Goal: Task Accomplishment & Management: Use online tool/utility

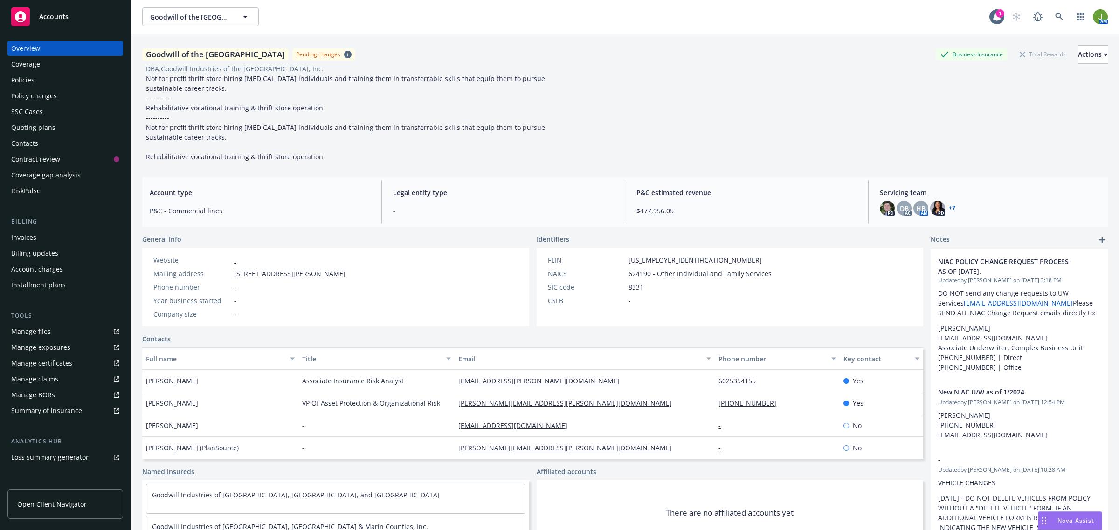
click at [73, 87] on div "Policies" at bounding box center [65, 80] width 108 height 15
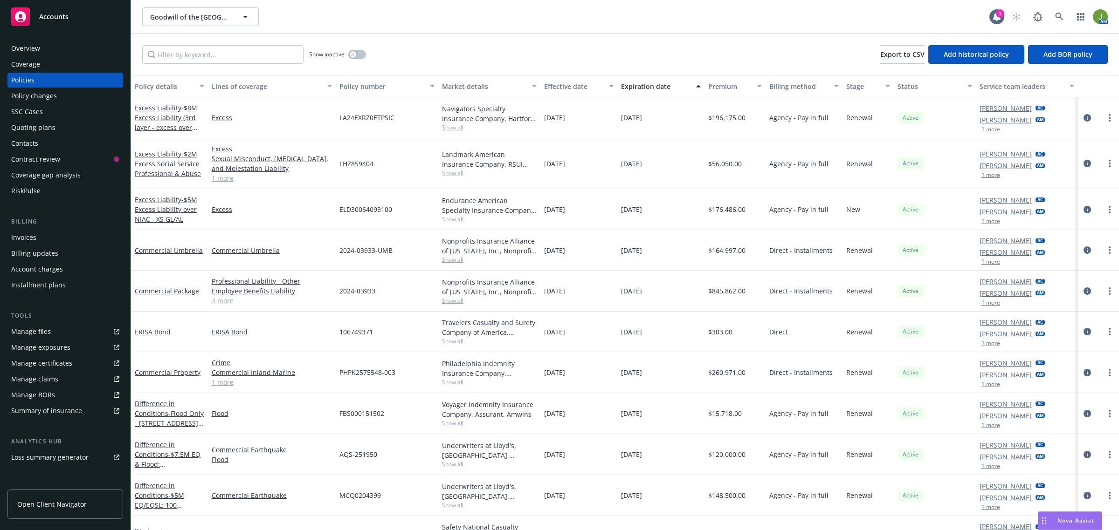
click at [25, 335] on div "Manage files" at bounding box center [31, 331] width 40 height 15
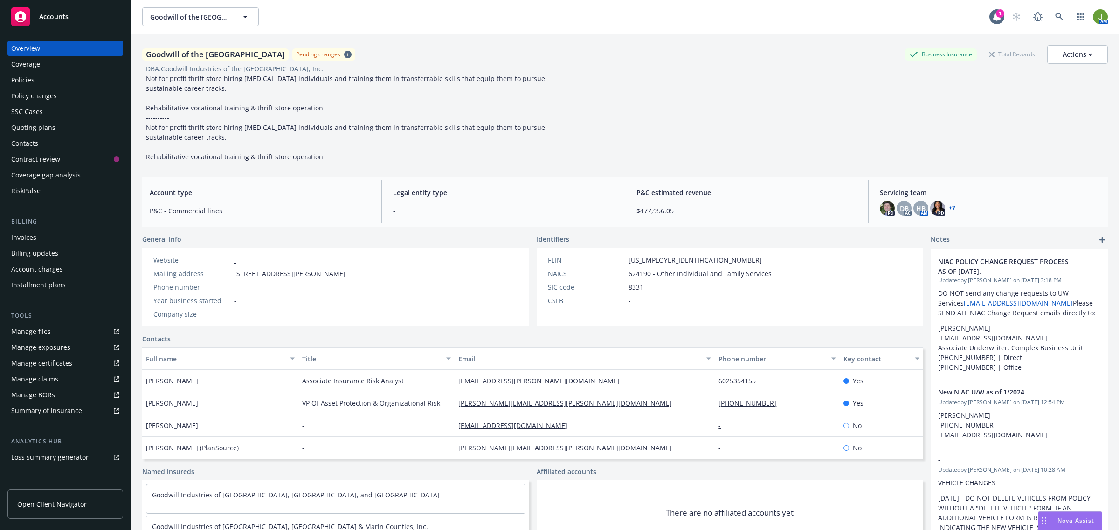
click at [34, 81] on div "Policies" at bounding box center [22, 80] width 23 height 15
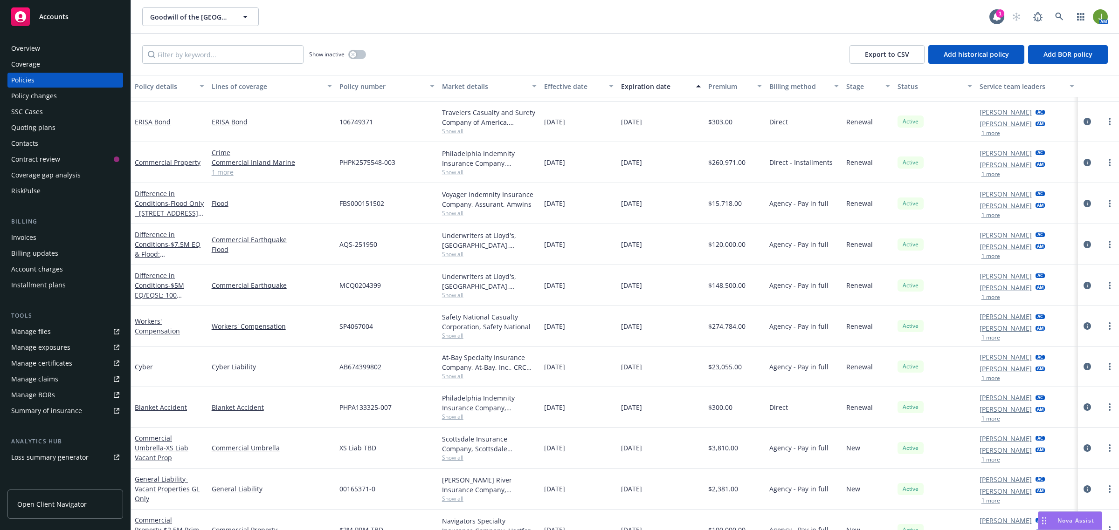
scroll to position [233, 0]
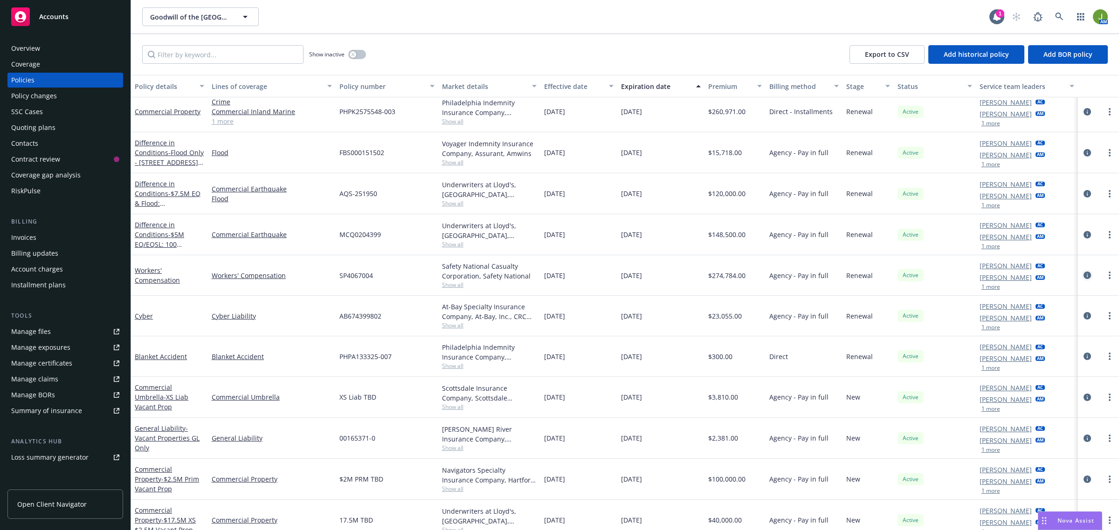
click at [1083, 276] on icon "circleInformation" at bounding box center [1086, 275] width 7 height 7
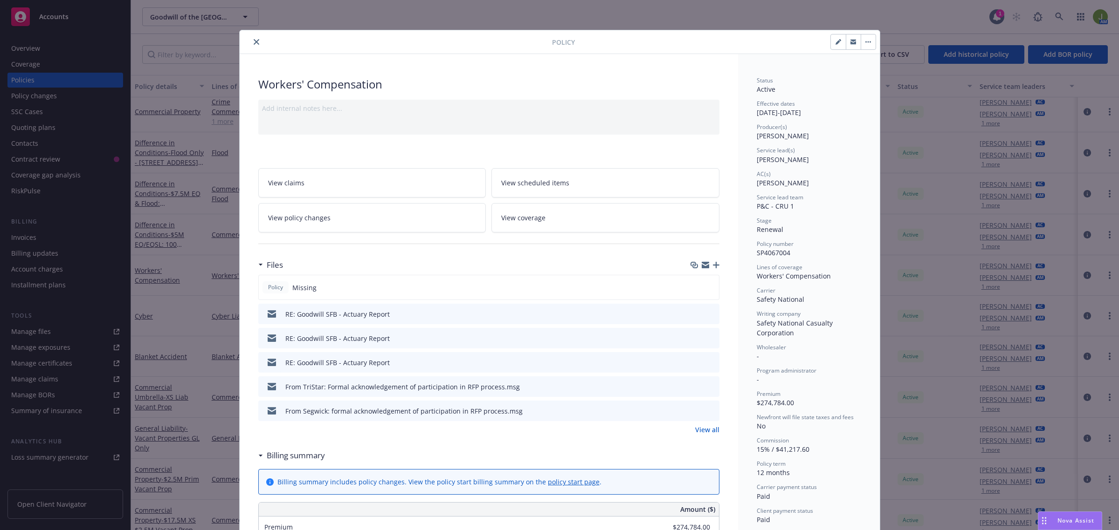
click at [702, 432] on link "View all" at bounding box center [707, 430] width 24 height 10
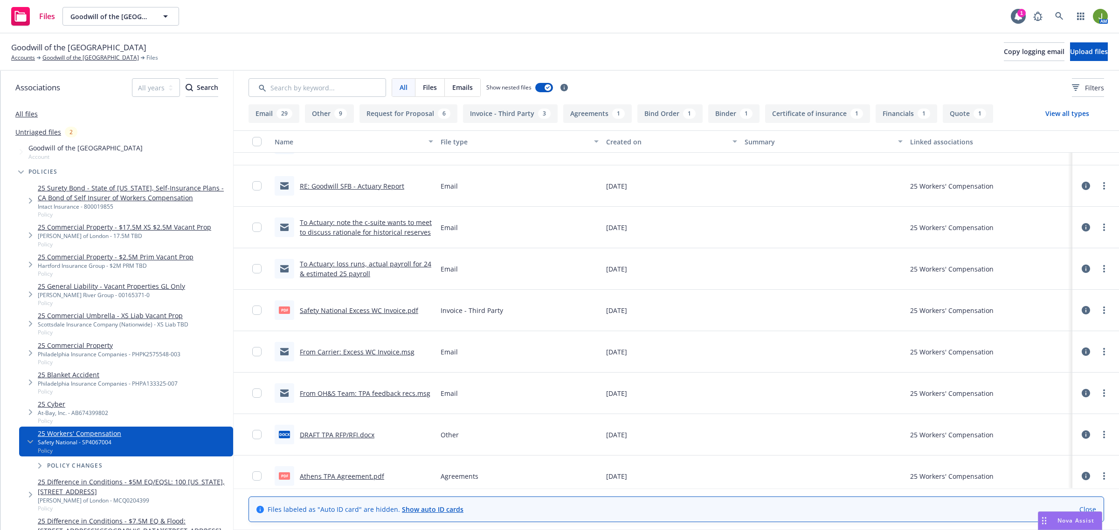
scroll to position [524, 0]
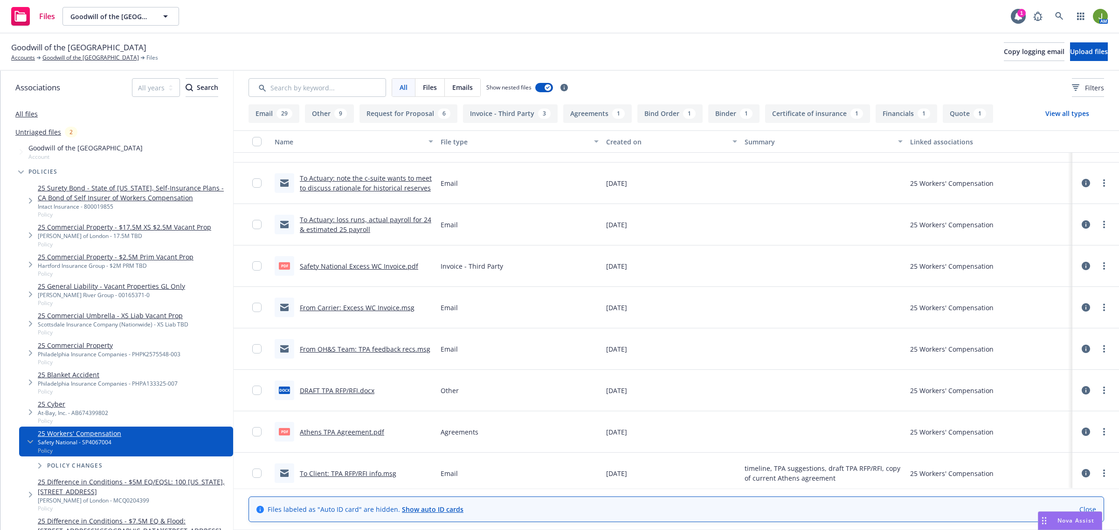
click at [394, 266] on link "Safety National Excess WC Invoice.pdf" at bounding box center [359, 266] width 118 height 9
click at [100, 59] on link "Goodwill of the [GEOGRAPHIC_DATA]" at bounding box center [90, 58] width 96 height 8
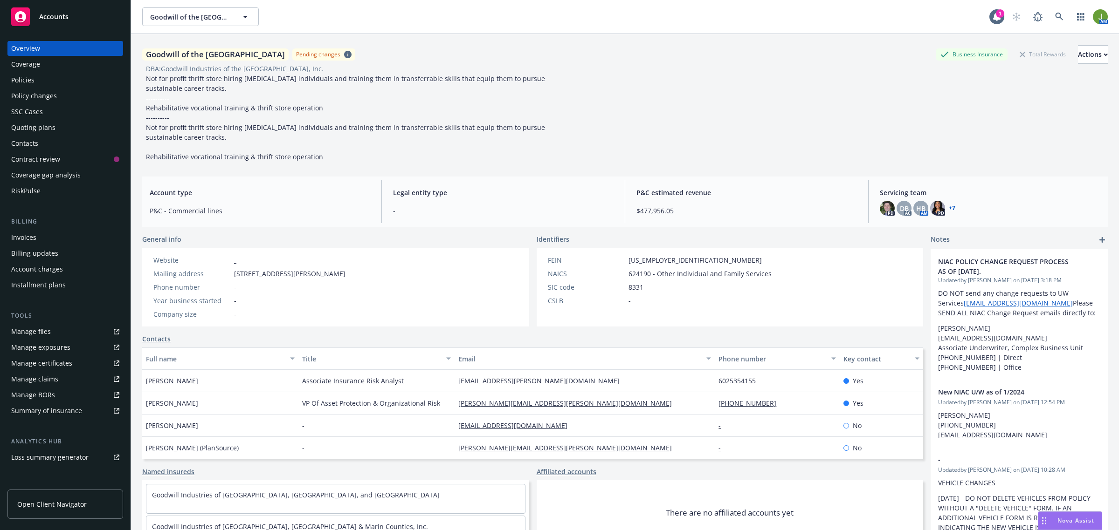
click at [44, 85] on div "Policies" at bounding box center [65, 80] width 108 height 15
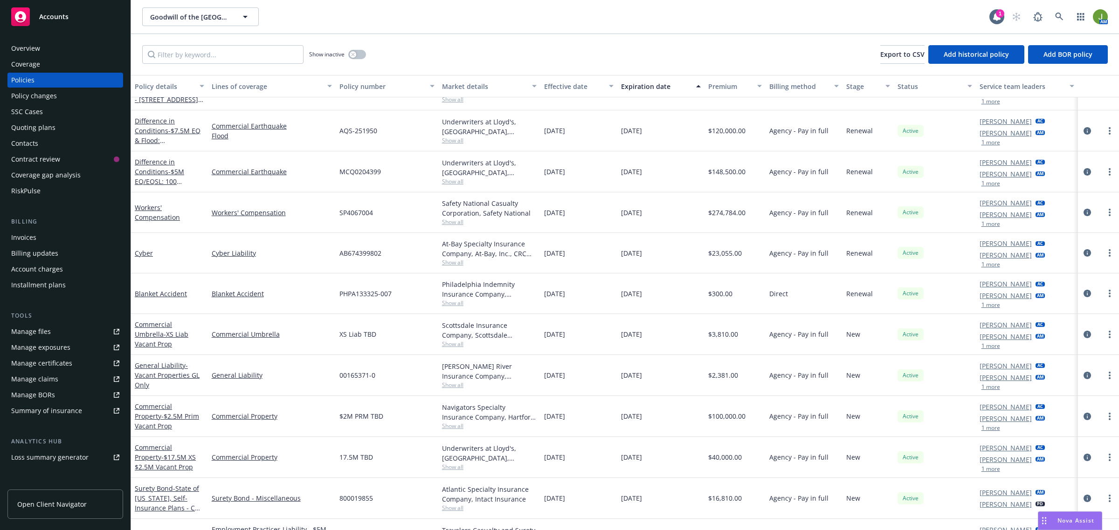
scroll to position [350, 0]
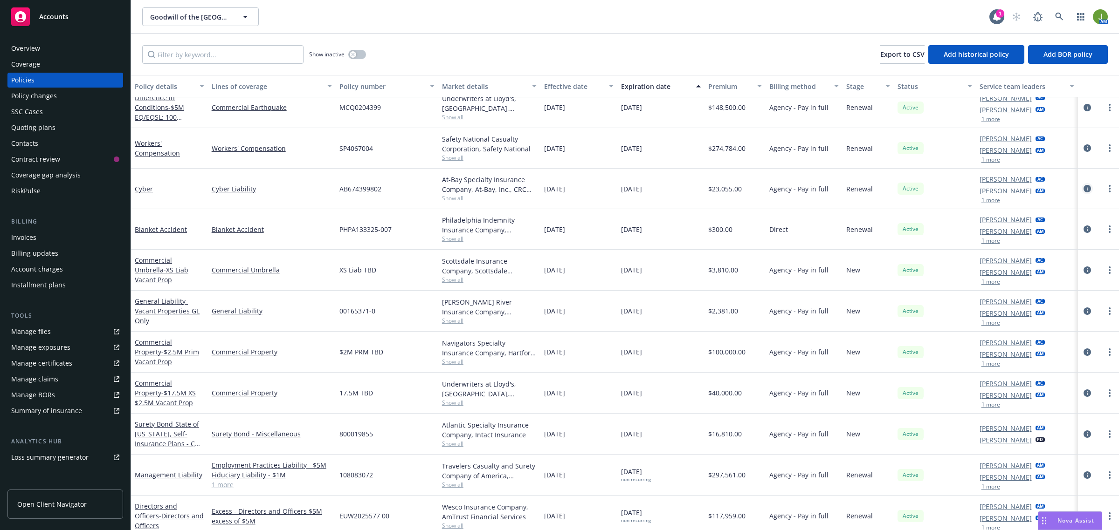
click at [1082, 189] on link "circleInformation" at bounding box center [1086, 188] width 11 height 11
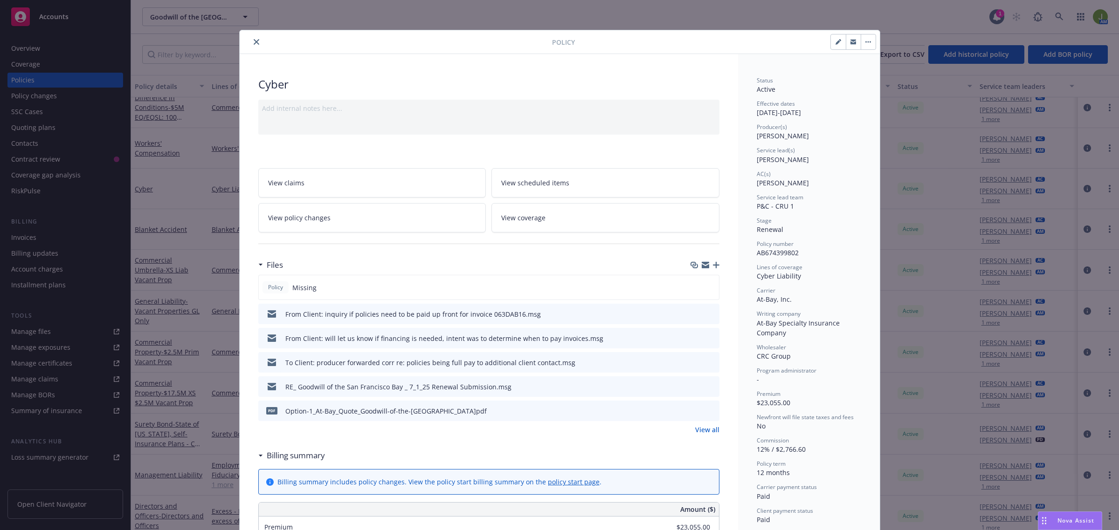
click at [699, 426] on link "View all" at bounding box center [707, 430] width 24 height 10
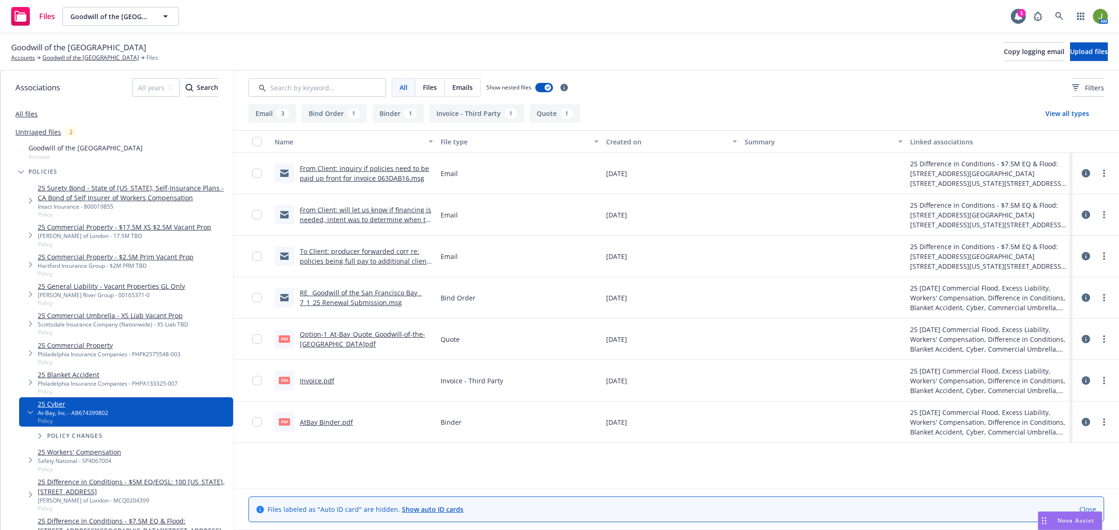
click at [327, 381] on link "Invoice.pdf" at bounding box center [317, 381] width 34 height 9
click at [105, 60] on link "Goodwill of the [GEOGRAPHIC_DATA]" at bounding box center [90, 58] width 96 height 8
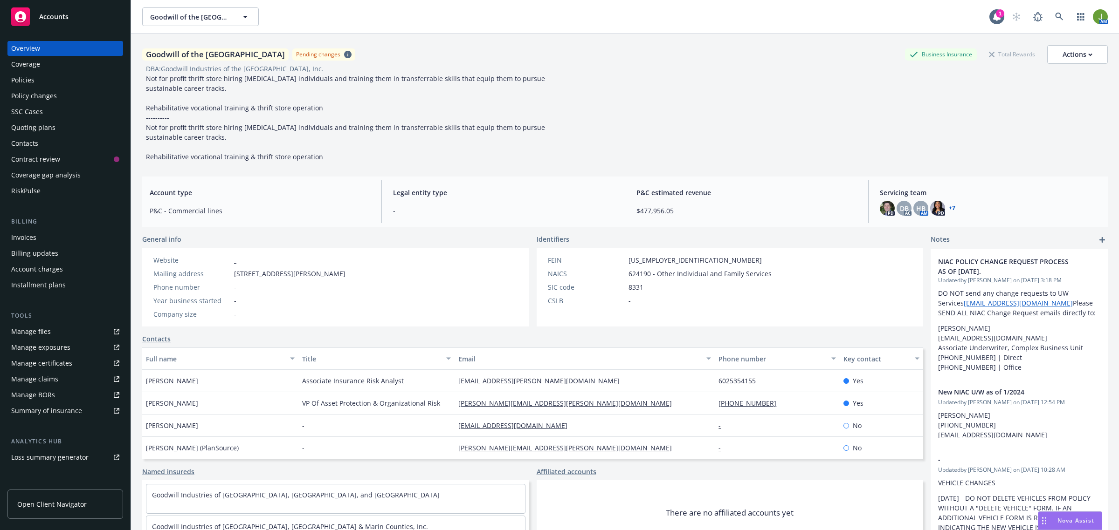
click at [59, 82] on div "Policies" at bounding box center [65, 80] width 108 height 15
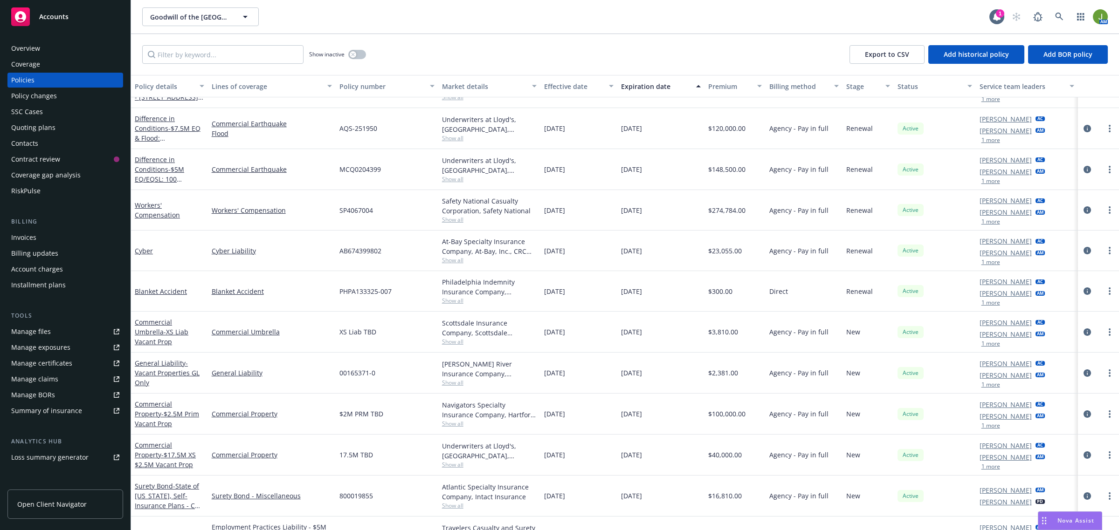
scroll to position [357, 0]
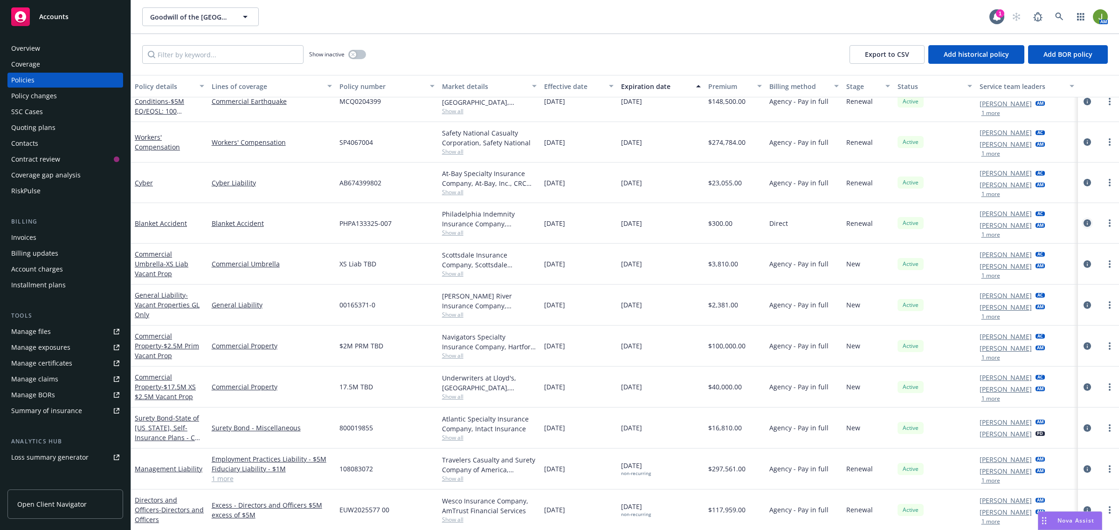
click at [1082, 221] on link "circleInformation" at bounding box center [1086, 223] width 11 height 11
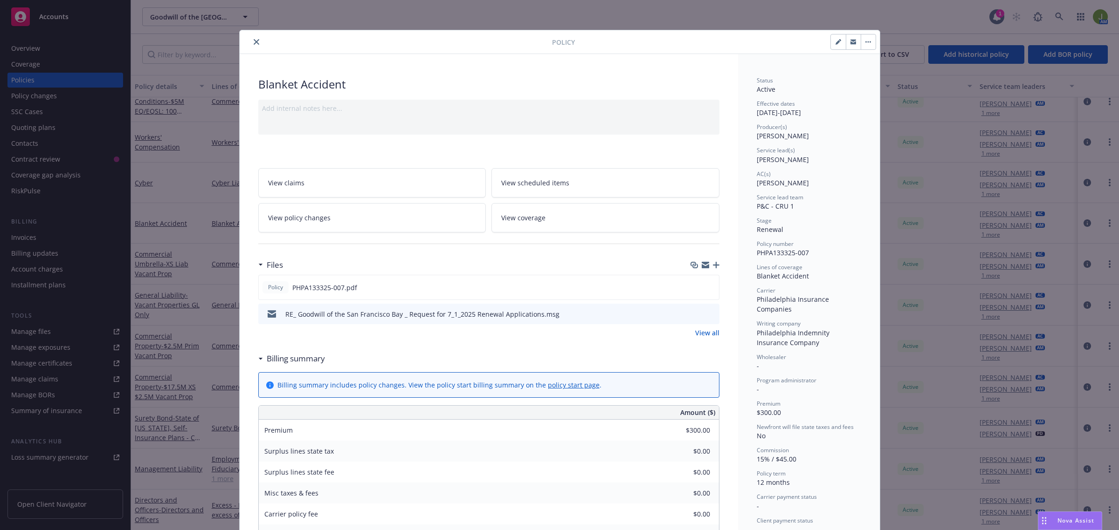
drag, startPoint x: 250, startPoint y: 41, endPoint x: 255, endPoint y: 42, distance: 5.7
click at [254, 41] on icon "close" at bounding box center [257, 42] width 6 height 6
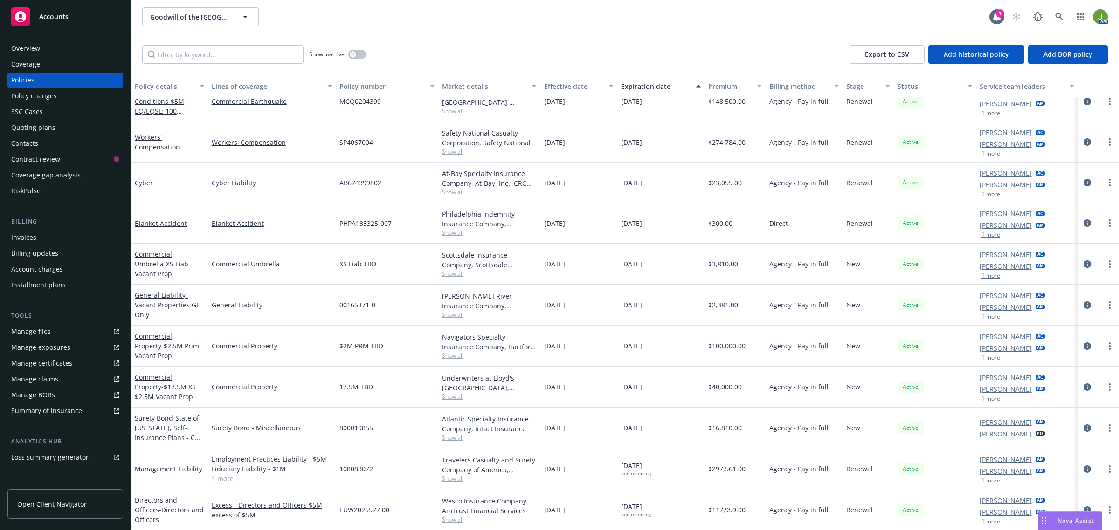
click at [1083, 263] on icon "circleInformation" at bounding box center [1086, 264] width 7 height 7
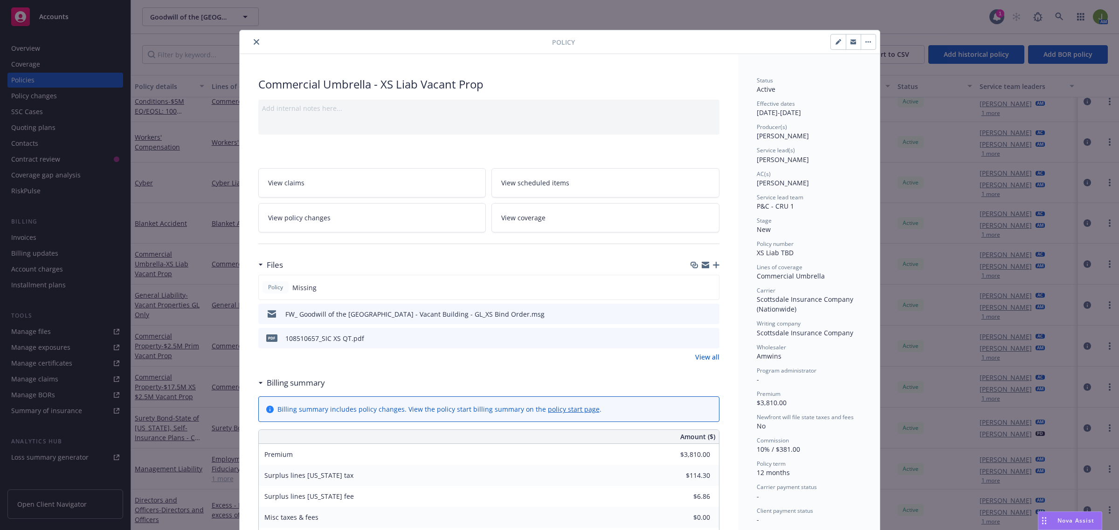
click at [706, 356] on link "View all" at bounding box center [707, 357] width 24 height 10
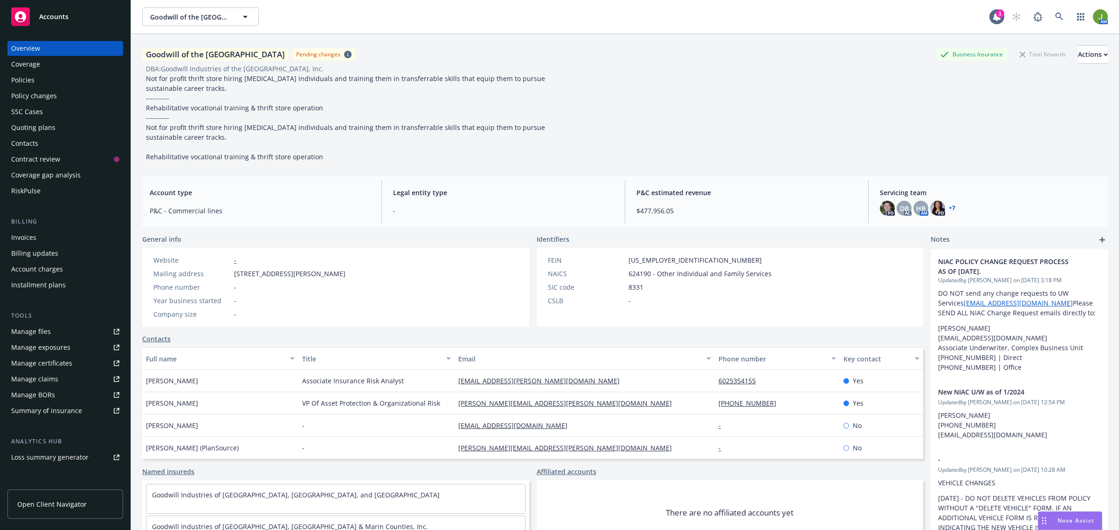
click at [111, 80] on link "Policies" at bounding box center [65, 80] width 116 height 15
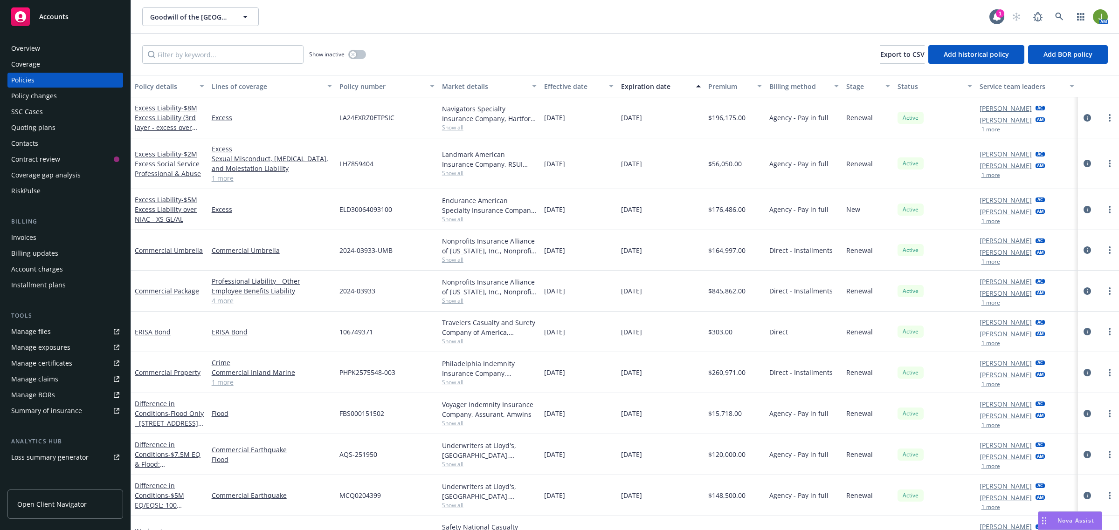
click at [65, 129] on div "Quoting plans" at bounding box center [65, 127] width 108 height 15
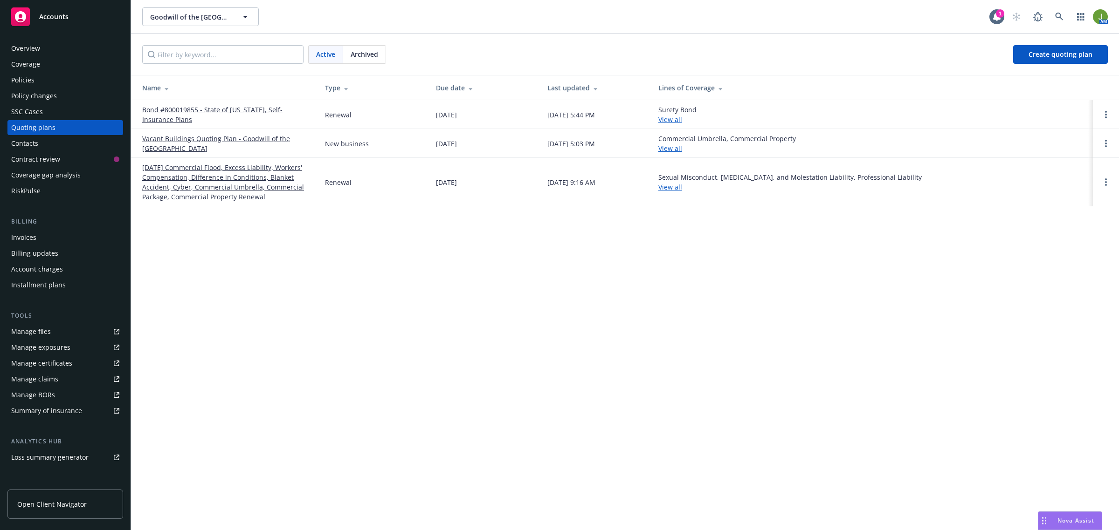
click at [219, 178] on link "[DATE] Commercial Flood, Excess Liability, Workers' Compensation, Difference in…" at bounding box center [226, 182] width 168 height 39
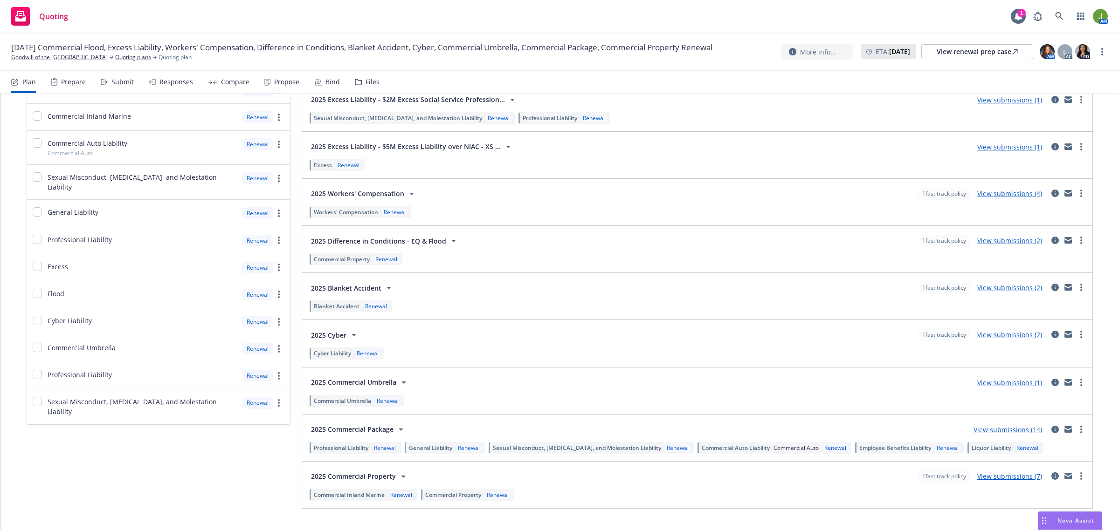
scroll to position [337, 0]
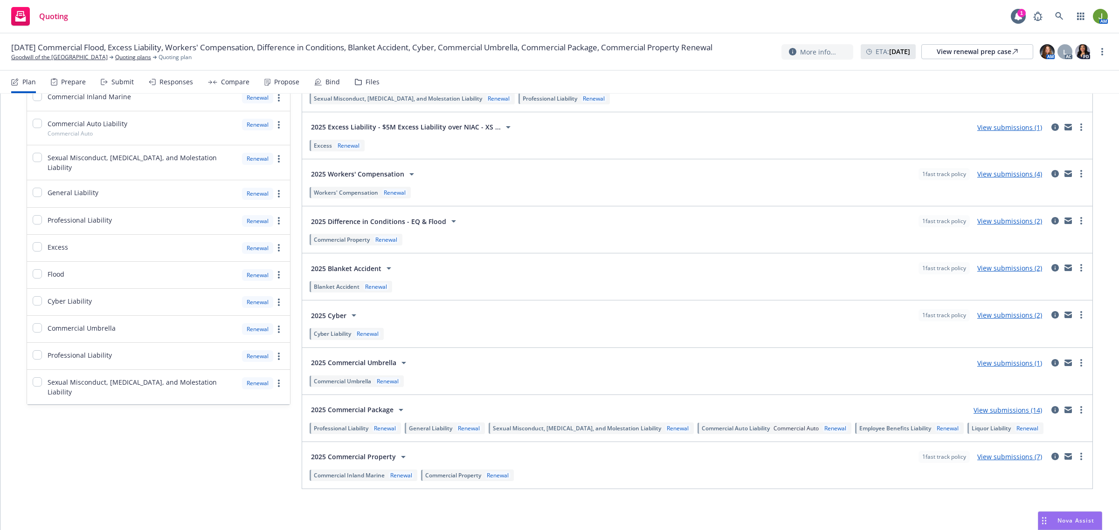
click at [998, 411] on link "View submissions (14)" at bounding box center [1007, 410] width 69 height 9
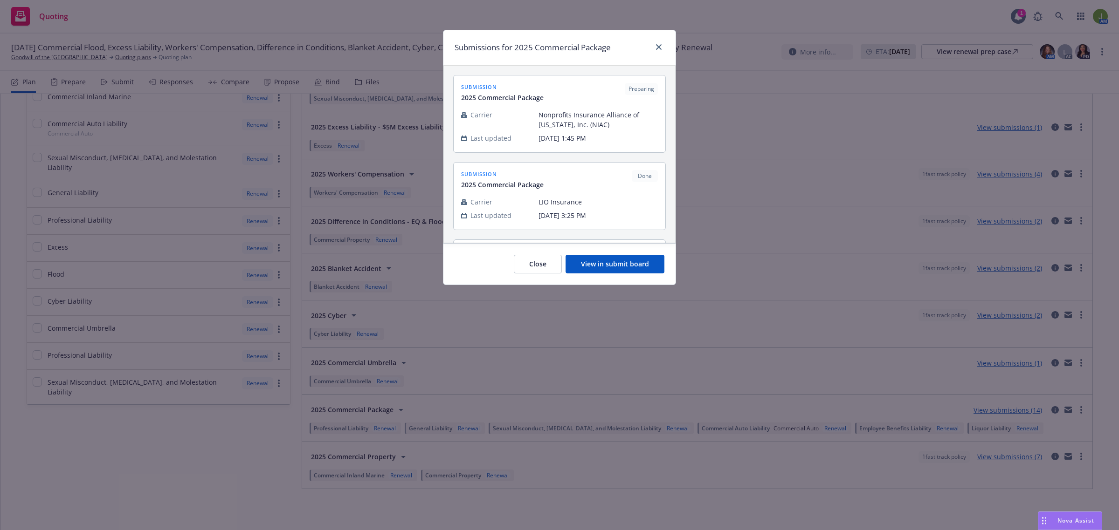
click at [635, 270] on button "View in submit board" at bounding box center [614, 264] width 99 height 19
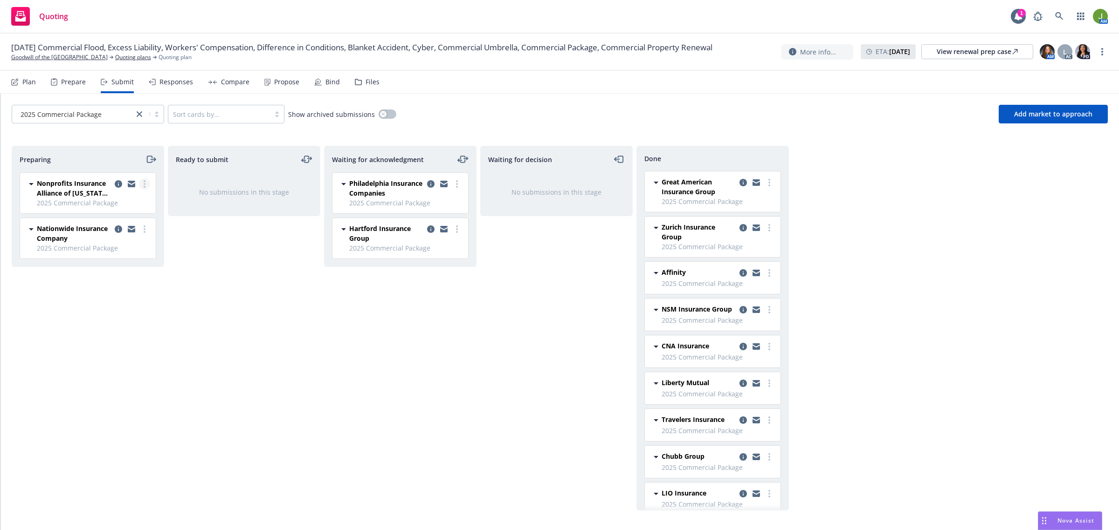
click at [145, 182] on link "more" at bounding box center [144, 184] width 11 height 11
click at [134, 259] on span "Add accepted decision" at bounding box center [102, 259] width 93 height 9
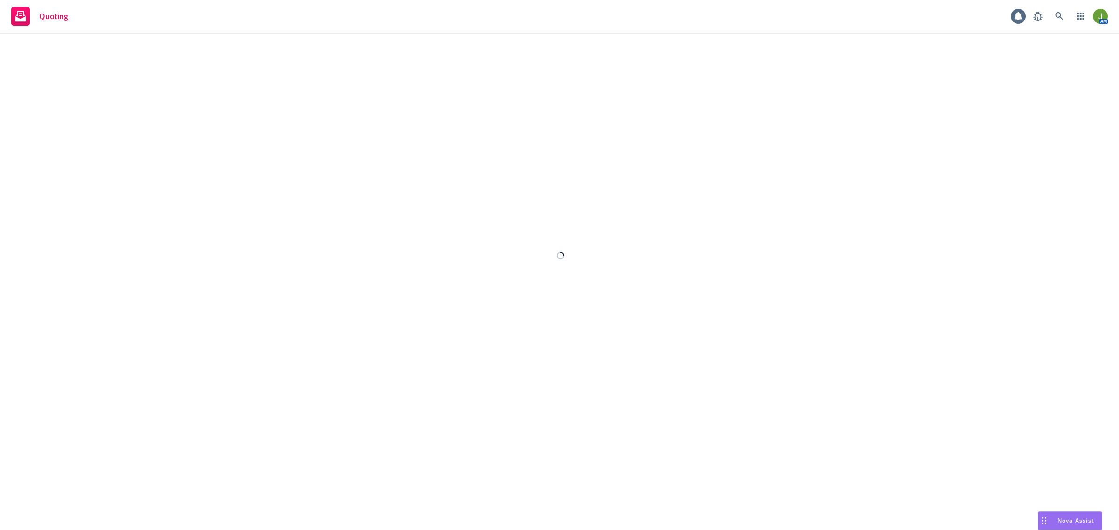
select select "12"
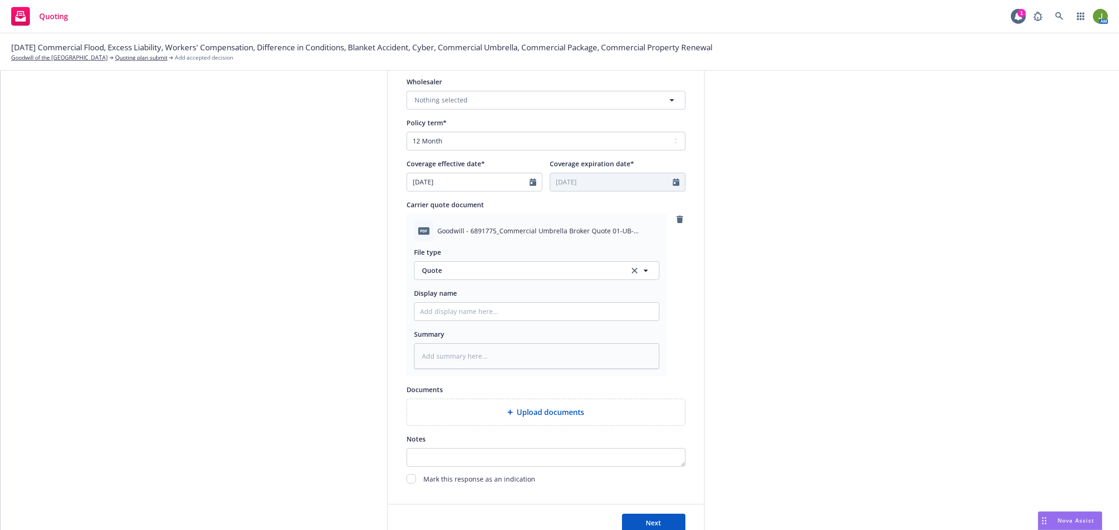
scroll to position [378, 0]
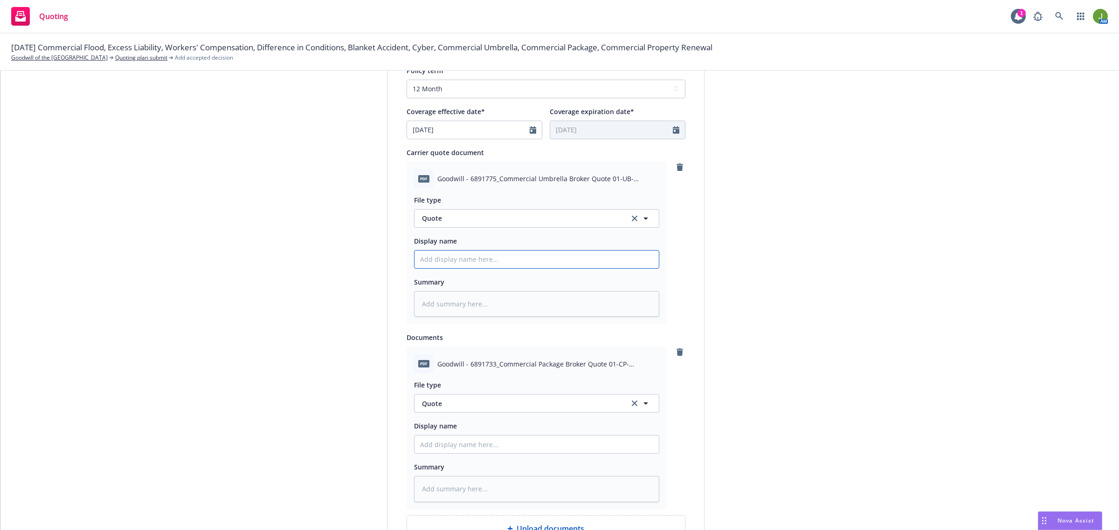
click at [451, 256] on input "Display name" at bounding box center [536, 260] width 244 height 18
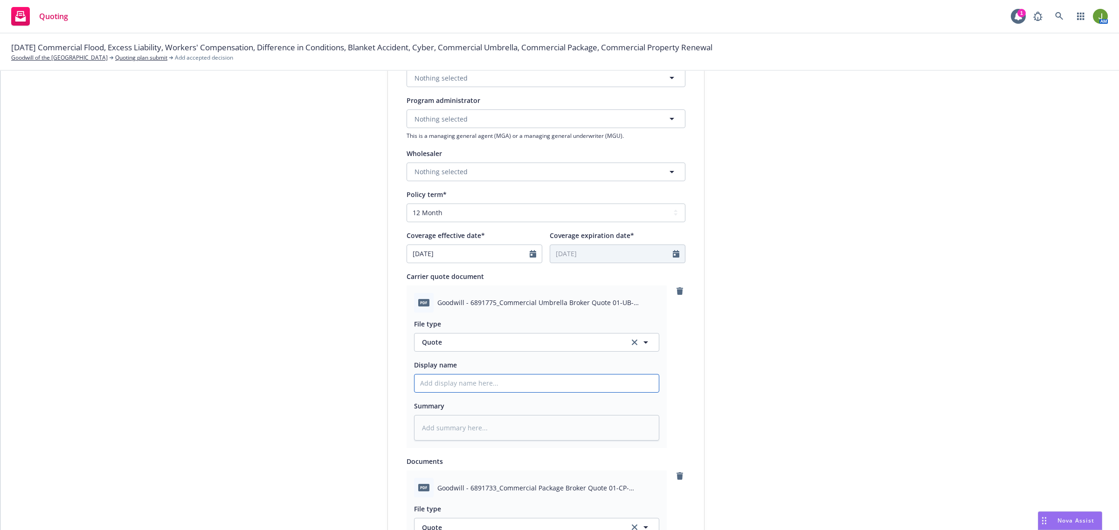
scroll to position [262, 0]
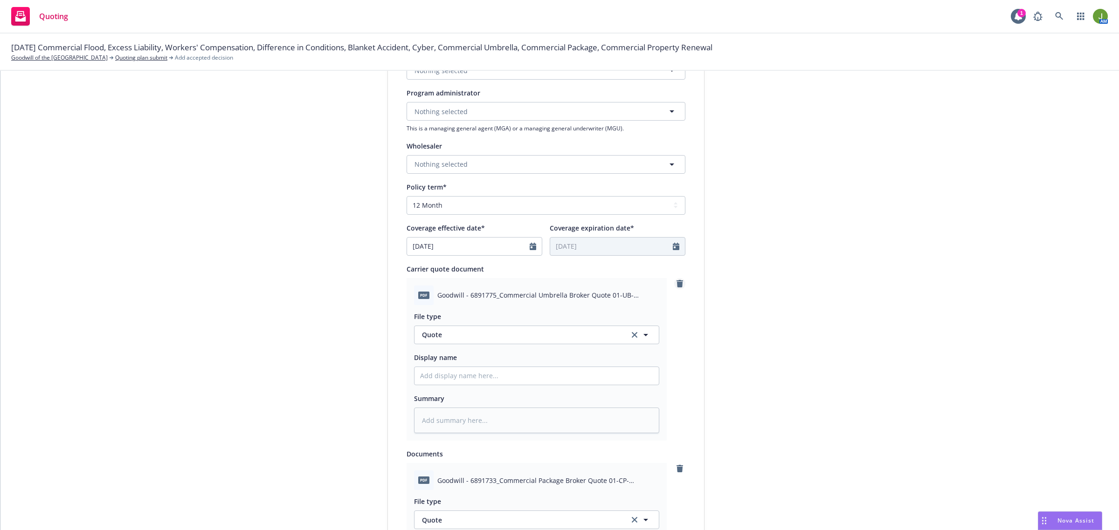
click at [676, 287] on icon "remove" at bounding box center [679, 283] width 7 height 7
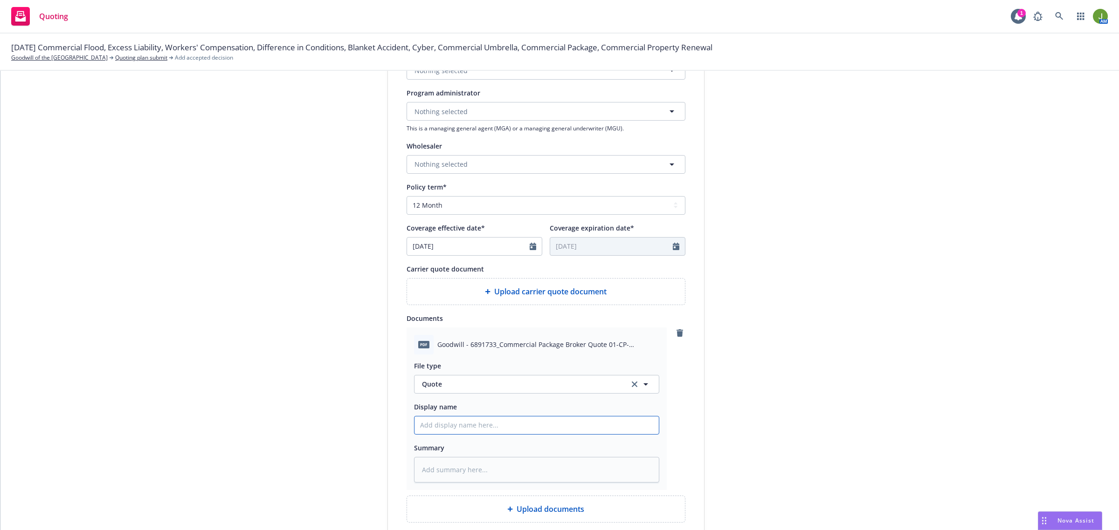
drag, startPoint x: 426, startPoint y: 422, endPoint x: 455, endPoint y: 437, distance: 32.3
click at [427, 423] on input "Display name" at bounding box center [536, 426] width 244 height 18
type textarea "x"
type input "2"
type textarea "x"
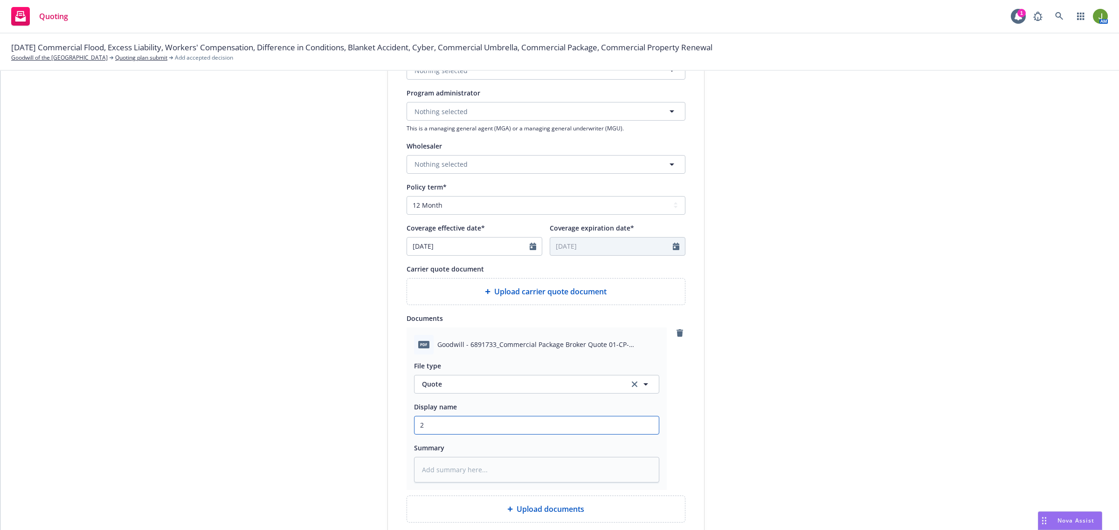
type input "25"
type textarea "x"
type input "25"
type textarea "x"
type input "25 P"
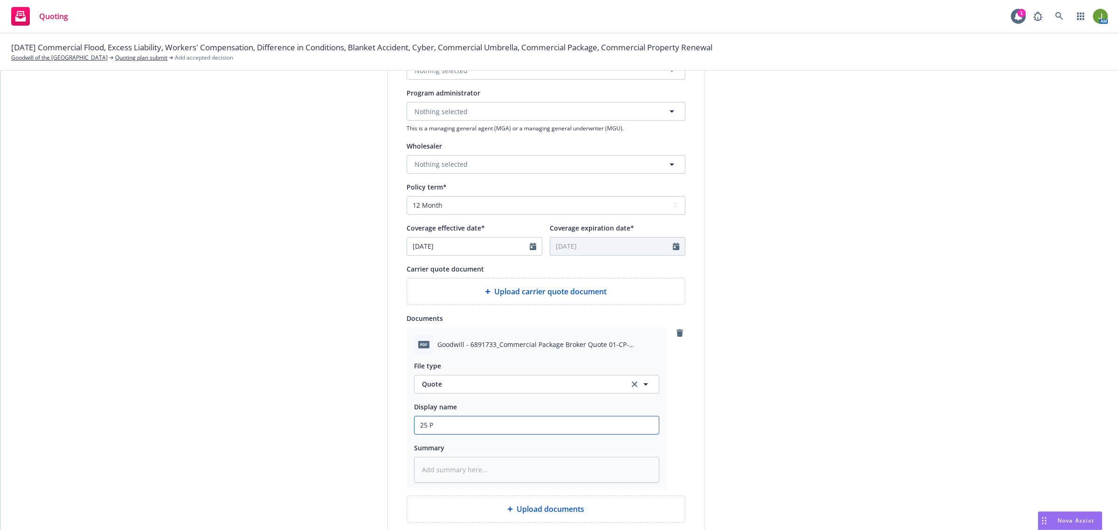
type textarea "x"
type input "25 Pa"
type textarea "x"
type input "25 Pac"
type textarea "x"
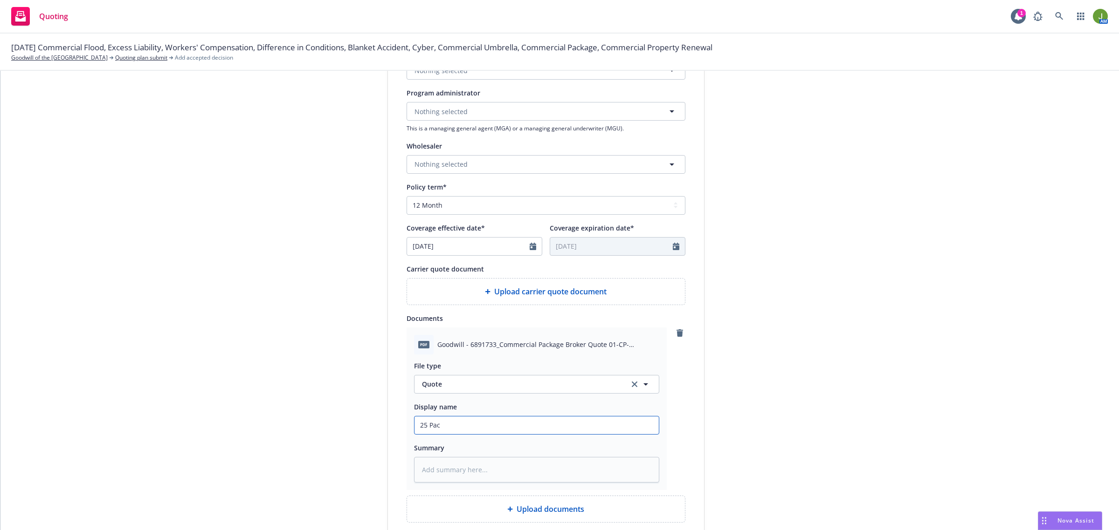
type input "25 Pack"
type textarea "x"
type input "25 Packa"
type textarea "x"
type input "25 Packag"
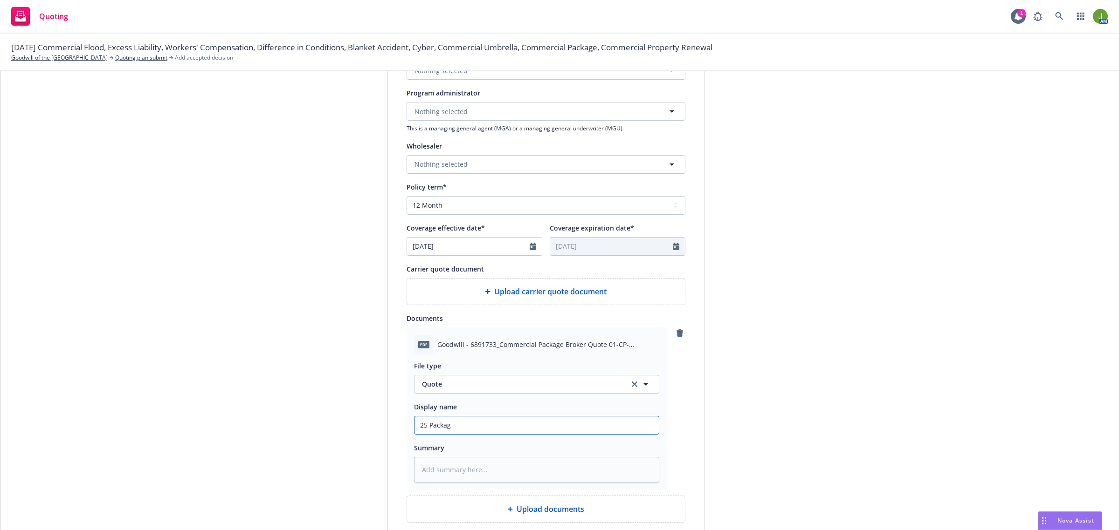
type textarea "x"
type input "25 Package"
type textarea "x"
type input "25 Package"
type textarea "x"
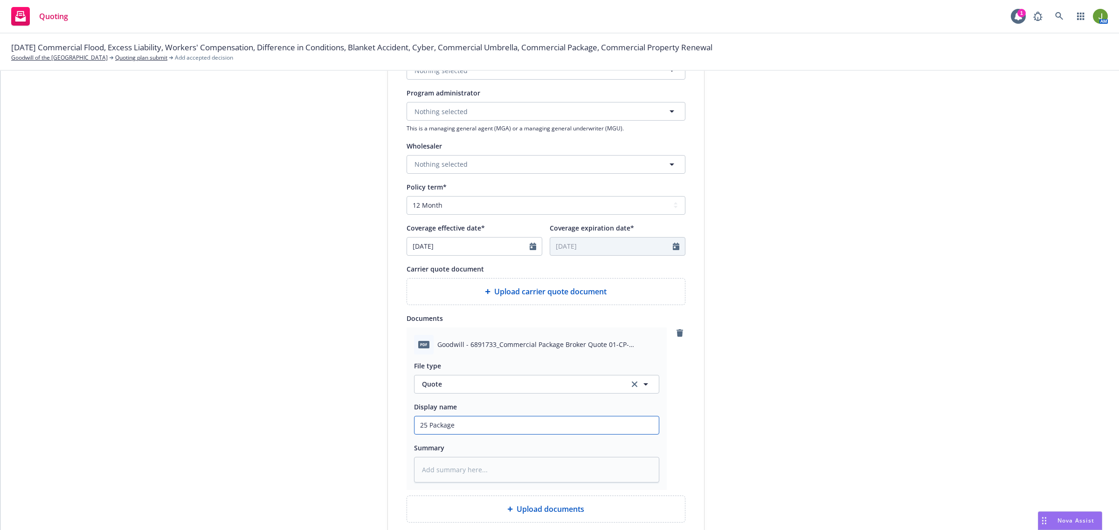
type input "25 Package Q"
type textarea "x"
type input "25 Package Qu"
type textarea "x"
type input "25 Package Quo"
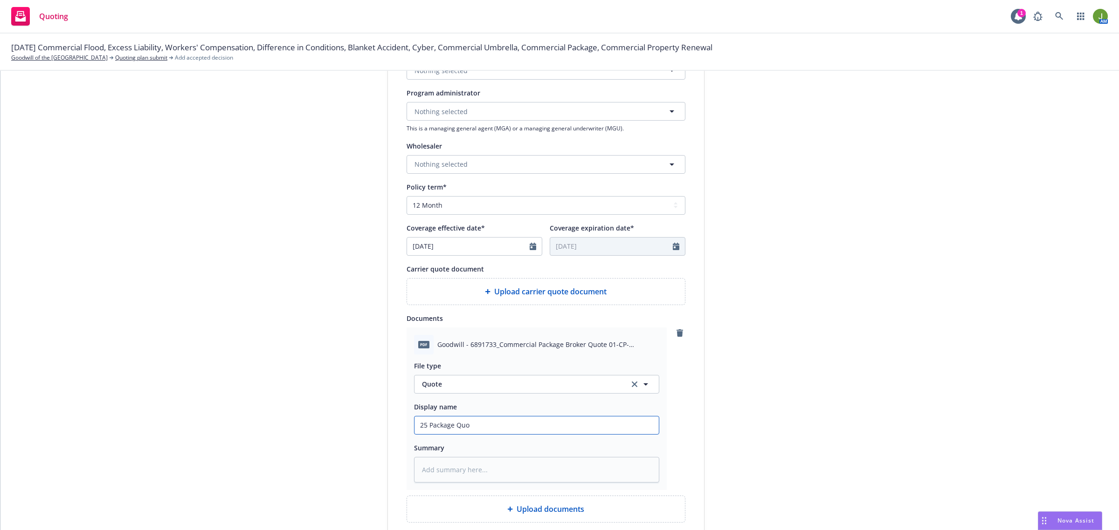
type textarea "x"
type input "25 Package Quot"
type textarea "x"
type input "25 Package Quote"
type textarea "x"
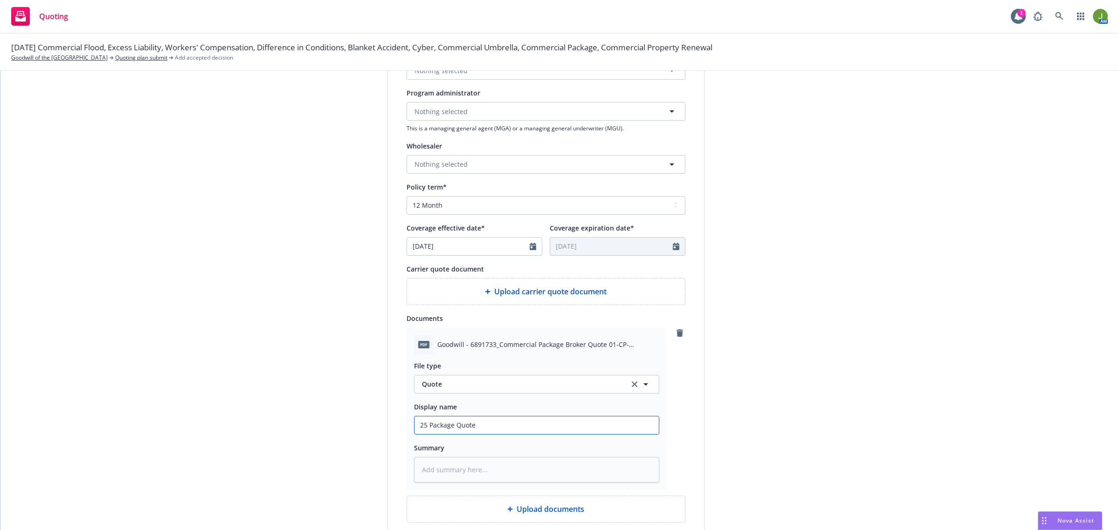
type input "25 Package Quote"
type textarea "x"
type input "25 Package Quote -"
type textarea "x"
type input "25 Package Quote -"
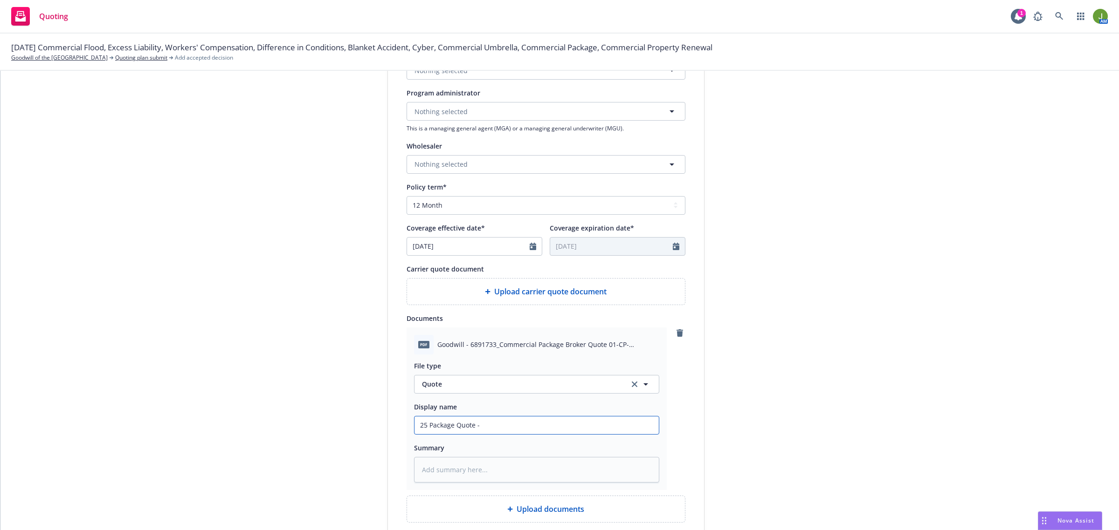
type textarea "x"
type input "25 Package Quote - $"
type textarea "x"
type input "25 Package Quote - $5"
type textarea "x"
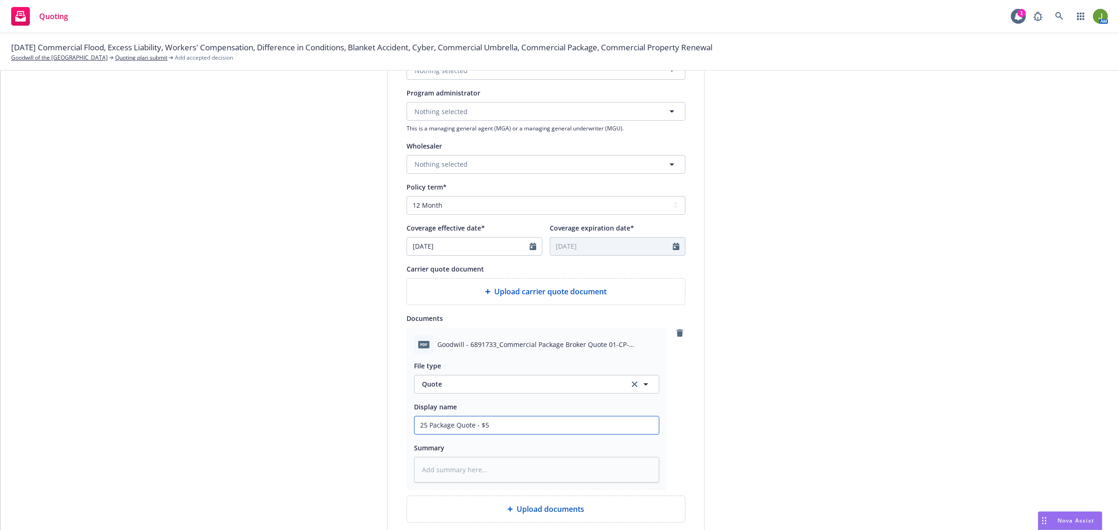
type input "25 Package Quote - $5K"
type textarea "x"
type input "25 Package Quote - $5K"
type textarea "x"
type input "25 Package Quote - $5K A"
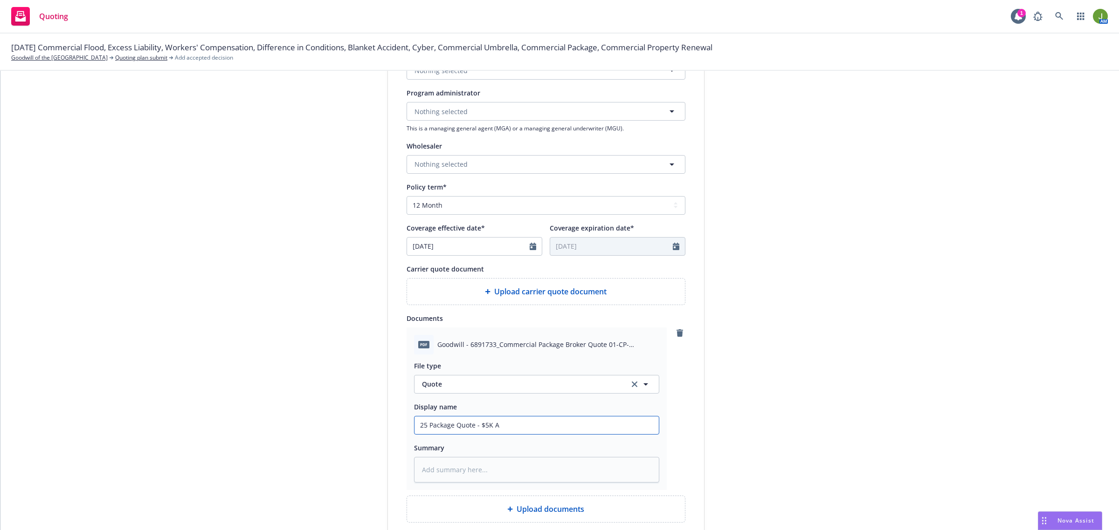
type textarea "x"
type input "25 Package Quote - $5K AL"
type textarea "x"
type input "25 Package Quote - $5K AL"
type textarea "x"
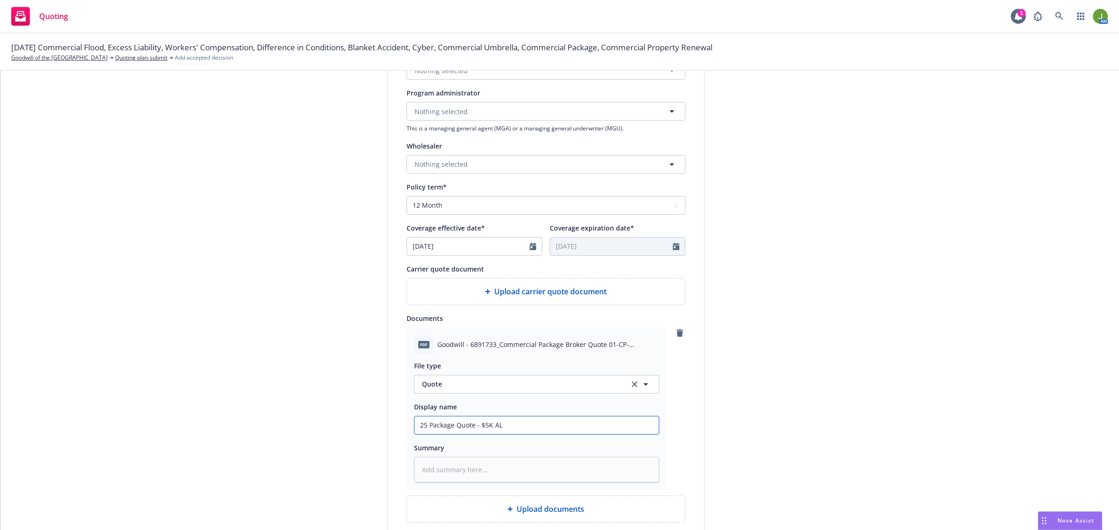
type input "25 Package Quote - $5K AL &"
type textarea "x"
type input "25 Package Quote - $5K AL &"
type textarea "x"
type input "25 Package Quote - $5K AL & G"
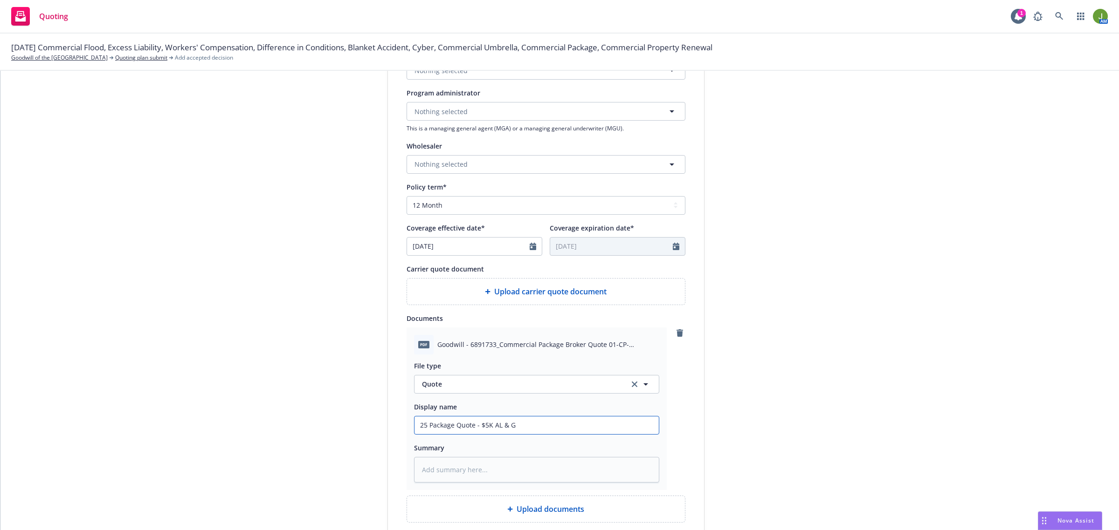
type textarea "x"
type input "25 Package Quote - $5K AL & GL"
type textarea "x"
type input "25 Package Quote - $5K AL & GL"
type textarea "x"
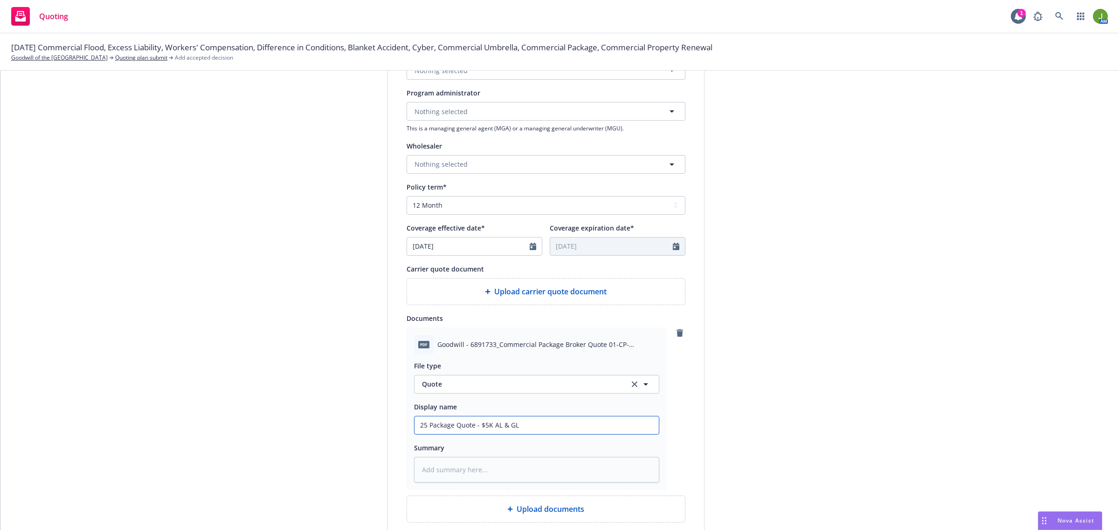
type input "25 Package Quote - $5K AL & GL D"
type textarea "x"
type input "25 Package Quote - $5K AL & GL De"
type textarea "x"
type input "25 Package Quote - $5K AL & GL Ded"
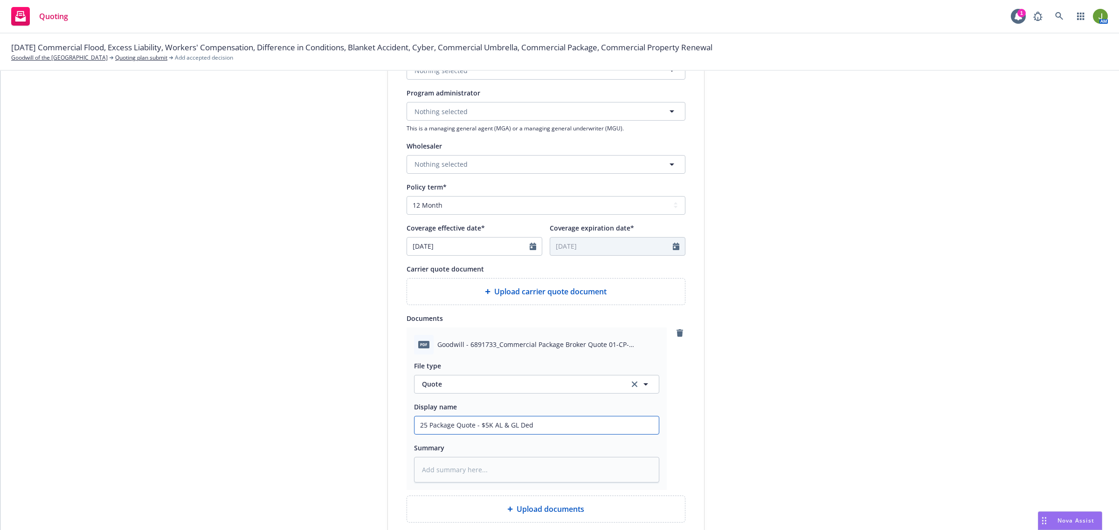
type textarea "x"
type input "25 Package Quote - $5K AL & GL Dedu"
type textarea "x"
type input "25 Package Quote - $5K AL & GL Deduc"
type textarea "x"
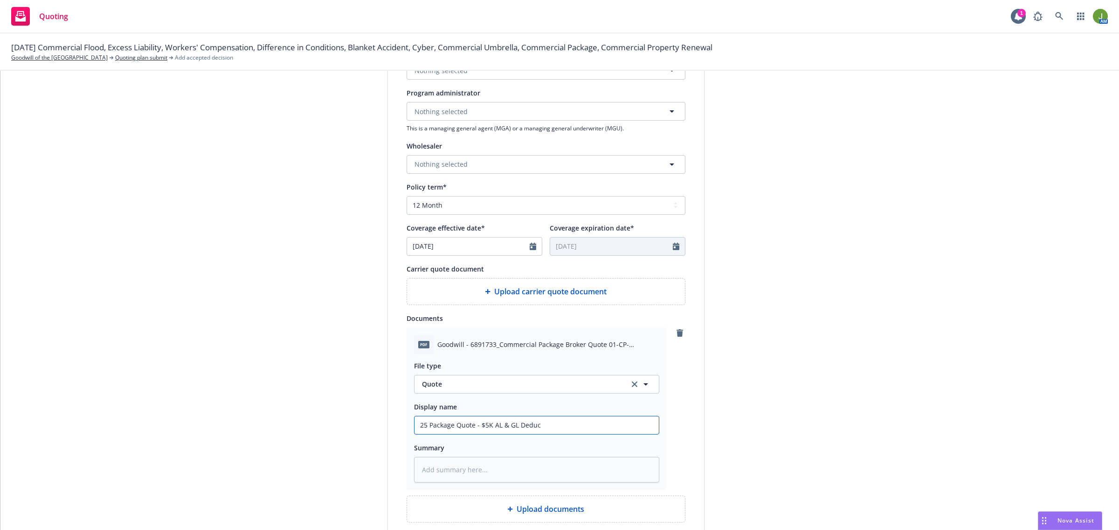
type input "25 Package Quote - $5K AL & GL Deduct"
type textarea "x"
type input "25 Package Quote - $5K AL & GL Deductib"
type textarea "x"
type input "25 Package Quote - $5K AL & GL Deductibl"
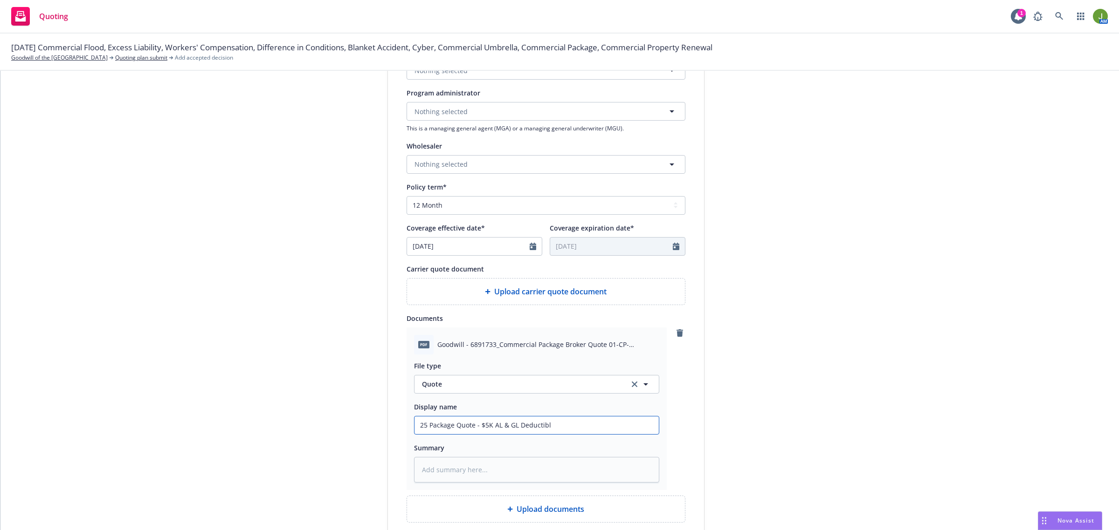
type textarea "x"
type input "25 Package Quote - $5K AL & GL Deductible"
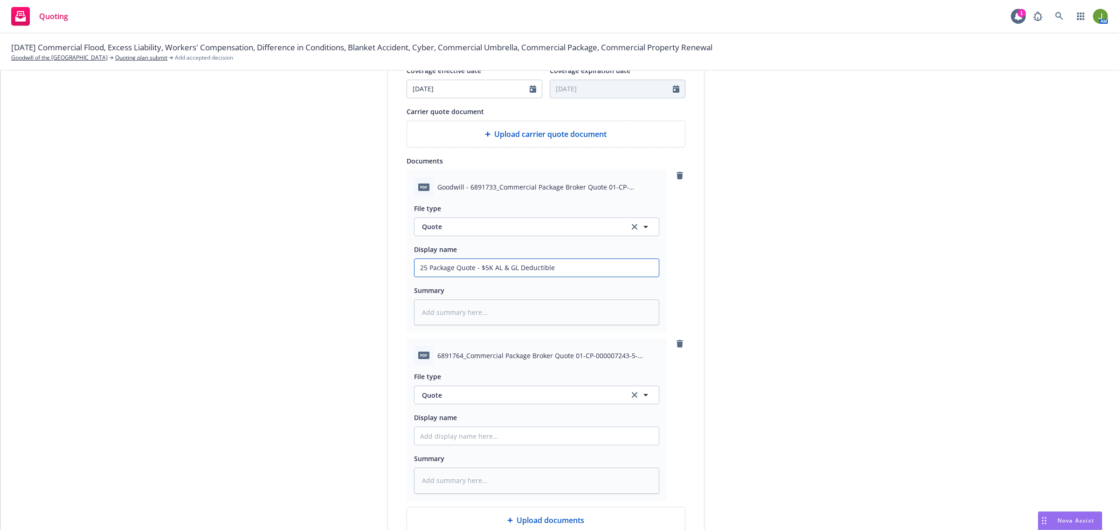
scroll to position [437, 0]
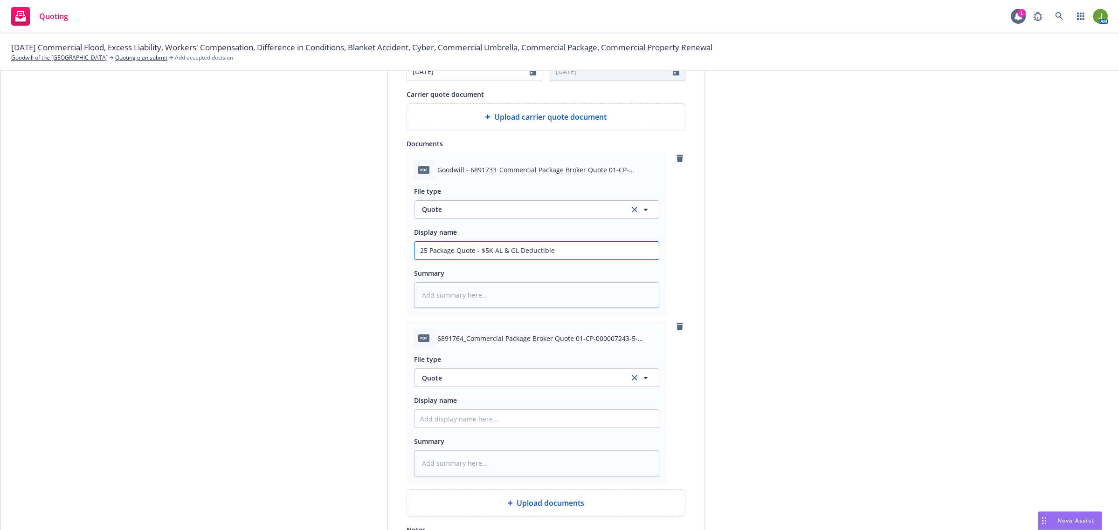
drag, startPoint x: 555, startPoint y: 250, endPoint x: 367, endPoint y: 257, distance: 188.0
click at [367, 257] on div "1 Quote initiation 2 Coverage selection 3 Billing info Quote initiation Display…" at bounding box center [560, 152] width 1096 height 962
click at [456, 260] on input "Display name" at bounding box center [536, 251] width 244 height 18
paste input "25 Package Quote - $5K AL & GL Deductible"
type textarea "x"
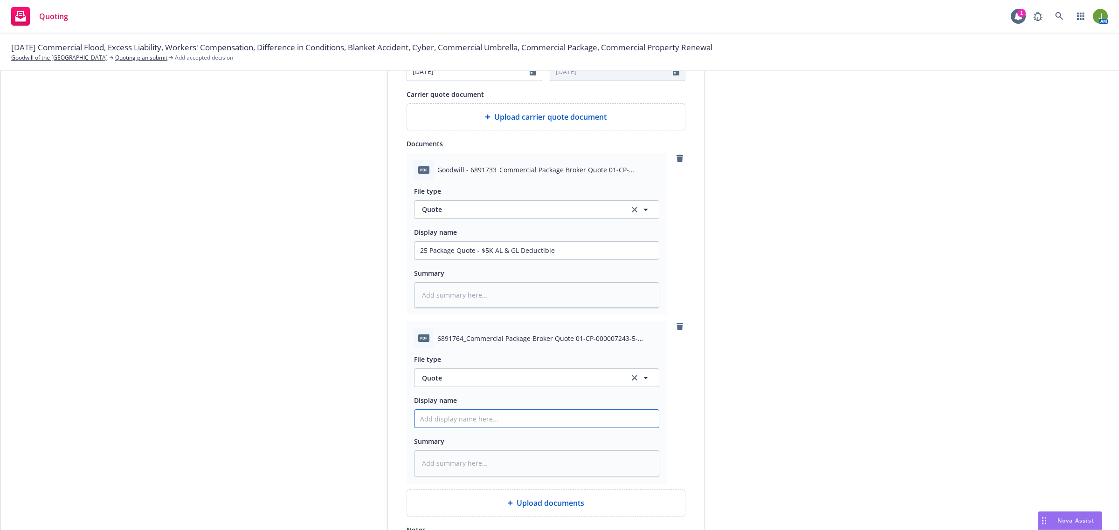
type input "25 Package Quote - $5K AL & GL Deductible"
click at [481, 260] on input "25 Package Quote - $5K AL & GL Deductible" at bounding box center [536, 251] width 244 height 18
type textarea "x"
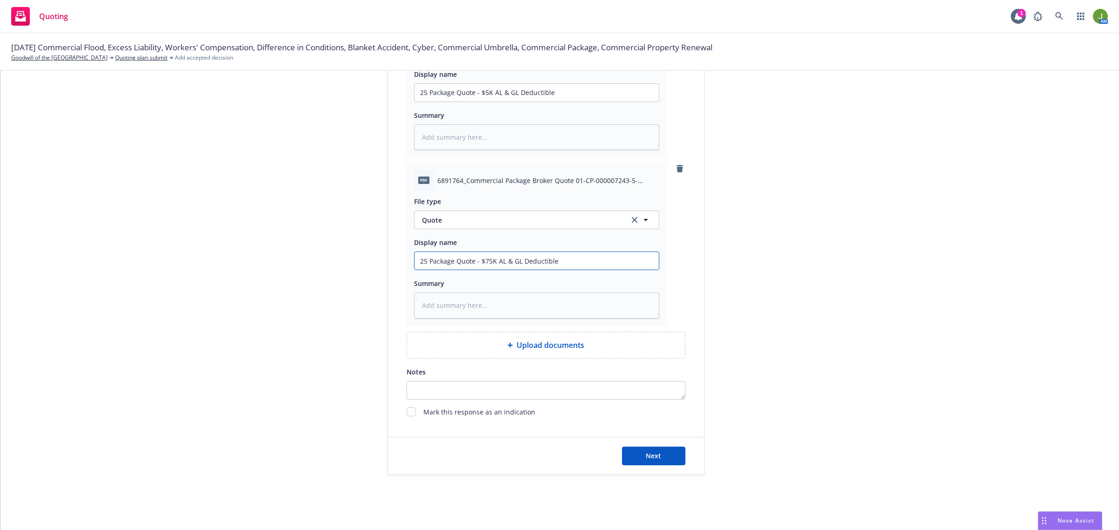
scroll to position [599, 0]
type input "25 Package Quote - $75K AL & GL Deductible"
click at [646, 448] on span "Next" at bounding box center [653, 451] width 15 height 9
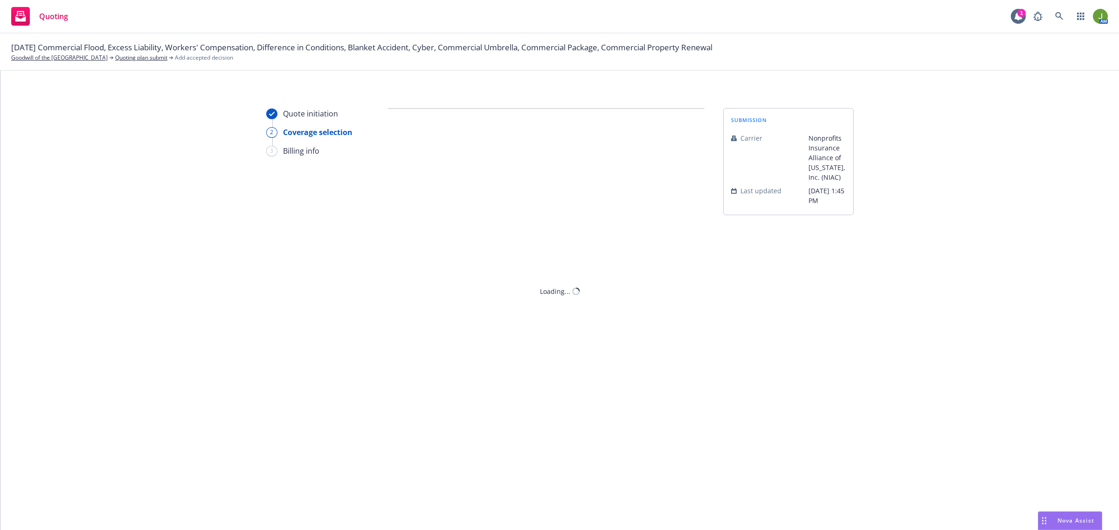
scroll to position [0, 0]
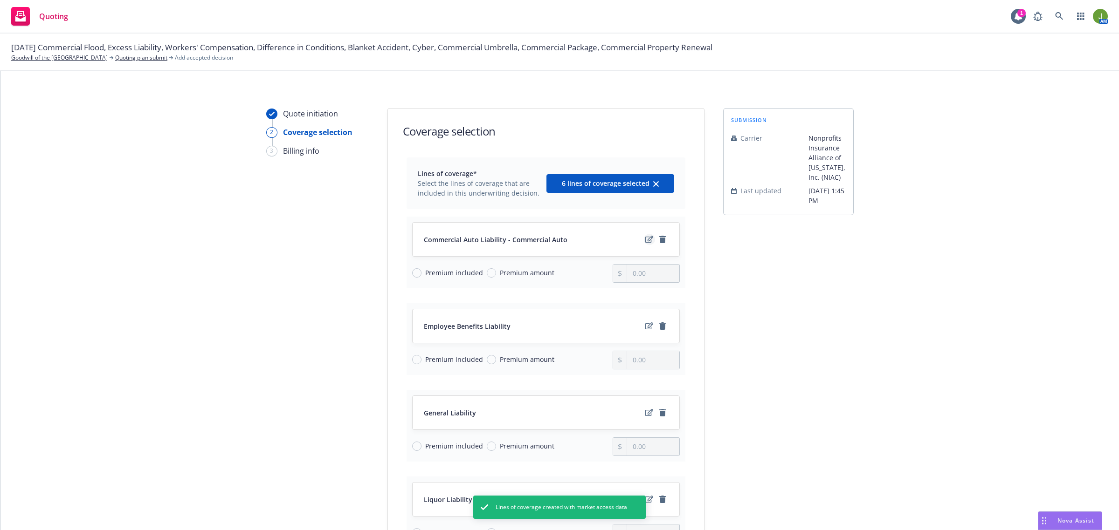
click at [645, 238] on icon "edit" at bounding box center [649, 239] width 8 height 7
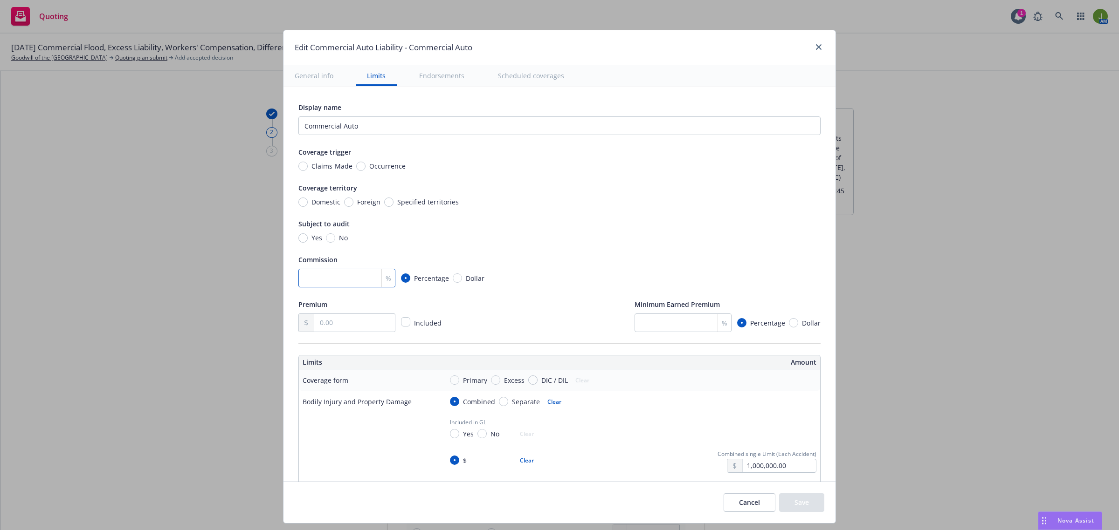
click at [334, 275] on input "number" at bounding box center [346, 278] width 97 height 19
type textarea "x"
type input "15"
type textarea "x"
type input "15"
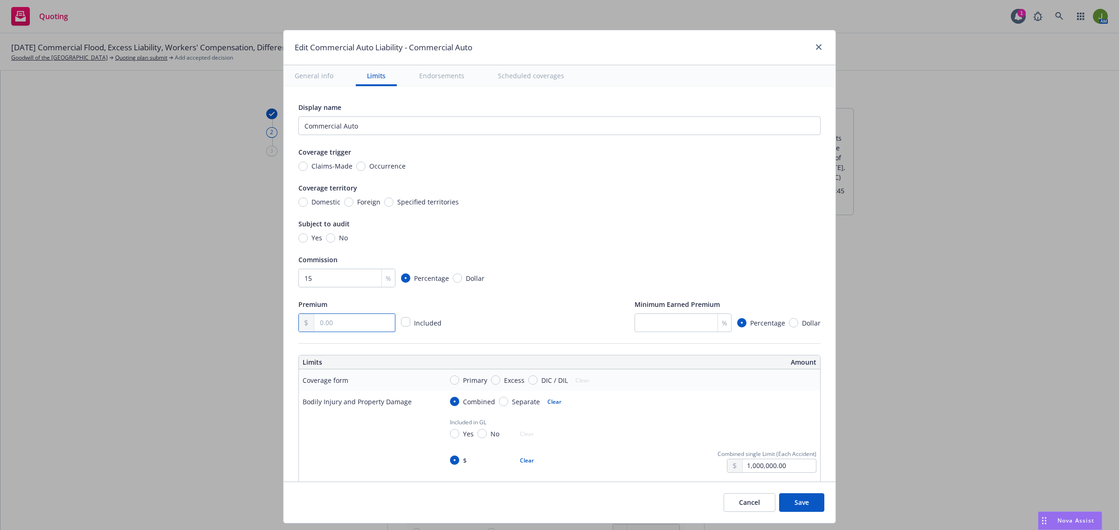
type textarea "x"
type input "4.00"
type textarea "x"
type input "41.00"
type textarea "x"
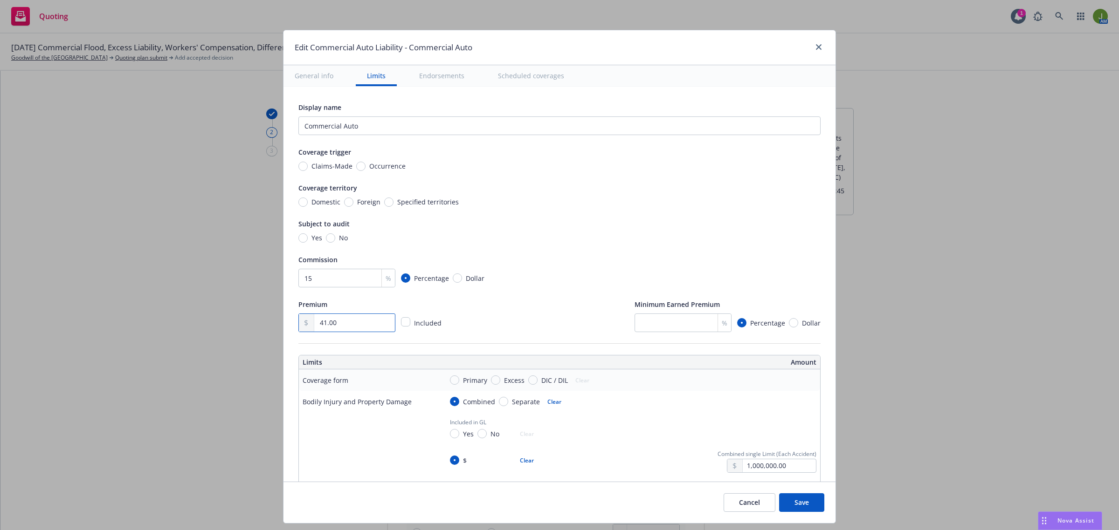
type input "412.00"
type textarea "x"
type input "4,120.00"
type textarea "x"
type input "41,204.00"
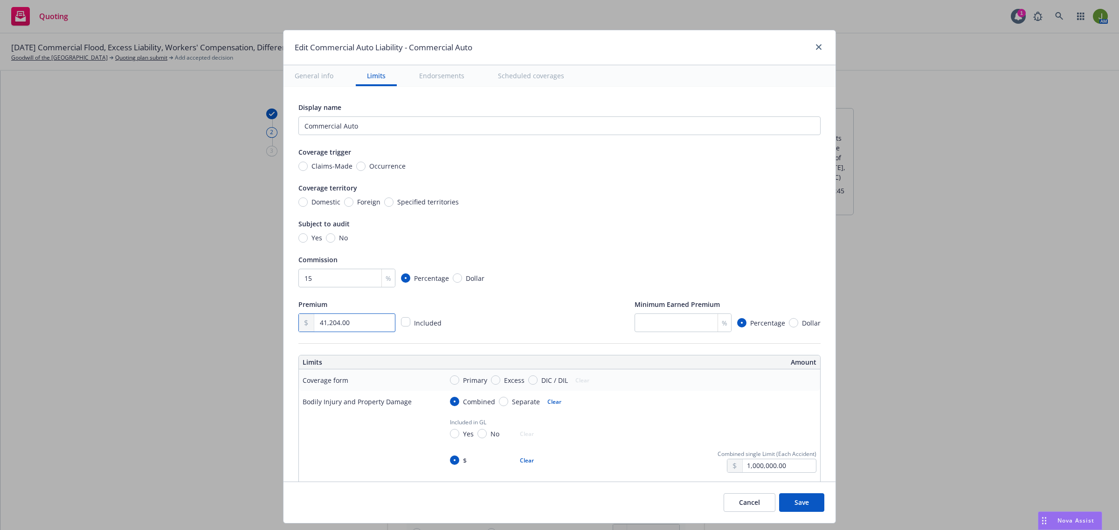
type textarea "x"
type input "412,043.00"
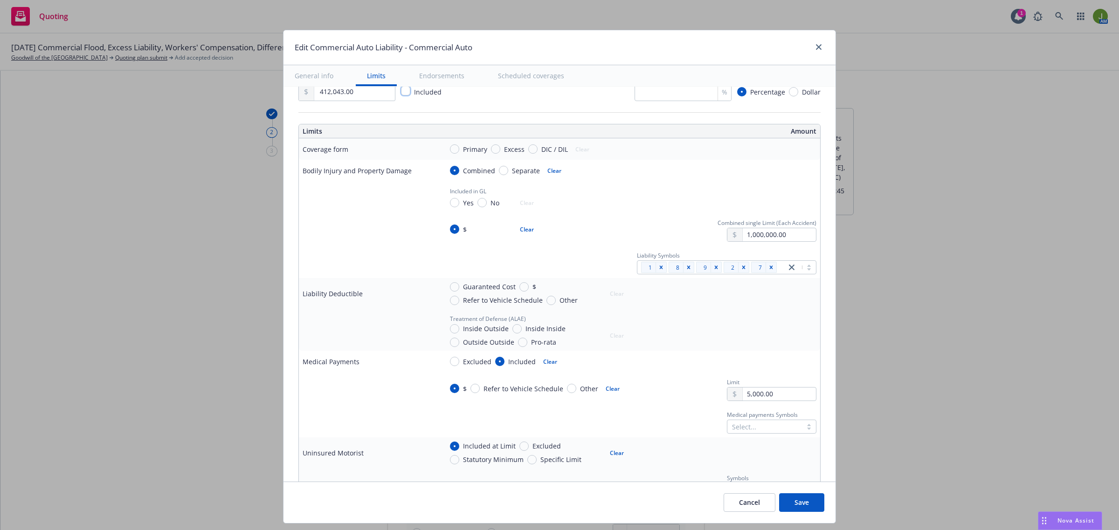
scroll to position [233, 0]
click at [658, 266] on icon "Remove [object Object]" at bounding box center [661, 265] width 7 height 7
click at [768, 269] on icon "Remove [object Object]" at bounding box center [771, 265] width 7 height 7
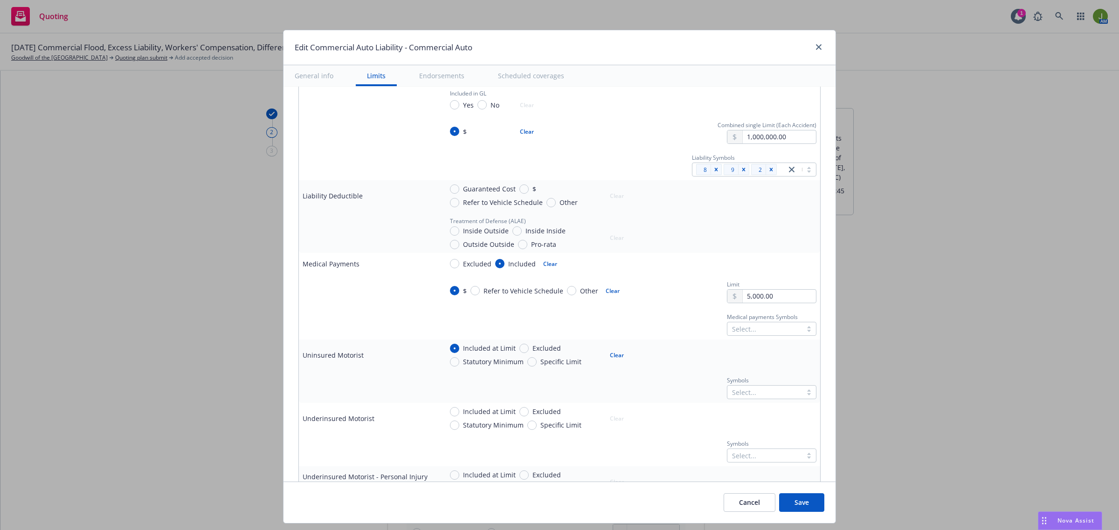
scroll to position [350, 0]
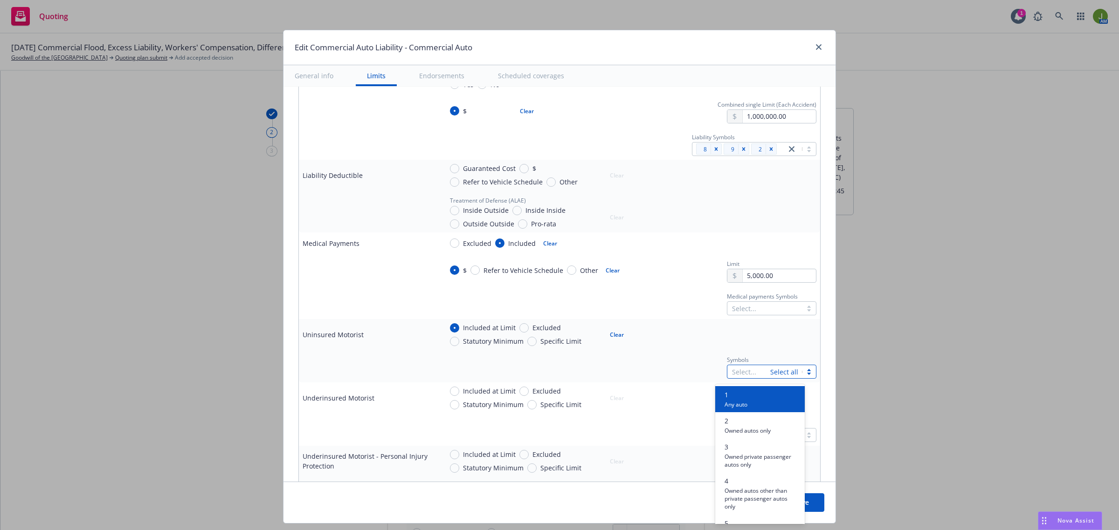
click at [739, 374] on div at bounding box center [749, 371] width 34 height 11
click at [738, 430] on span "Owned autos only" at bounding box center [747, 430] width 46 height 9
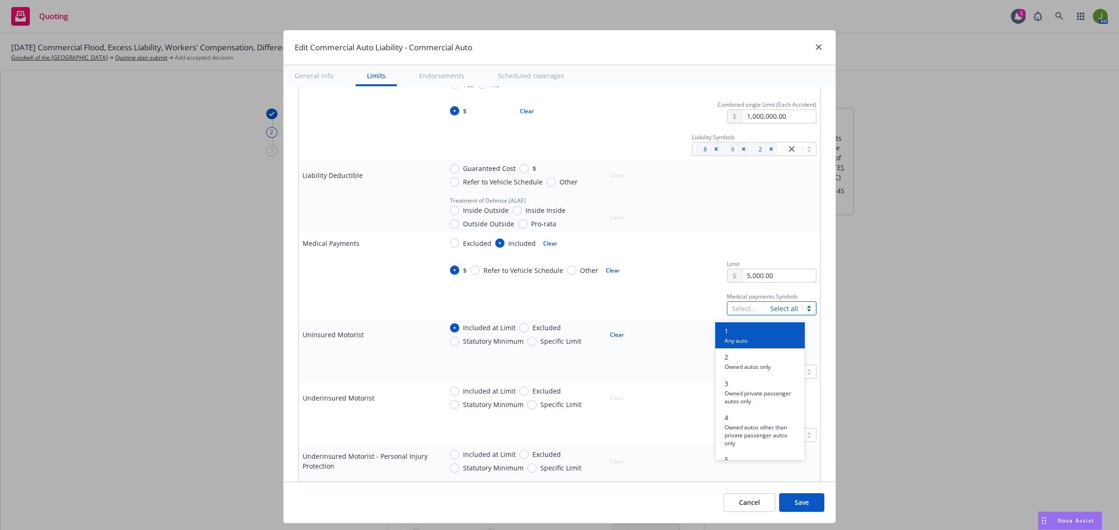
click at [756, 310] on div "Select..." at bounding box center [748, 308] width 43 height 13
click at [737, 360] on span "2" at bounding box center [747, 357] width 46 height 10
type textarea "x"
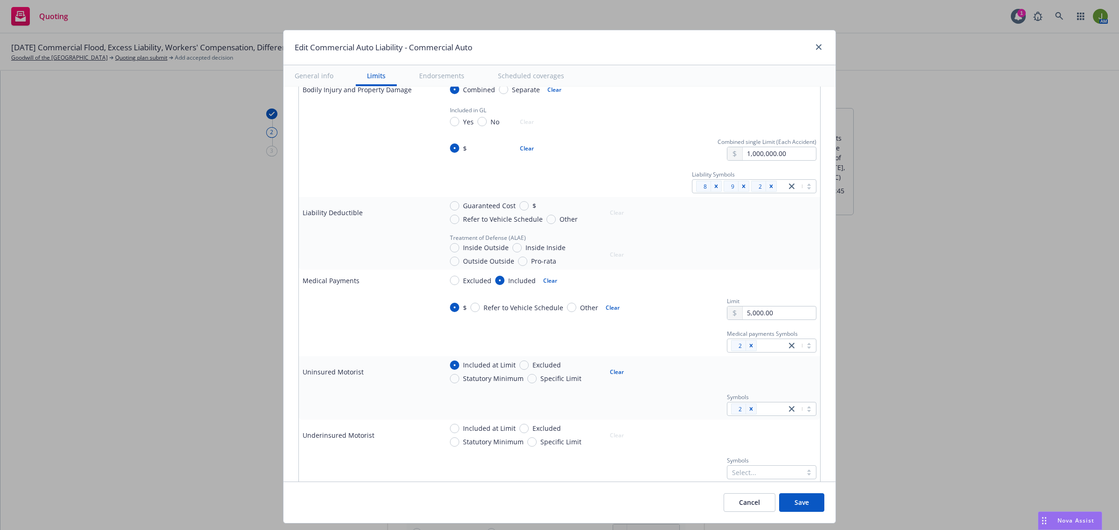
scroll to position [291, 0]
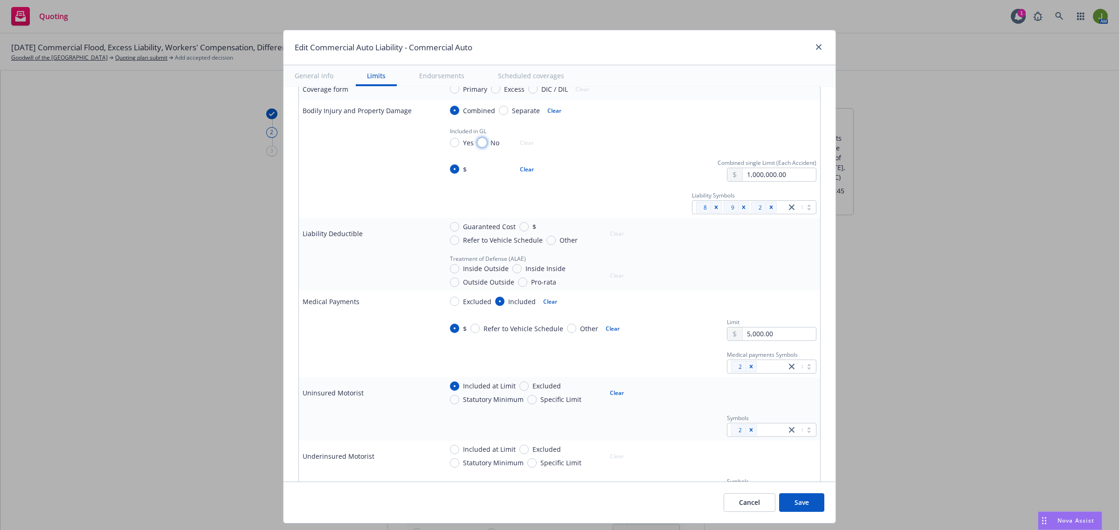
click at [477, 144] on input "No" at bounding box center [481, 142] width 9 height 9
radio input "true"
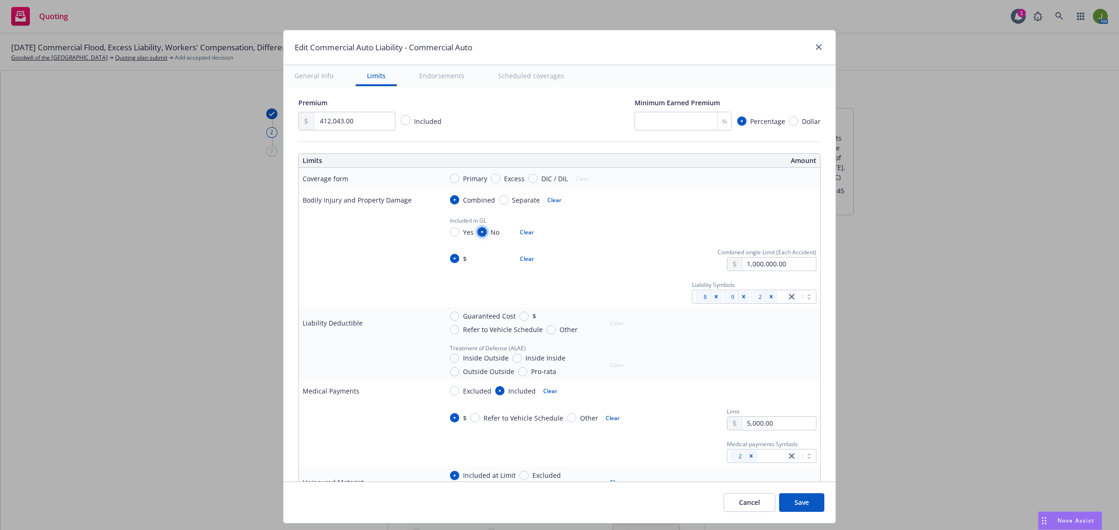
type textarea "x"
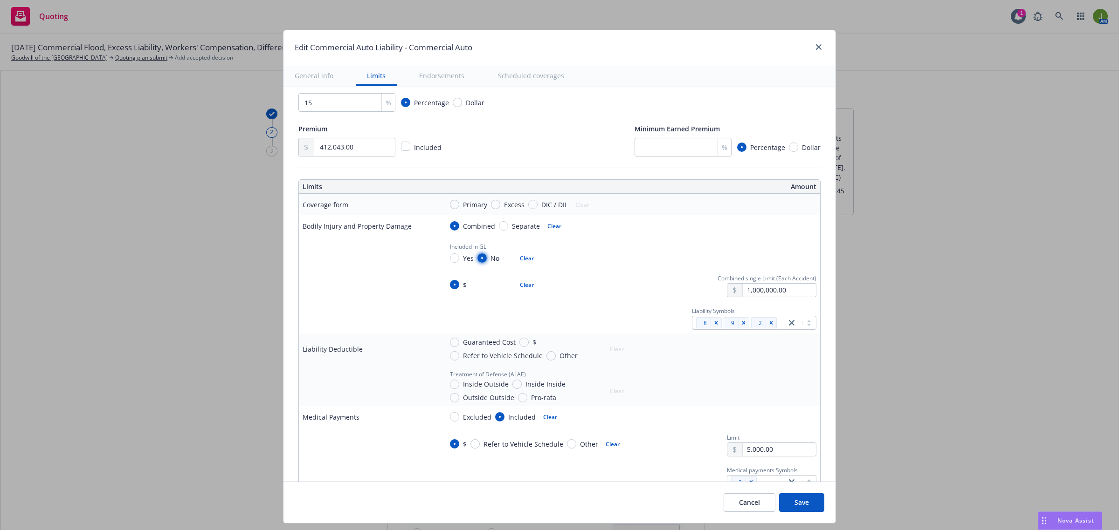
scroll to position [175, 0]
click at [459, 204] on span "Primary" at bounding box center [473, 206] width 28 height 10
click at [453, 204] on input "Primary" at bounding box center [454, 205] width 9 height 9
radio input "true"
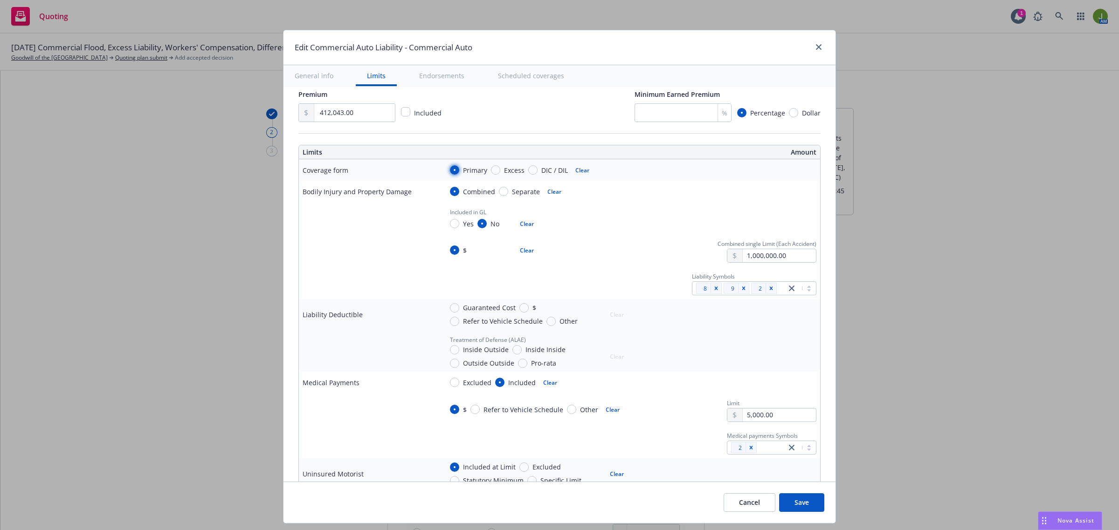
type textarea "x"
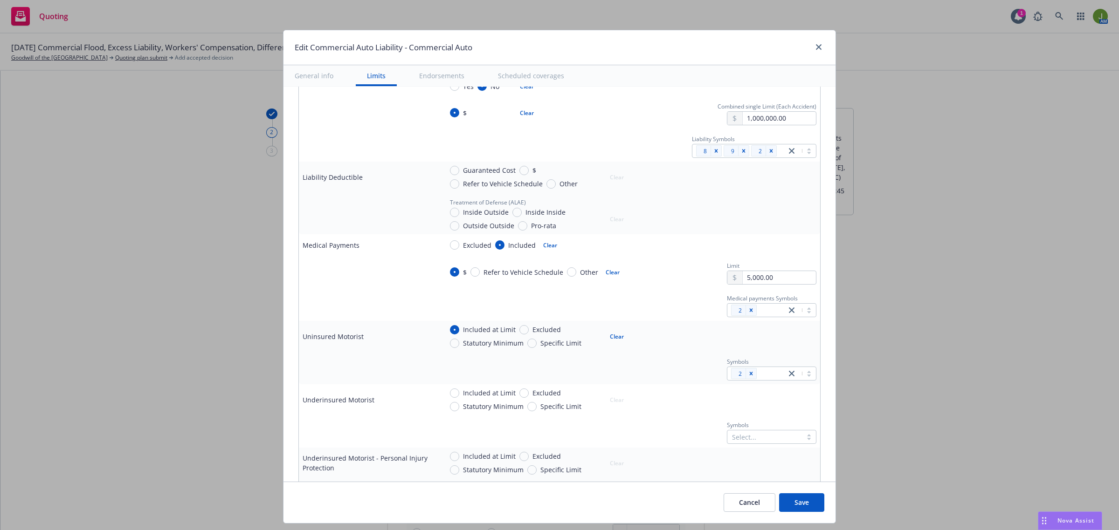
scroll to position [350, 0]
click at [451, 172] on input "Guaranteed Cost" at bounding box center [454, 168] width 9 height 9
radio input "true"
type textarea "x"
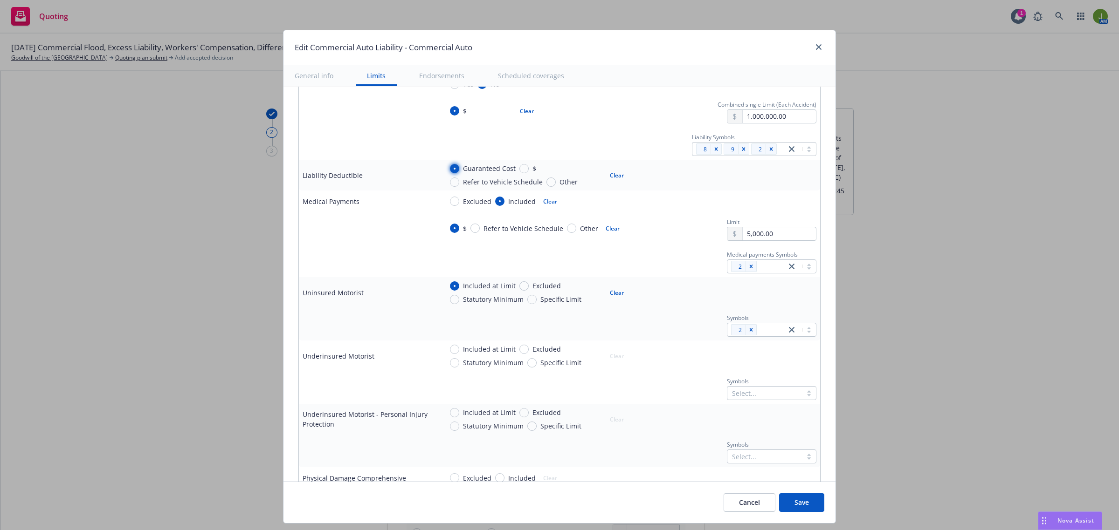
click at [450, 172] on input "Guaranteed Cost" at bounding box center [454, 168] width 9 height 9
click at [519, 172] on input "$" at bounding box center [523, 168] width 9 height 9
radio input "true"
type textarea "x"
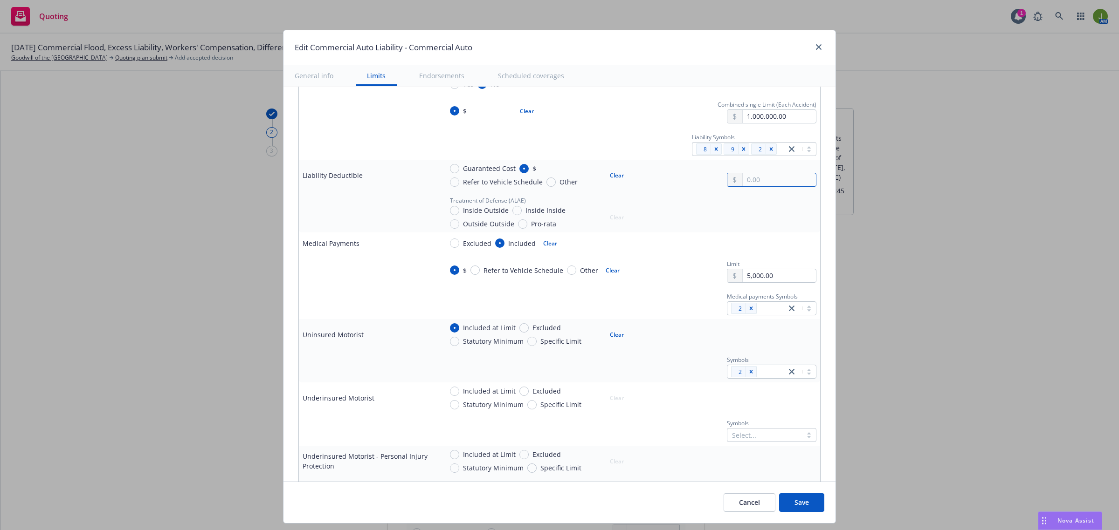
click at [742, 180] on input "text" at bounding box center [778, 179] width 73 height 13
type input "5,000.00"
type textarea "x"
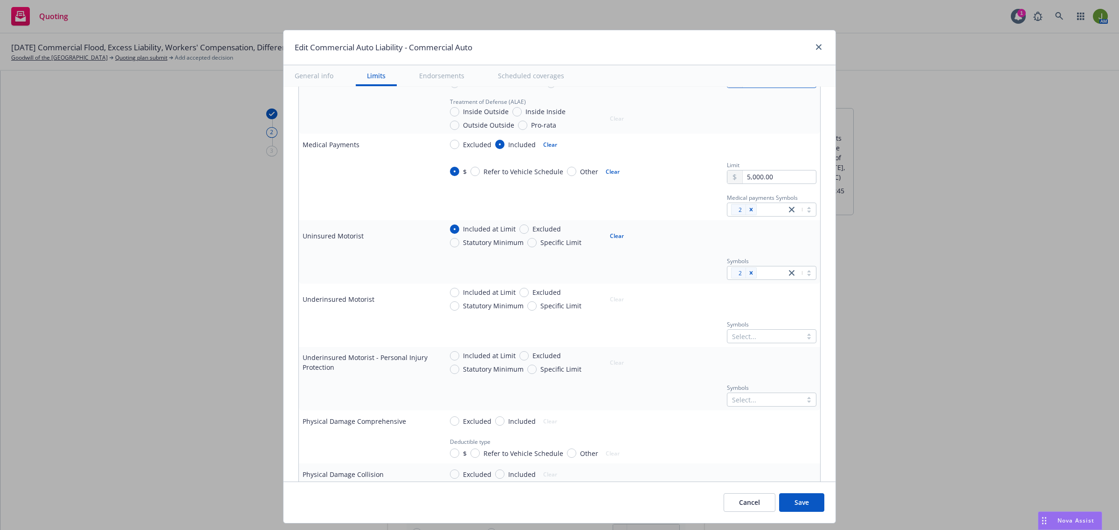
scroll to position [466, 0]
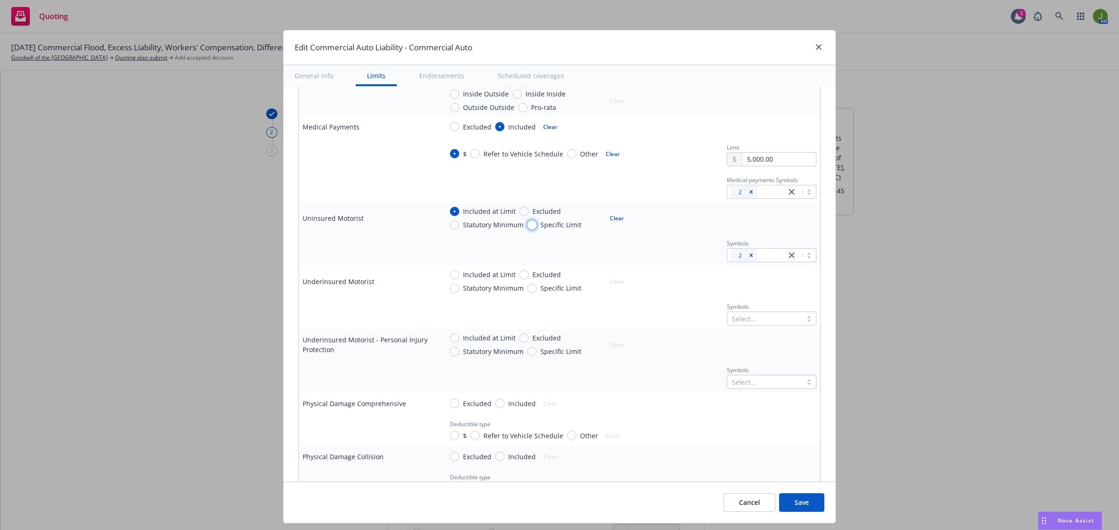
click at [528, 229] on input "Specific Limit" at bounding box center [531, 224] width 9 height 9
radio input "true"
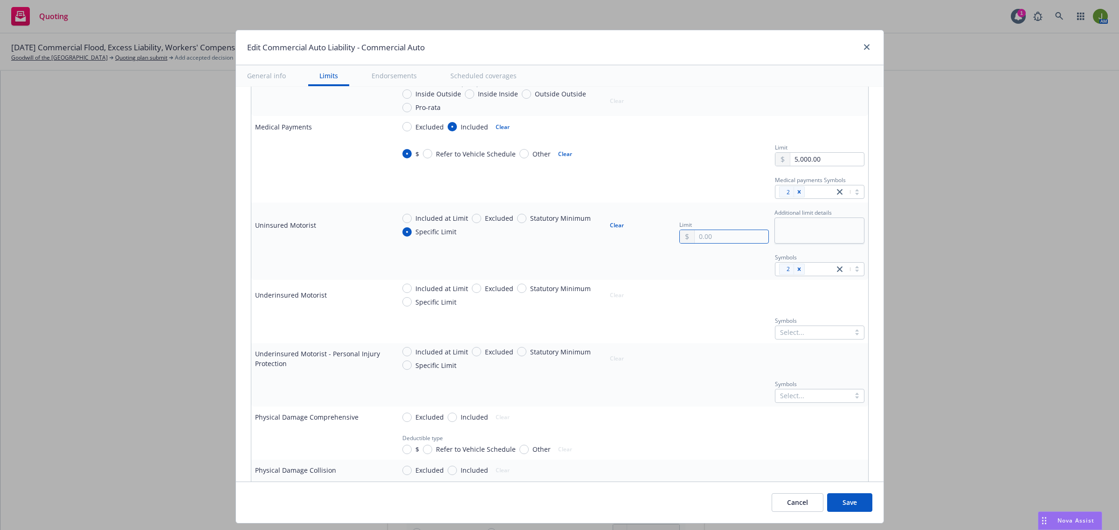
click at [711, 232] on input "text" at bounding box center [730, 236] width 73 height 13
type textarea "x"
type input "1,000,000.00"
click at [697, 282] on button "$1,000,000.00" at bounding box center [714, 276] width 80 height 17
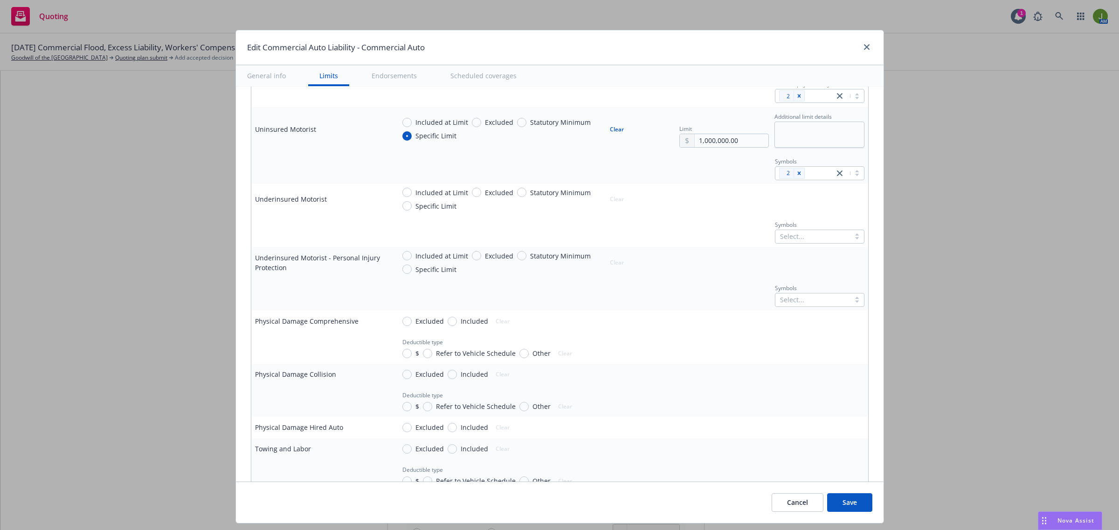
scroll to position [583, 0]
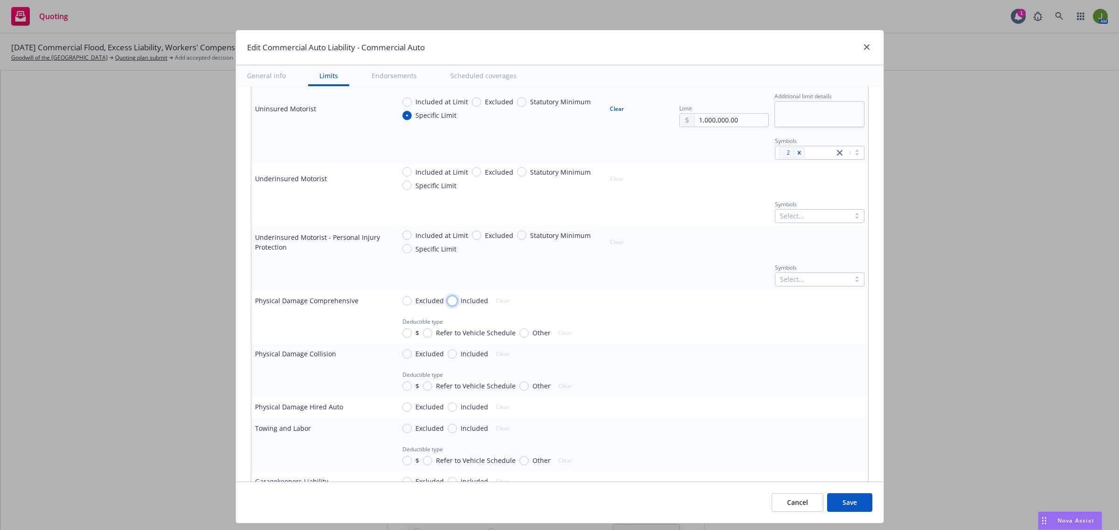
click at [447, 304] on input "Included" at bounding box center [451, 300] width 9 height 9
radio input "true"
type textarea "x"
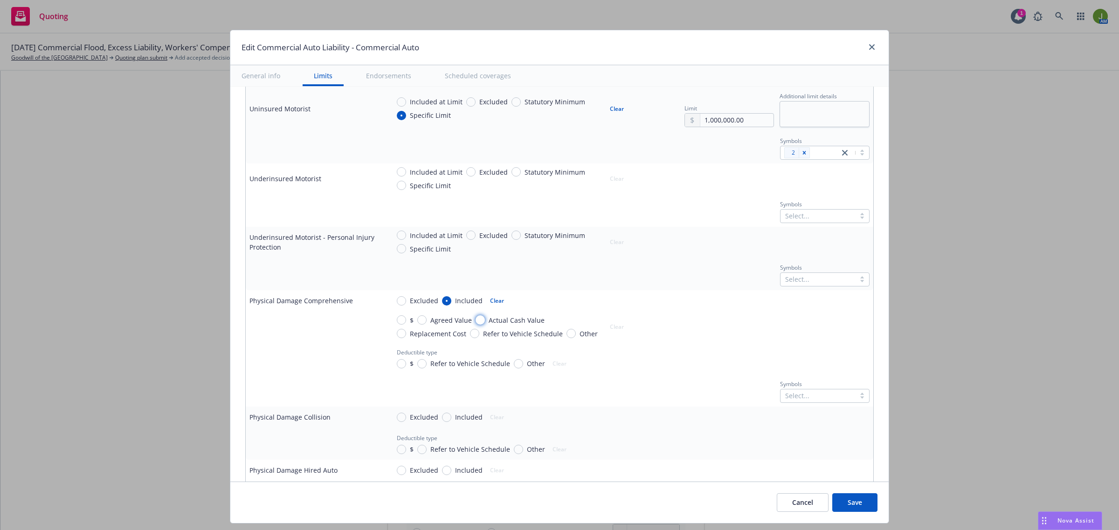
click at [478, 322] on input "Actual Cash Value" at bounding box center [479, 320] width 9 height 9
radio input "true"
type textarea "x"
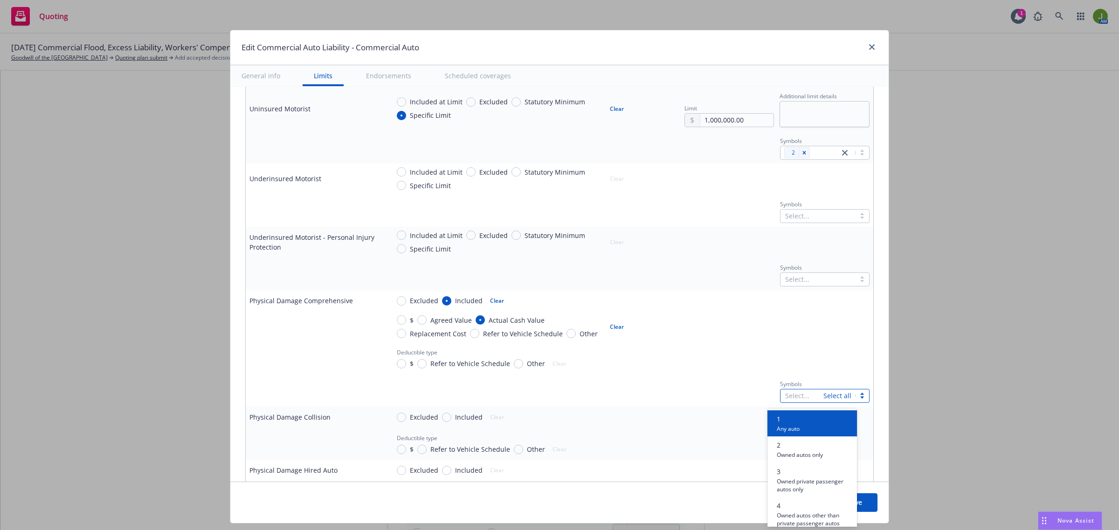
click at [810, 398] on div "Select..." at bounding box center [801, 396] width 43 height 13
click at [417, 364] on input "Refer to Vehicle Schedule" at bounding box center [421, 363] width 9 height 9
radio input "true"
type textarea "x"
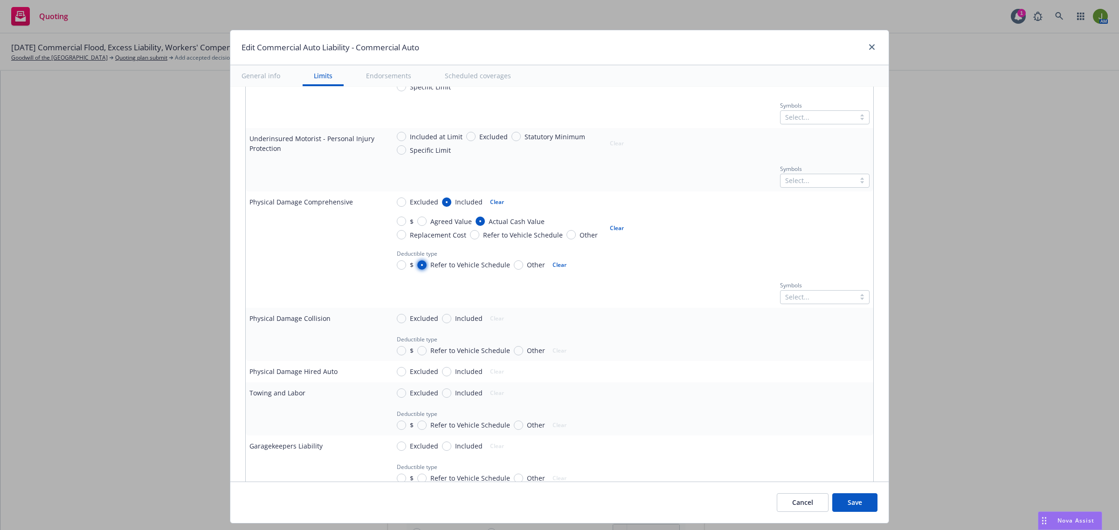
scroll to position [699, 0]
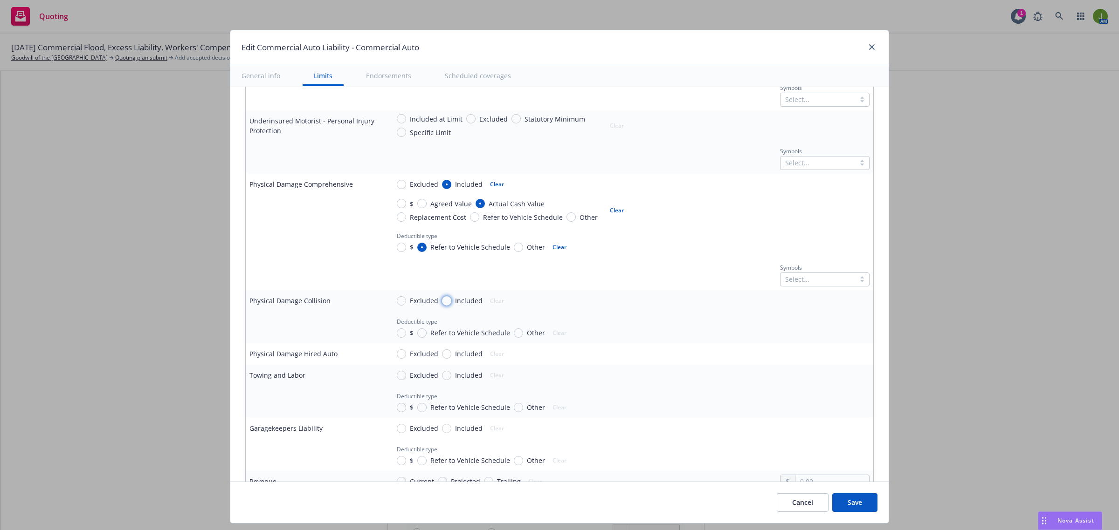
click at [442, 301] on input "Included" at bounding box center [446, 300] width 9 height 9
radio input "true"
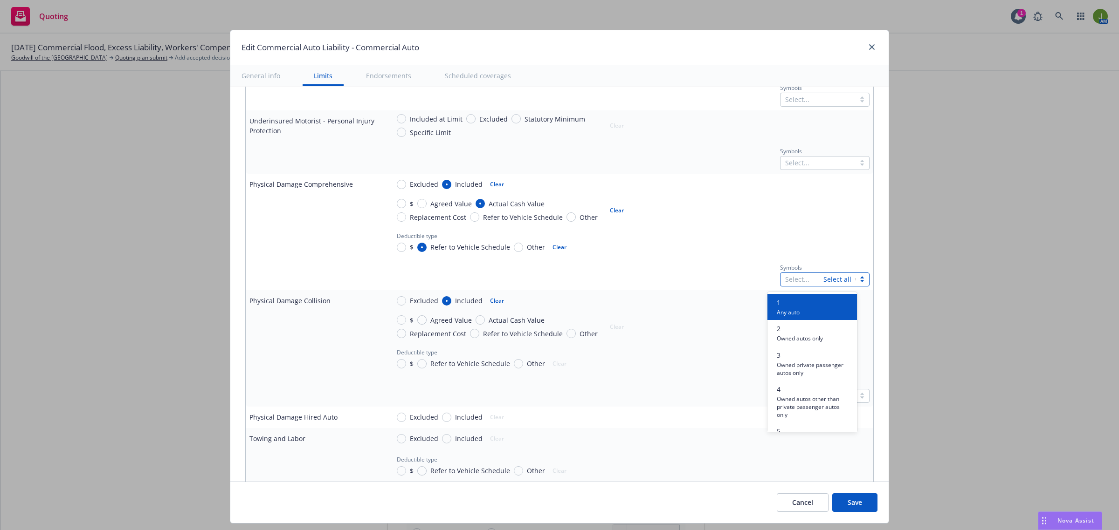
click at [790, 283] on div at bounding box center [802, 279] width 34 height 11
click at [784, 326] on span "2" at bounding box center [799, 329] width 46 height 10
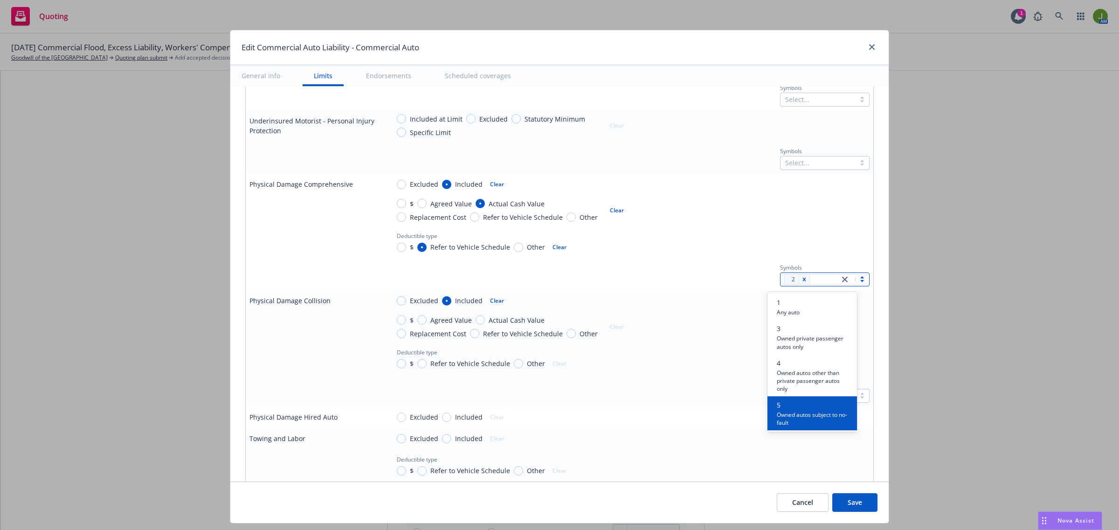
scroll to position [175, 0]
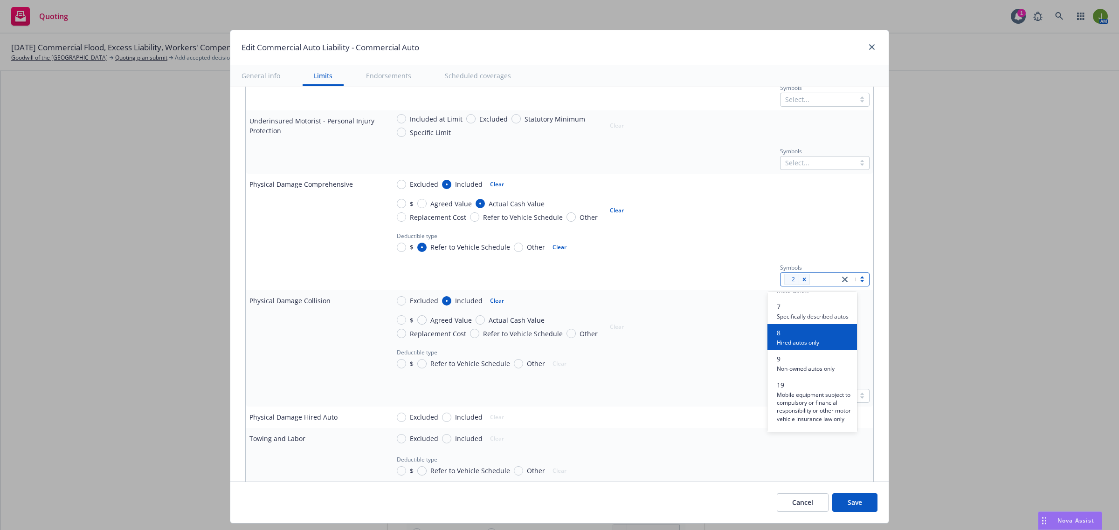
click at [776, 338] on span "8" at bounding box center [797, 333] width 42 height 10
type textarea "x"
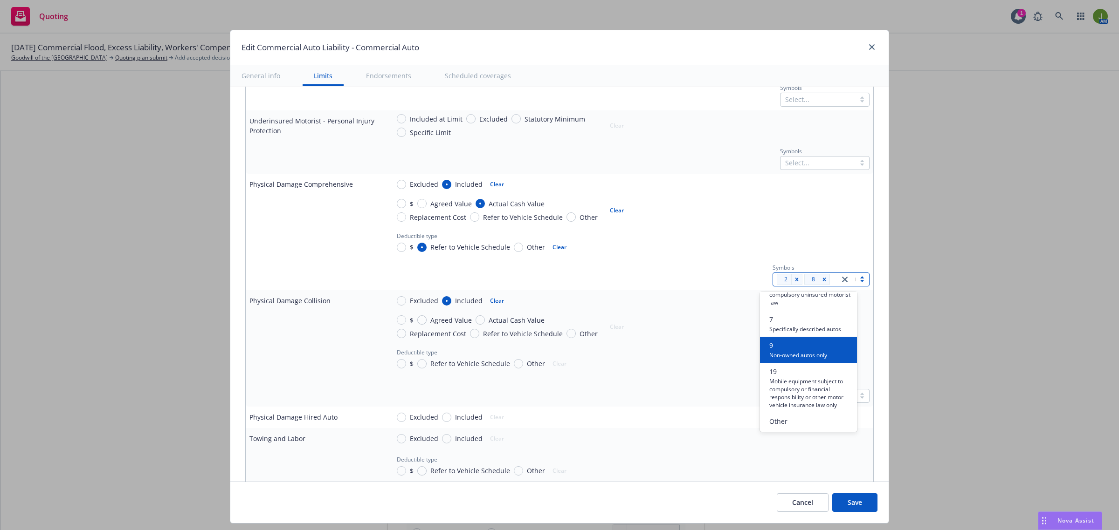
scroll to position [170, 0]
click at [485, 321] on span "Actual Cash Value" at bounding box center [515, 321] width 60 height 10
click at [478, 321] on input "Actual Cash Value" at bounding box center [479, 320] width 9 height 9
radio input "true"
type textarea "x"
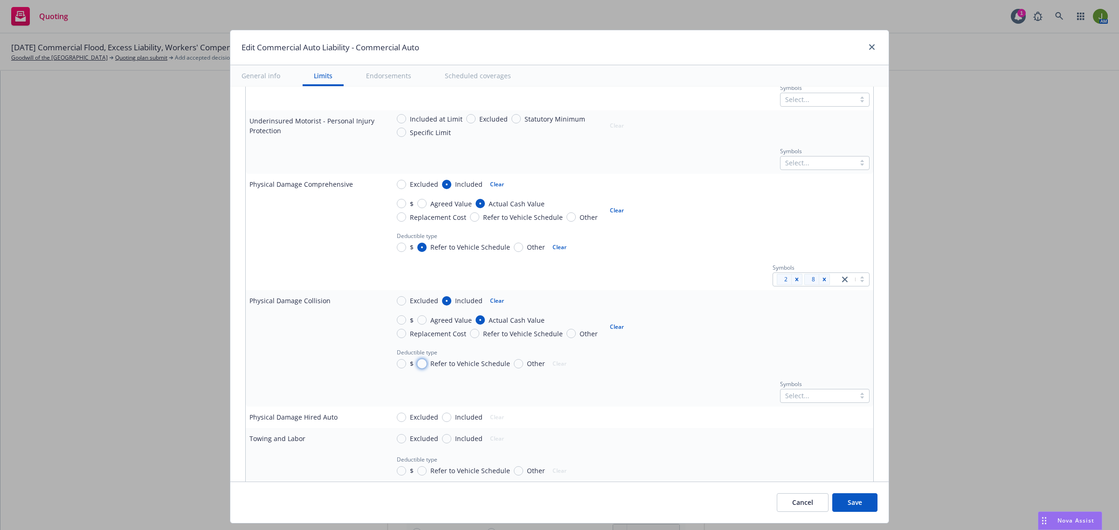
click at [417, 368] on input "Refer to Vehicle Schedule" at bounding box center [421, 363] width 9 height 9
radio input "true"
click at [796, 401] on div at bounding box center [817, 396] width 65 height 11
click at [792, 445] on span "2" at bounding box center [799, 446] width 46 height 10
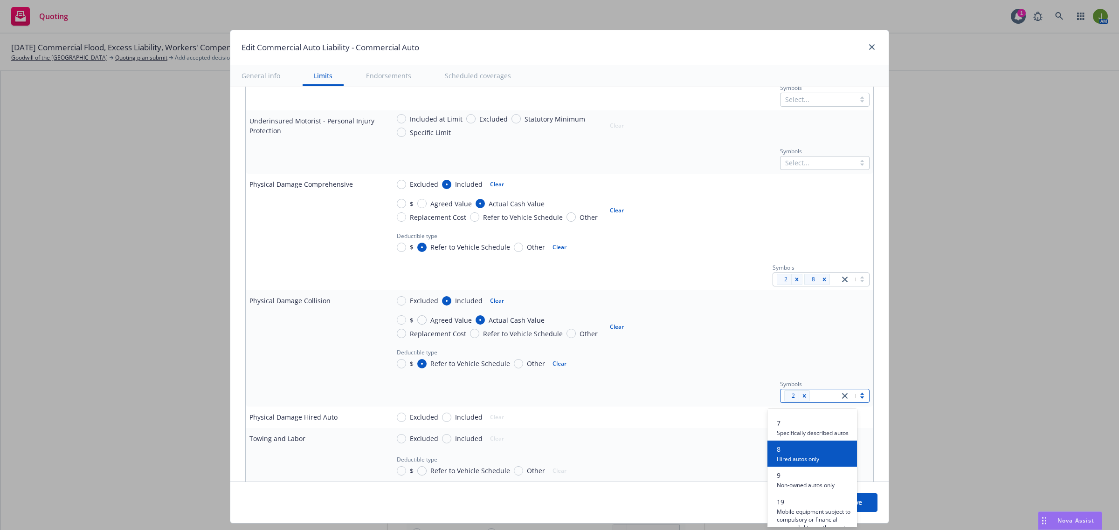
click at [797, 463] on span "Hired autos only" at bounding box center [797, 458] width 42 height 9
type textarea "x"
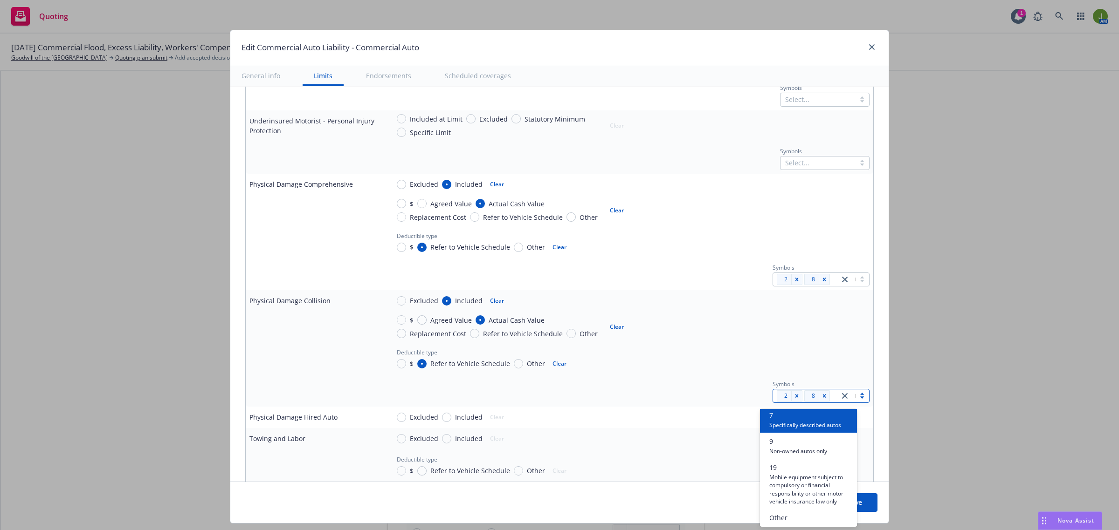
click at [301, 386] on td at bounding box center [316, 390] width 140 height 33
click at [442, 419] on input "Included" at bounding box center [446, 417] width 9 height 9
radio input "true"
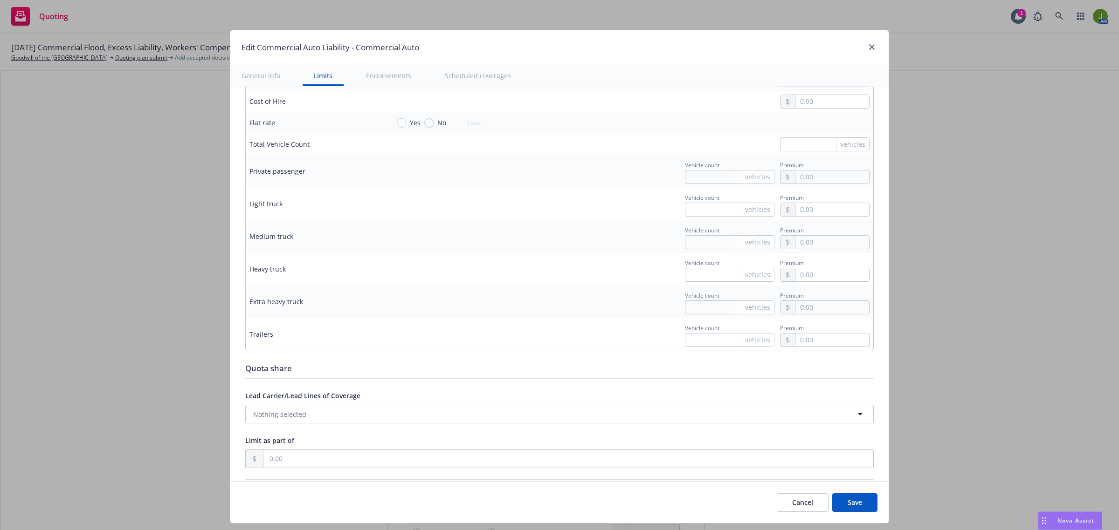
scroll to position [1282, 0]
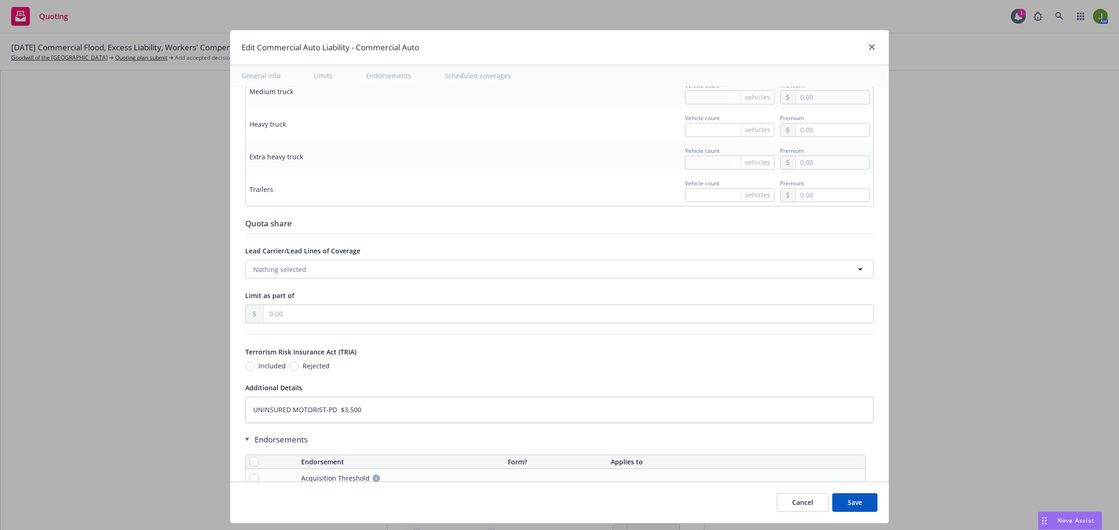
type textarea "x"
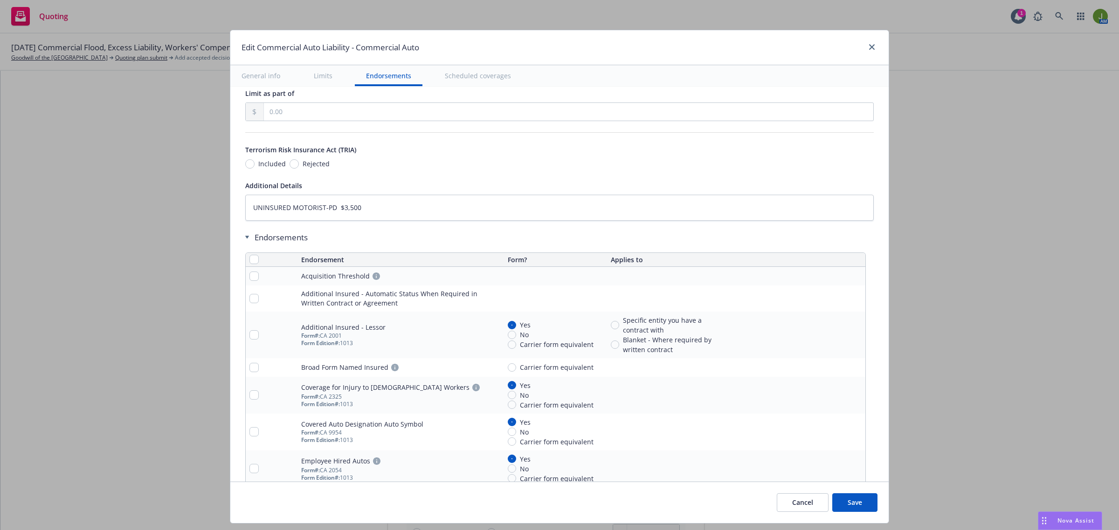
scroll to position [1631, 0]
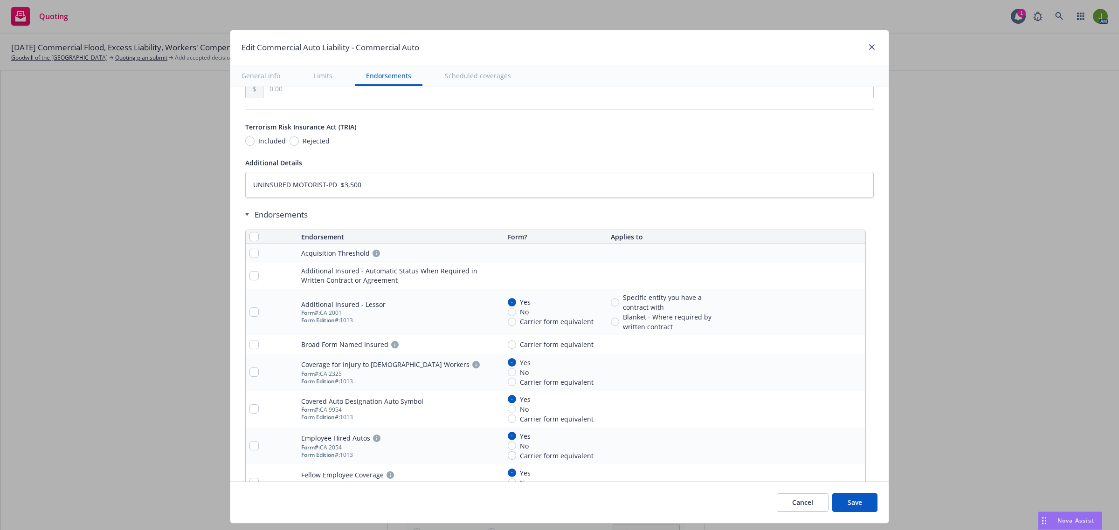
click at [254, 146] on span "Included" at bounding box center [269, 141] width 31 height 10
click at [252, 146] on input "Included" at bounding box center [249, 141] width 9 height 9
radio input "true"
type textarea "x"
click at [252, 241] on input "checkbox" at bounding box center [253, 236] width 9 height 9
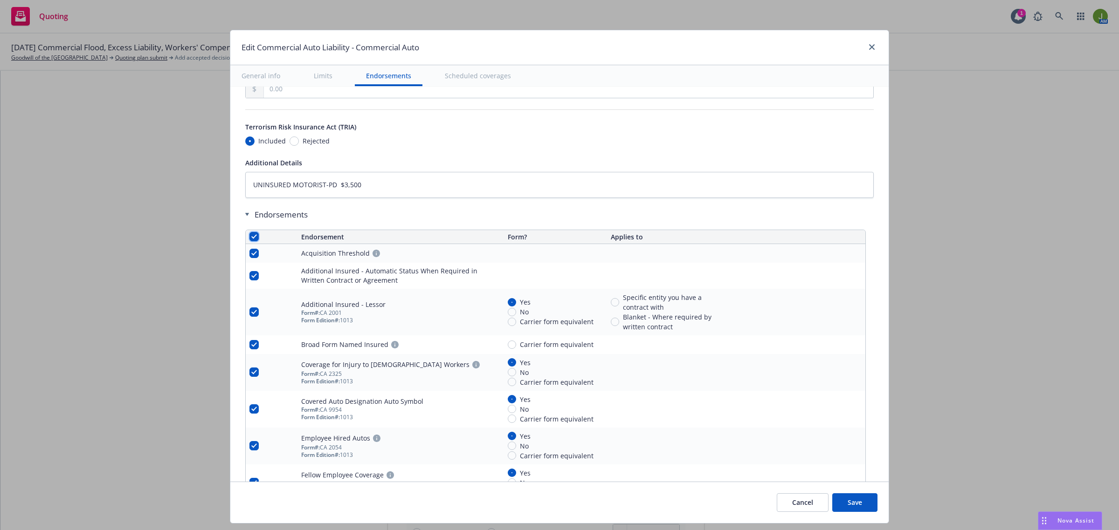
checkbox input "true"
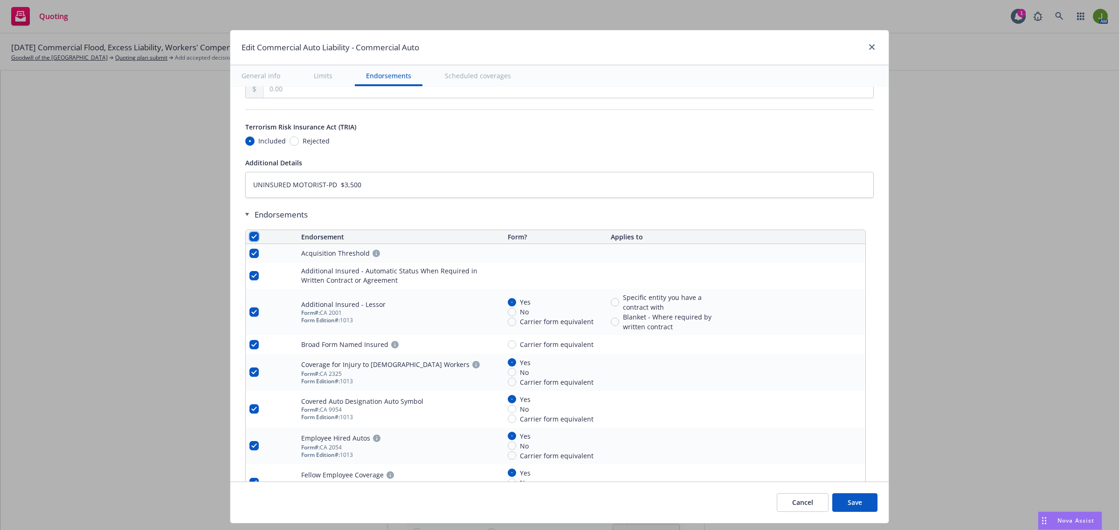
checkbox input "true"
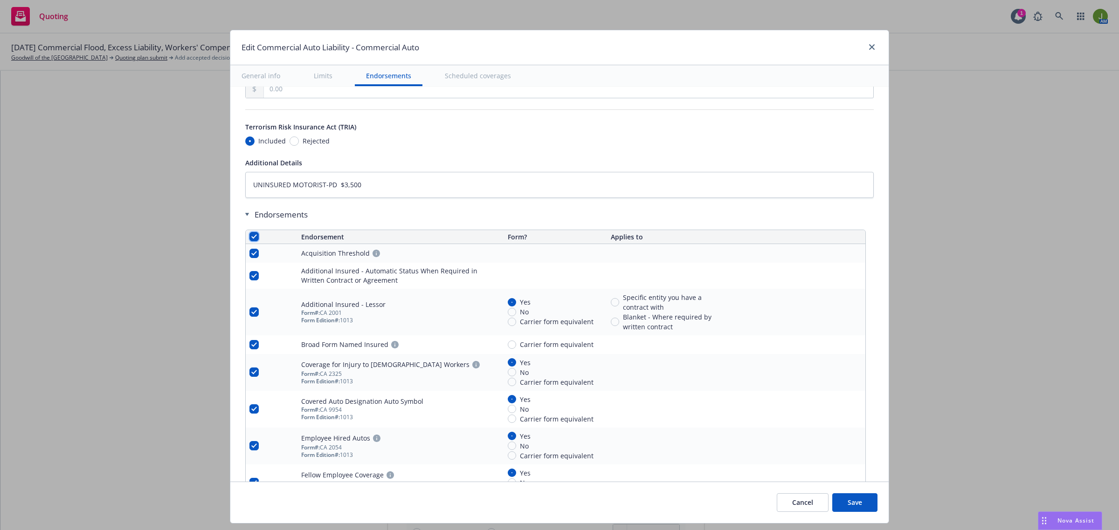
checkbox input "true"
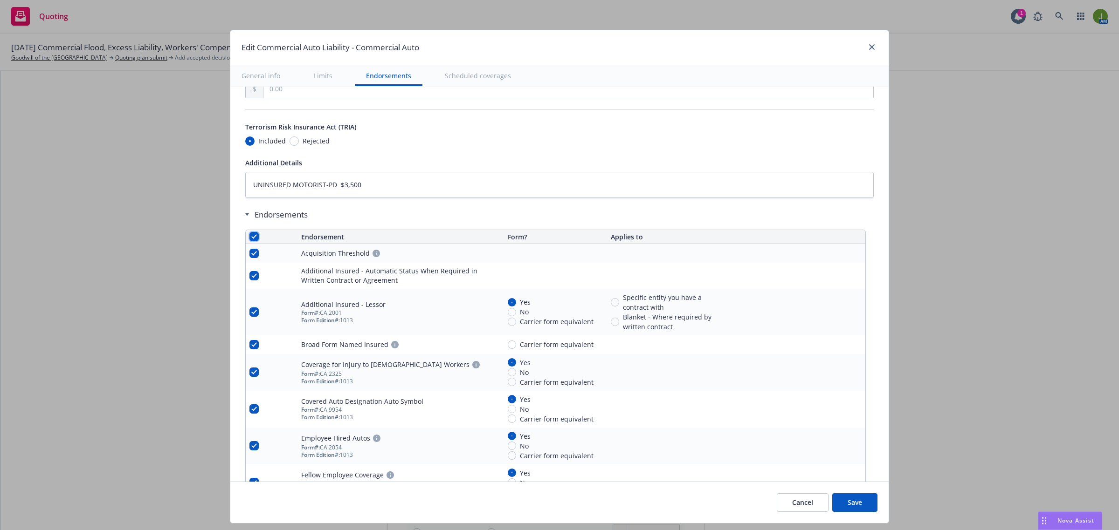
checkbox input "true"
click at [507, 502] on button "Remove endorsements" at bounding box center [546, 509] width 104 height 19
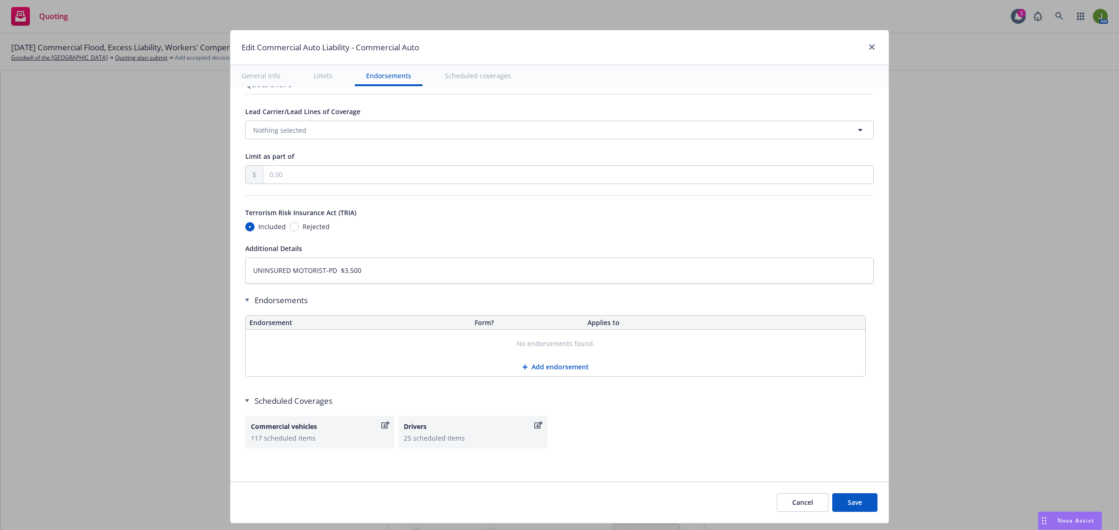
scroll to position [1550, 0]
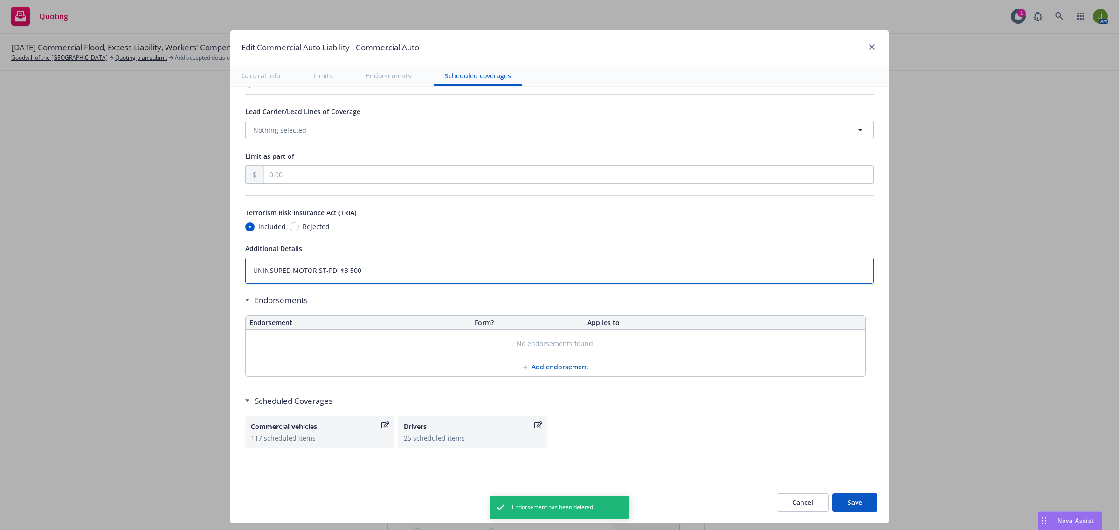
drag, startPoint x: 368, startPoint y: 272, endPoint x: 157, endPoint y: 258, distance: 211.6
click at [157, 258] on div "Edit Commercial Auto Liability - Commercial Auto General info Limits Endorsemen…" at bounding box center [559, 265] width 1119 height 530
type textarea "x"
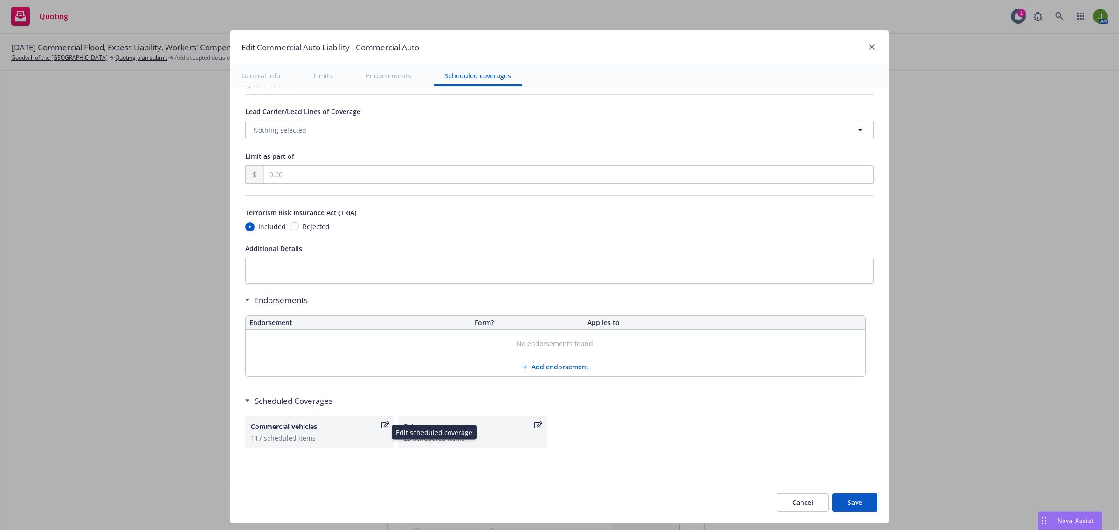
click at [381, 423] on icon "button" at bounding box center [385, 425] width 8 height 7
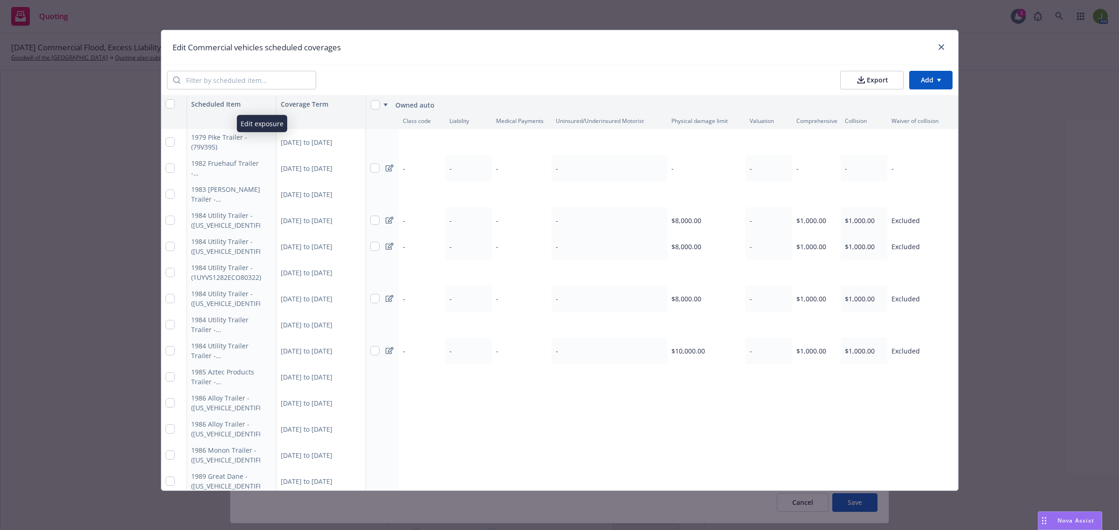
click at [261, 145] on button "button" at bounding box center [266, 142] width 11 height 11
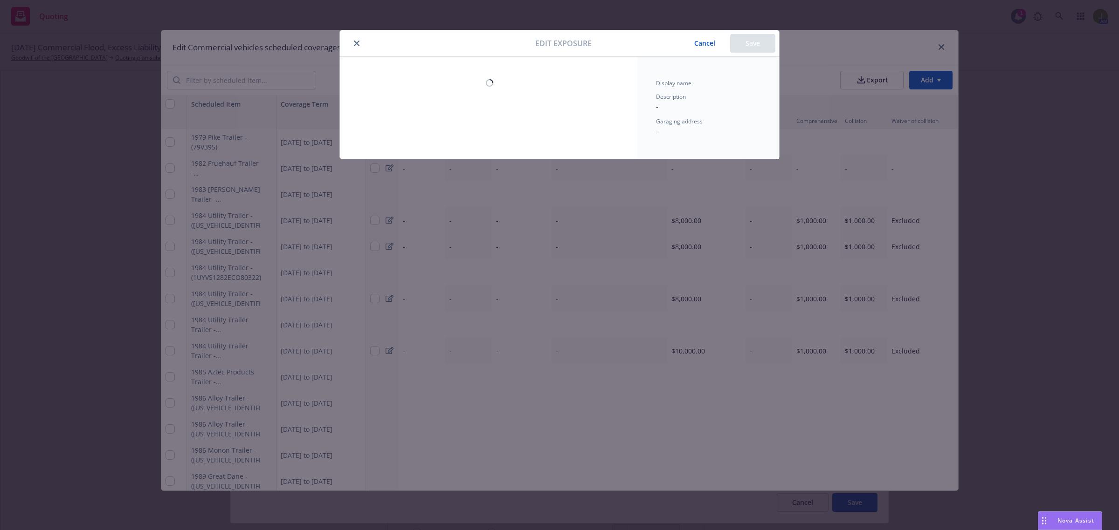
type textarea "x"
select select "CA"
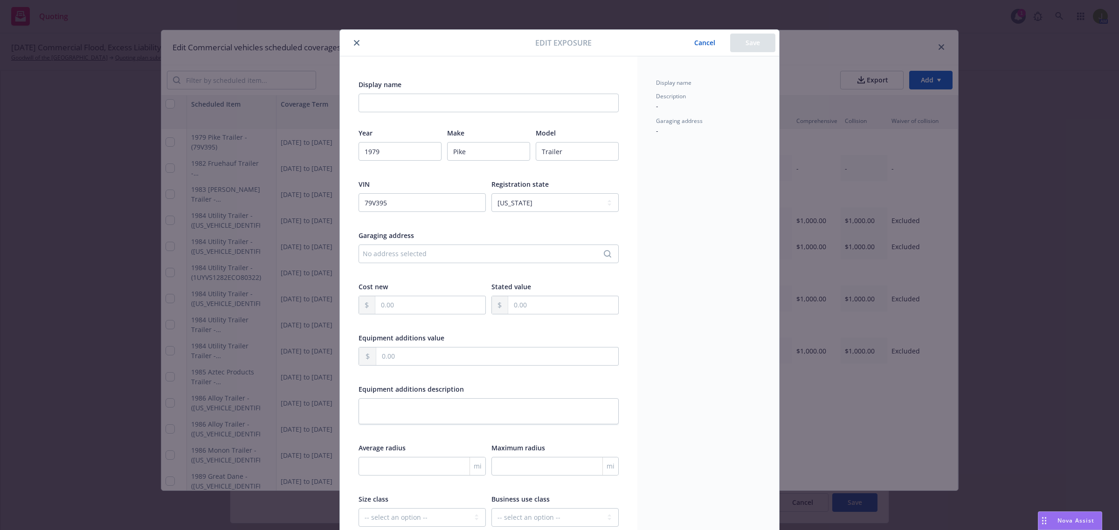
scroll to position [0, 0]
drag, startPoint x: 707, startPoint y: 43, endPoint x: 700, endPoint y: 51, distance: 10.6
click at [707, 43] on button "Cancel" at bounding box center [704, 43] width 51 height 19
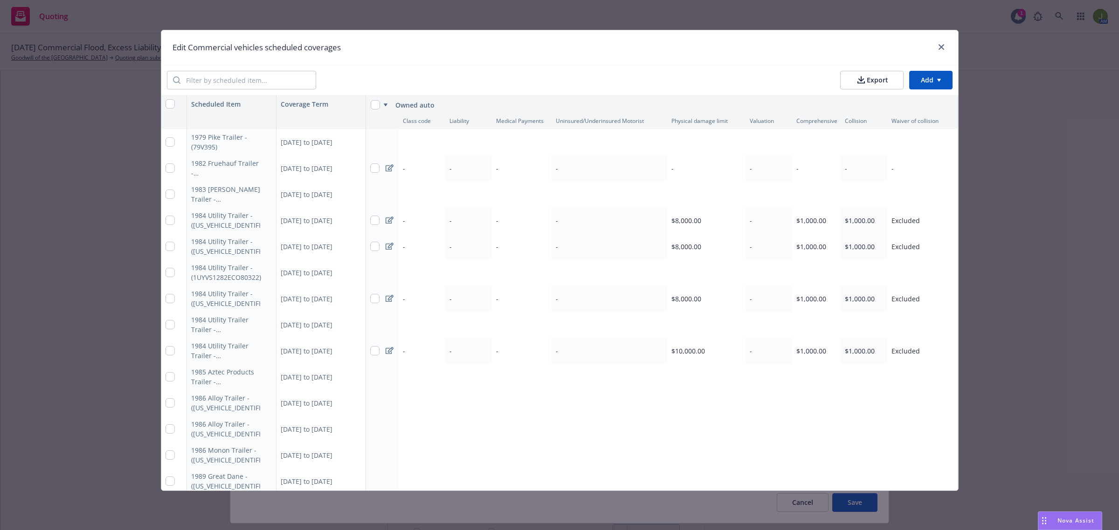
scroll to position [0, 1]
click at [406, 140] on div "Add limit" at bounding box center [413, 142] width 23 height 8
click at [385, 139] on icon at bounding box center [389, 141] width 8 height 7
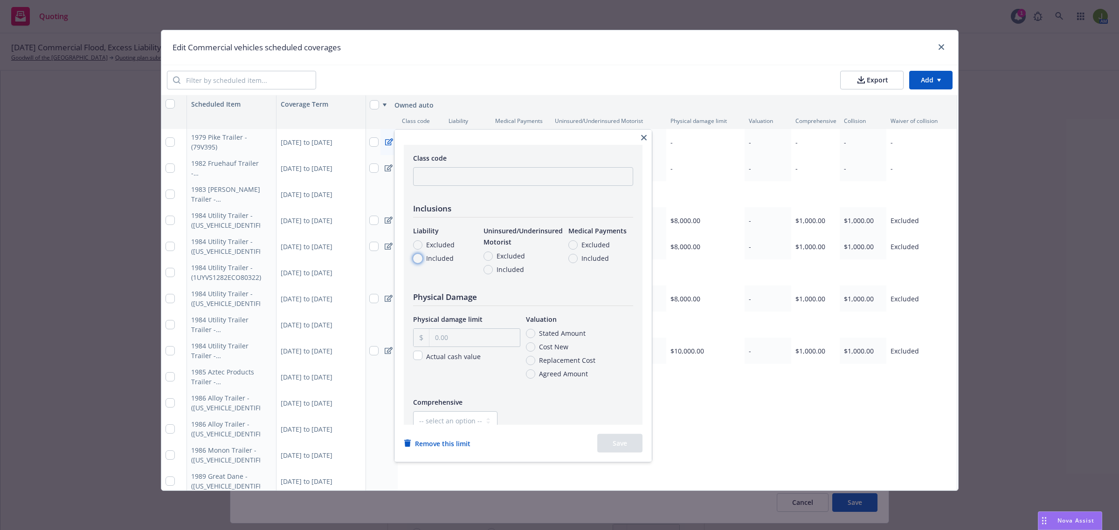
click at [419, 257] on input "Included" at bounding box center [417, 258] width 9 height 9
radio input "true"
click at [488, 260] on div "Excluded" at bounding box center [503, 256] width 41 height 10
click at [488, 260] on input "Excluded" at bounding box center [487, 255] width 9 height 9
radio input "true"
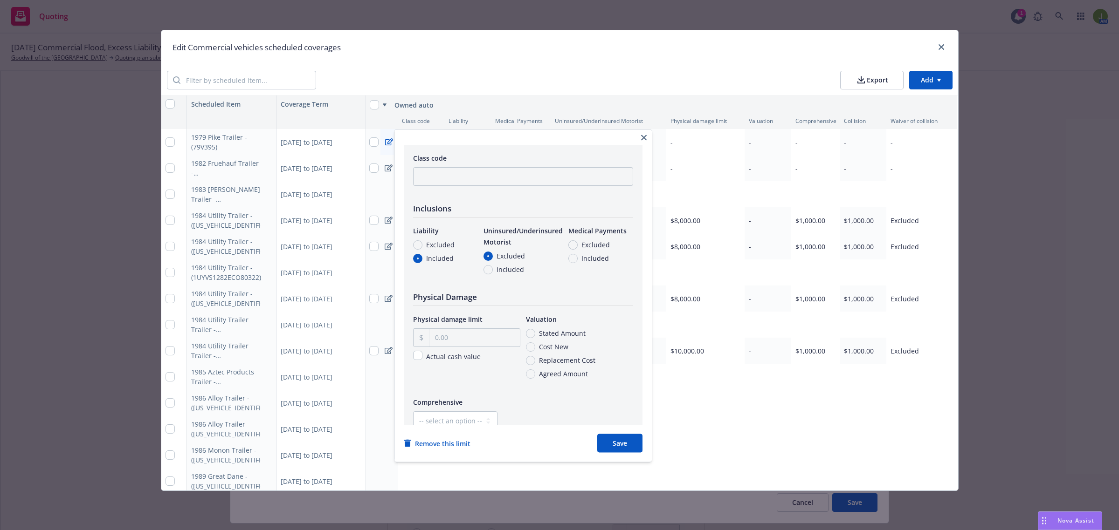
click at [578, 246] on span "Excluded" at bounding box center [593, 245] width 32 height 10
click at [577, 246] on input "Excluded" at bounding box center [572, 244] width 9 height 9
radio input "true"
click at [628, 437] on button "Save" at bounding box center [619, 443] width 45 height 19
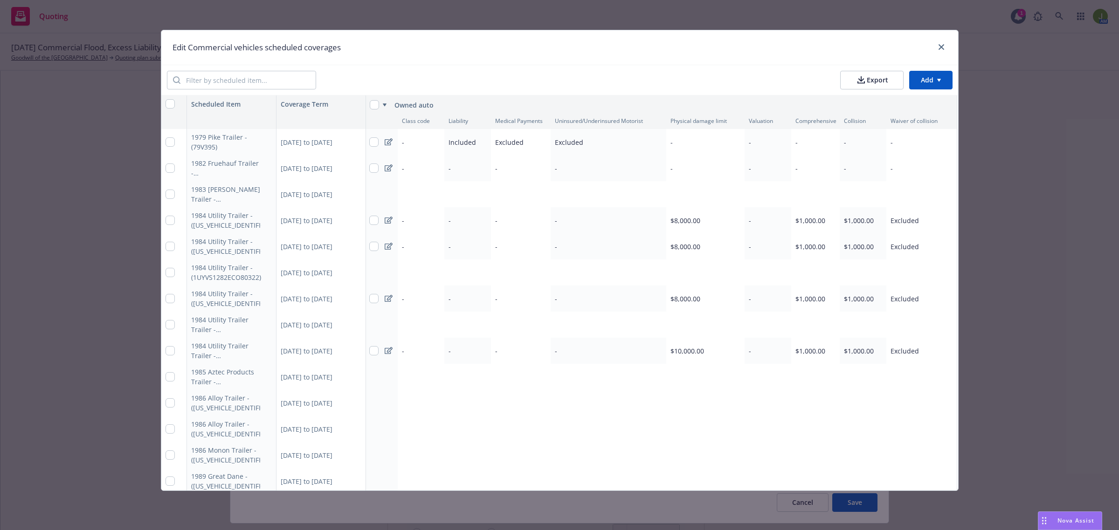
click at [385, 169] on icon at bounding box center [389, 168] width 8 height 7
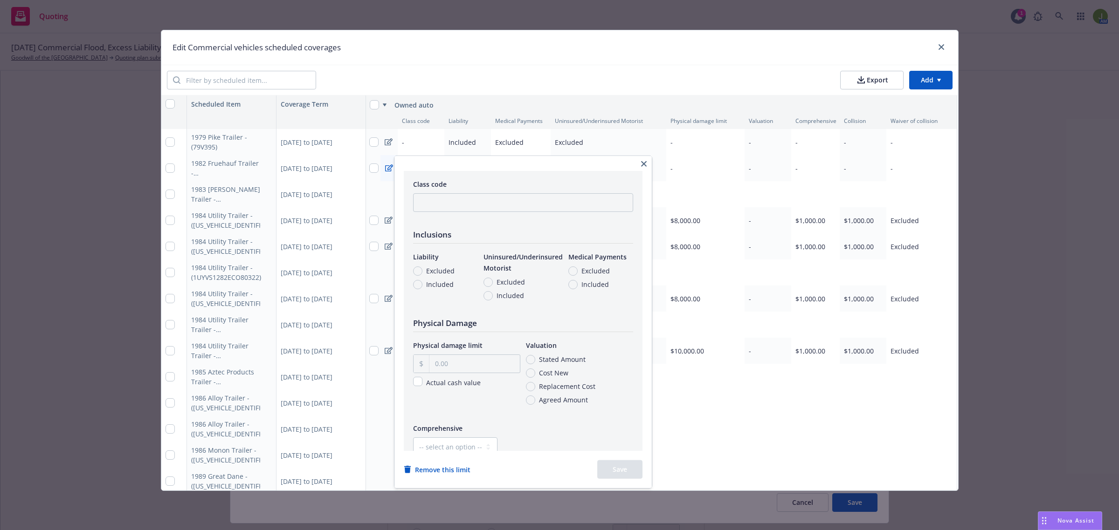
scroll to position [124, 0]
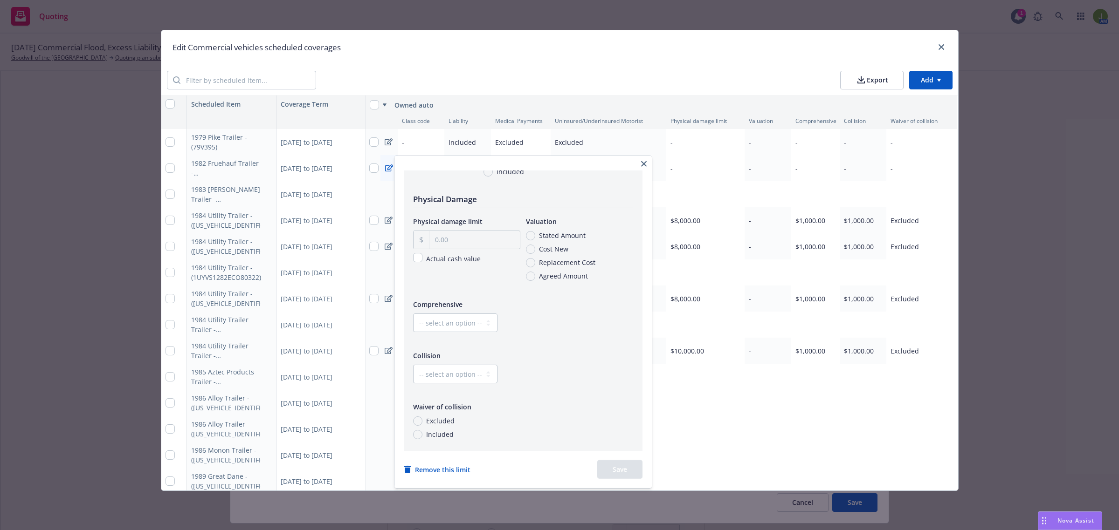
click at [646, 166] on icon "button" at bounding box center [644, 164] width 6 height 6
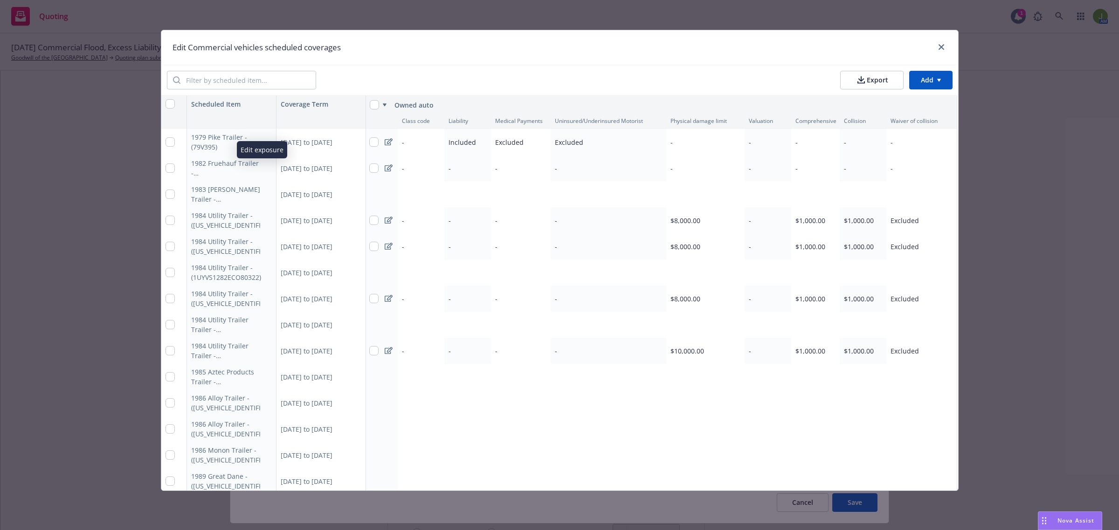
click at [264, 168] on icon "button" at bounding box center [267, 168] width 6 height 6
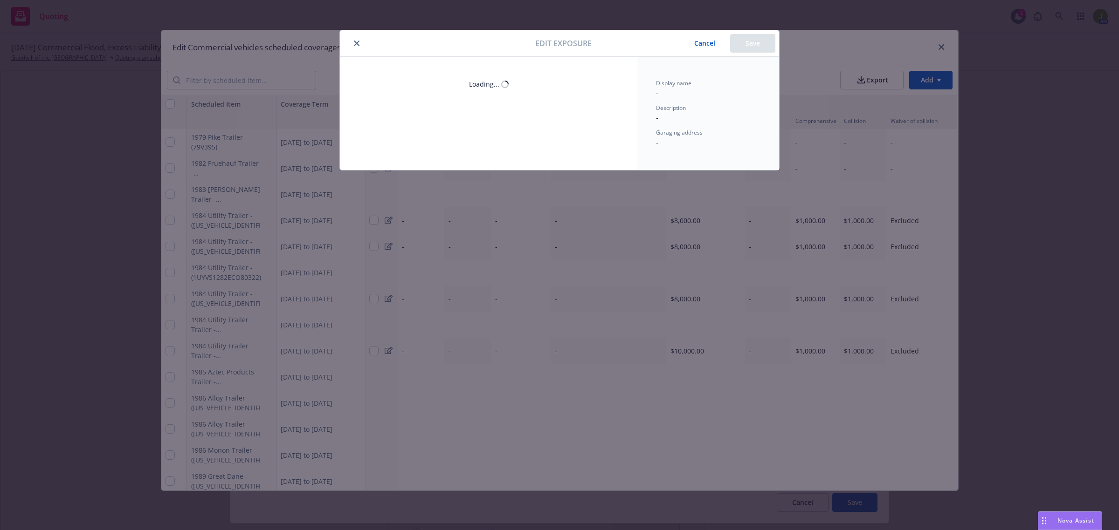
type textarea "x"
select select "CA"
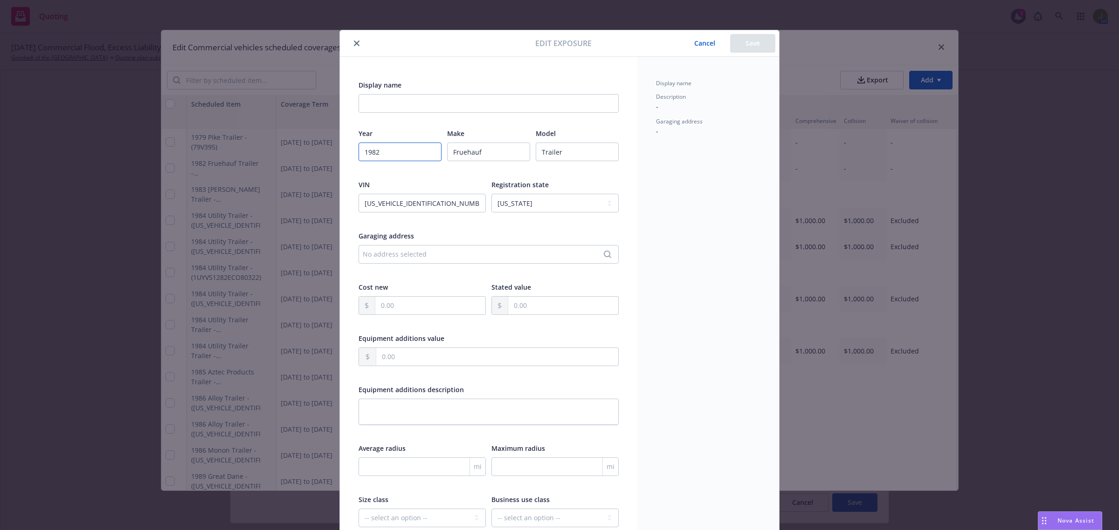
click at [394, 160] on input "1982" at bounding box center [399, 152] width 83 height 19
type textarea "x"
type input "1981"
type textarea "x"
type input "1981"
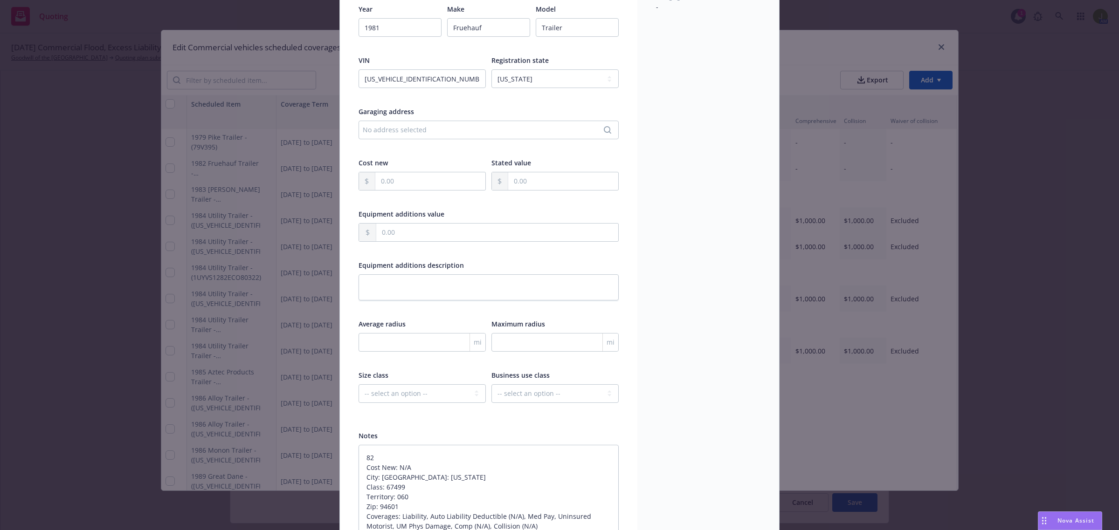
scroll to position [0, 0]
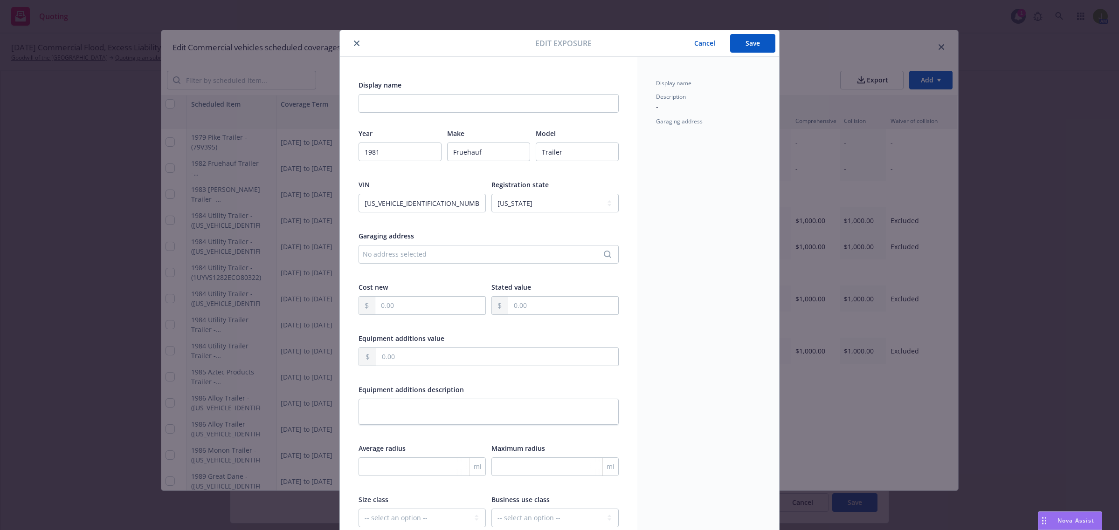
click at [747, 49] on button "Save" at bounding box center [752, 43] width 45 height 19
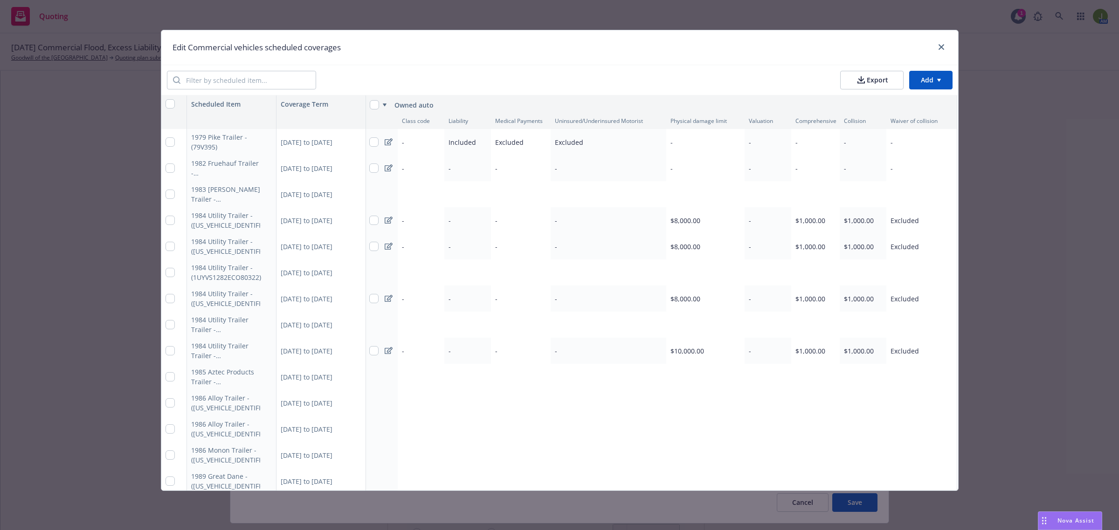
click at [387, 171] on icon at bounding box center [389, 168] width 8 height 7
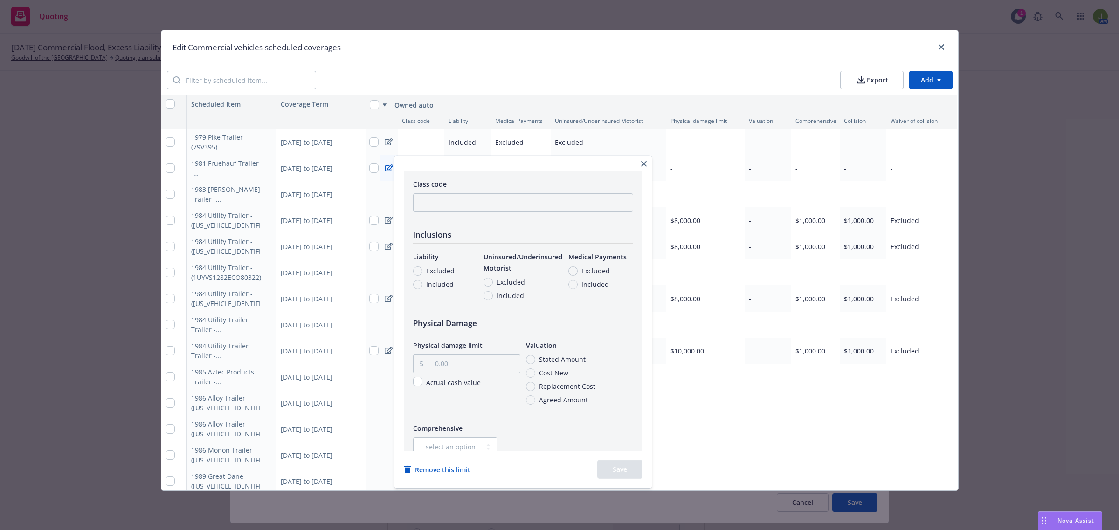
click at [437, 271] on span "Excluded" at bounding box center [440, 271] width 28 height 10
click at [422, 271] on input "Excluded" at bounding box center [417, 270] width 9 height 9
radio input "true"
click at [499, 294] on span "Included" at bounding box center [509, 296] width 27 height 10
click at [493, 294] on input "Included" at bounding box center [487, 295] width 9 height 9
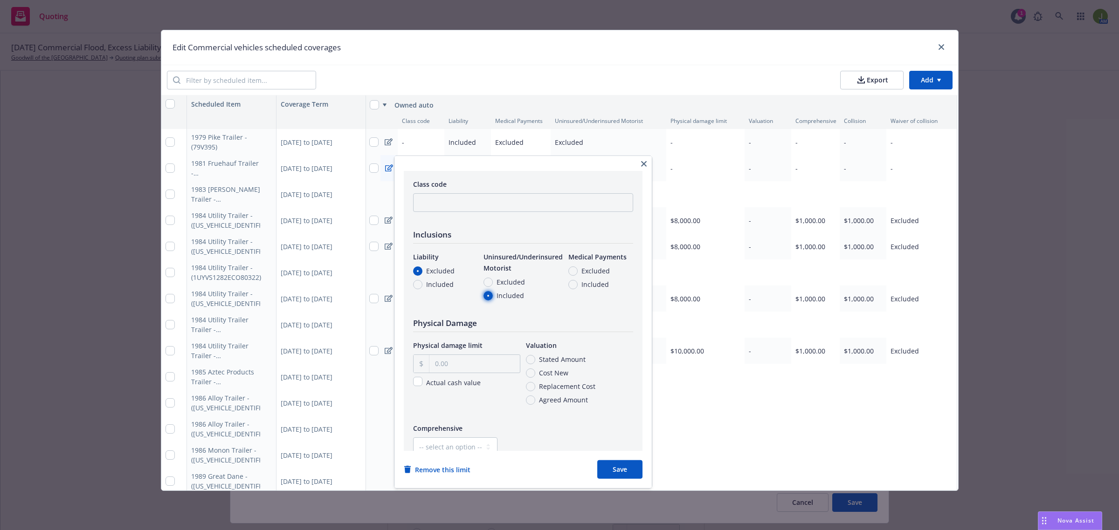
radio input "true"
click at [496, 297] on span "Included" at bounding box center [509, 296] width 27 height 10
click at [493, 297] on input "Included" at bounding box center [487, 295] width 9 height 9
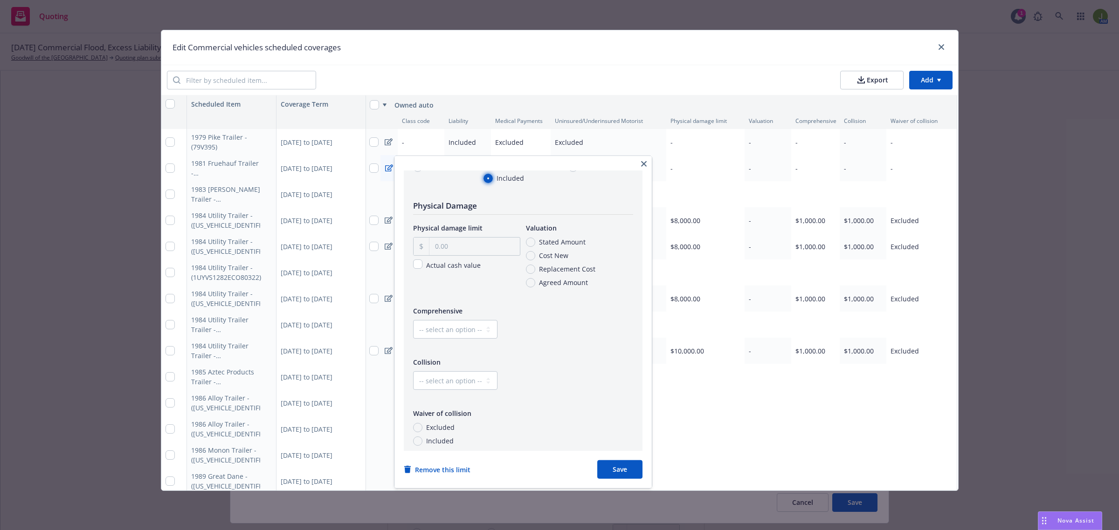
scroll to position [124, 0]
click at [646, 161] on icon "button" at bounding box center [644, 164] width 6 height 6
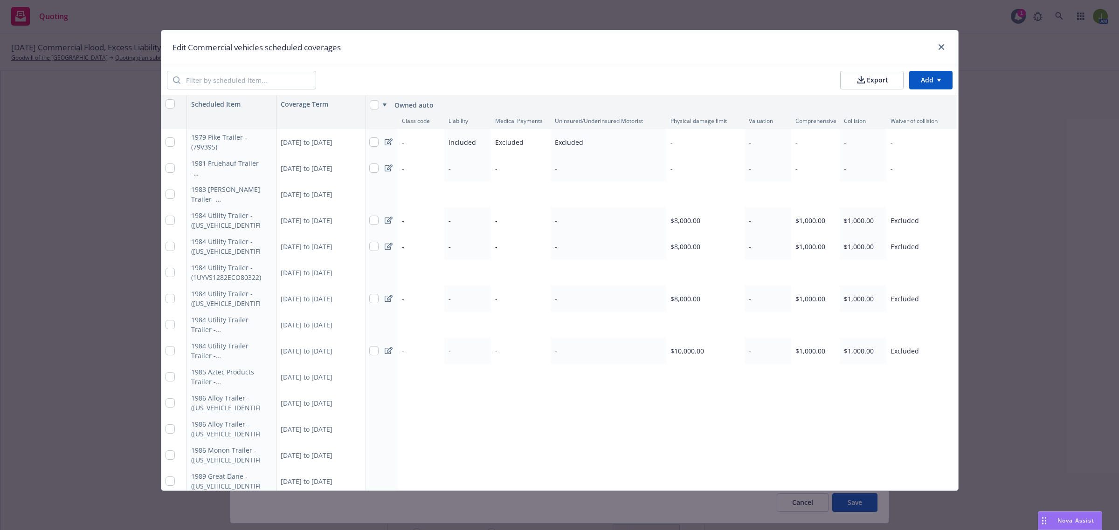
click at [385, 167] on icon at bounding box center [389, 168] width 8 height 7
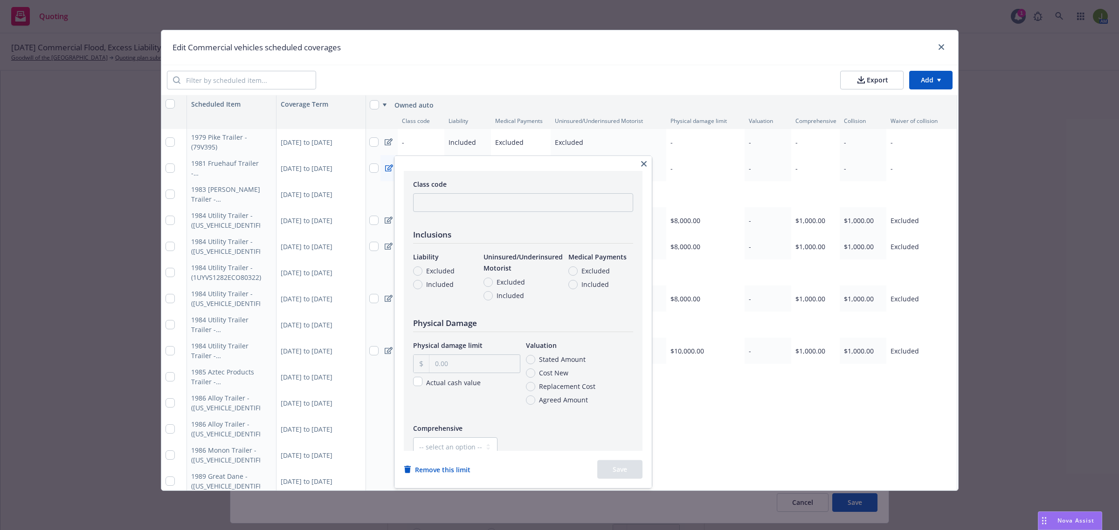
click at [432, 285] on span "Included" at bounding box center [439, 285] width 27 height 10
click at [422, 285] on input "Included" at bounding box center [417, 284] width 9 height 9
radio input "true"
click at [572, 285] on input "Included" at bounding box center [572, 284] width 9 height 9
radio input "true"
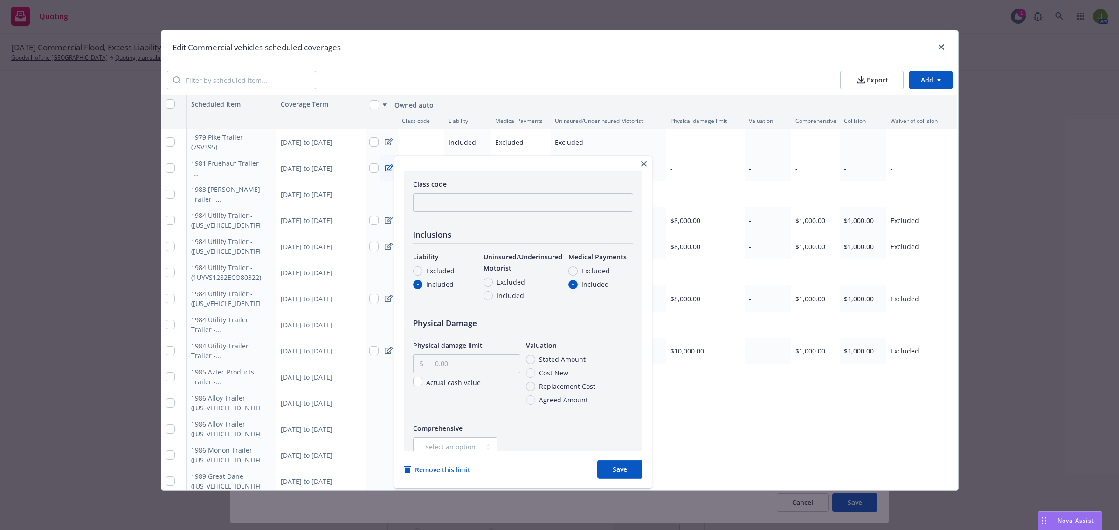
click at [649, 159] on button "button" at bounding box center [643, 163] width 11 height 11
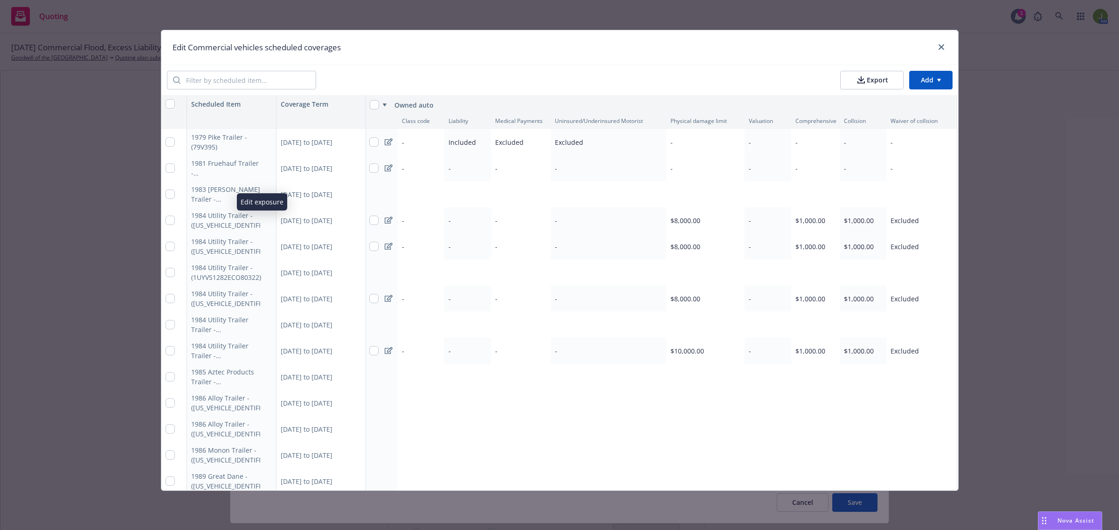
click at [261, 222] on button "button" at bounding box center [266, 220] width 11 height 11
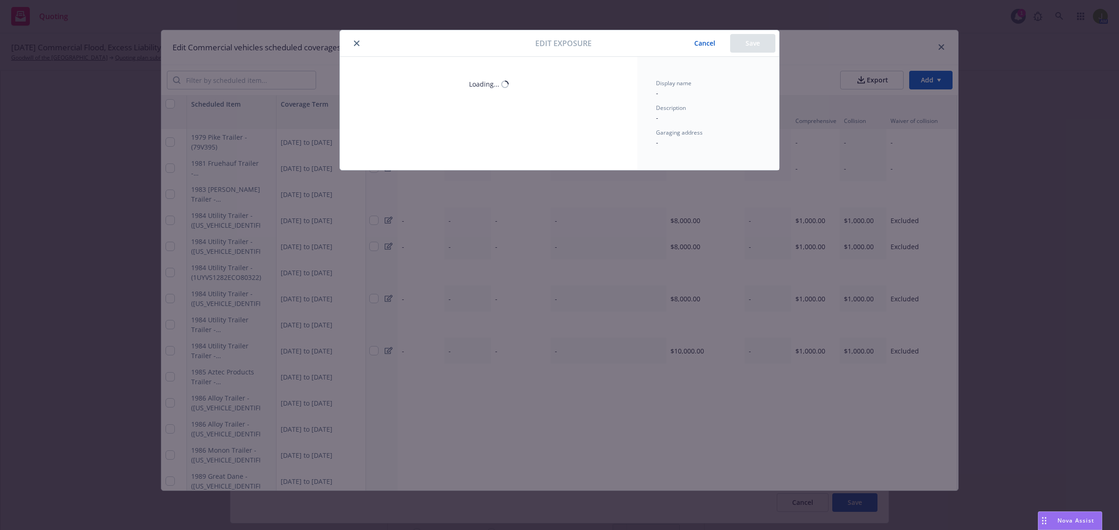
scroll to position [1550, 0]
type textarea "x"
select select "CA"
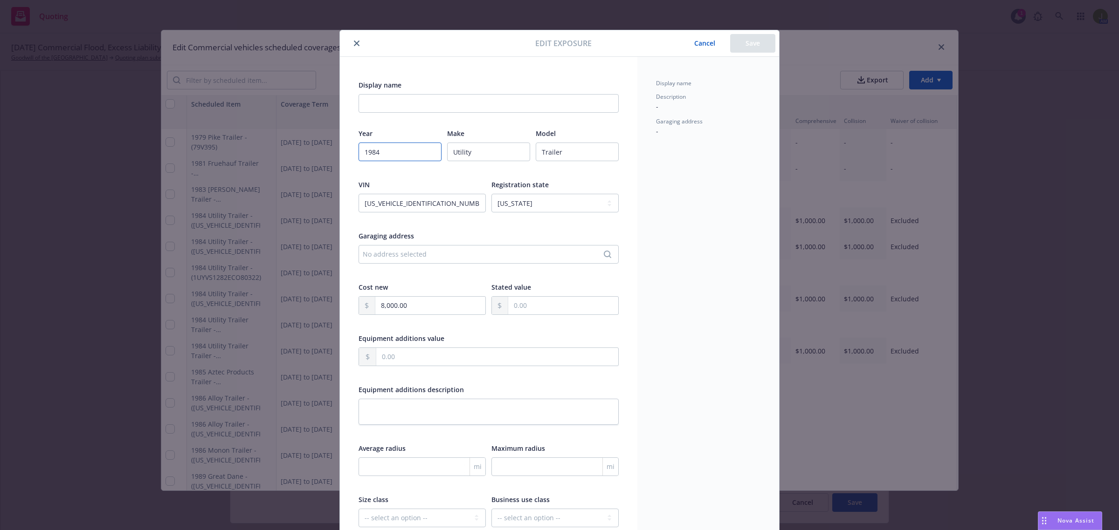
drag, startPoint x: 371, startPoint y: 152, endPoint x: 346, endPoint y: 151, distance: 25.2
click at [348, 152] on div "Display name Year 1984 Make Utility Model Trailer VIN 1UYVS1280EC080318 Registr…" at bounding box center [488, 376] width 297 height 639
type textarea "x"
type input "24"
type textarea "x"
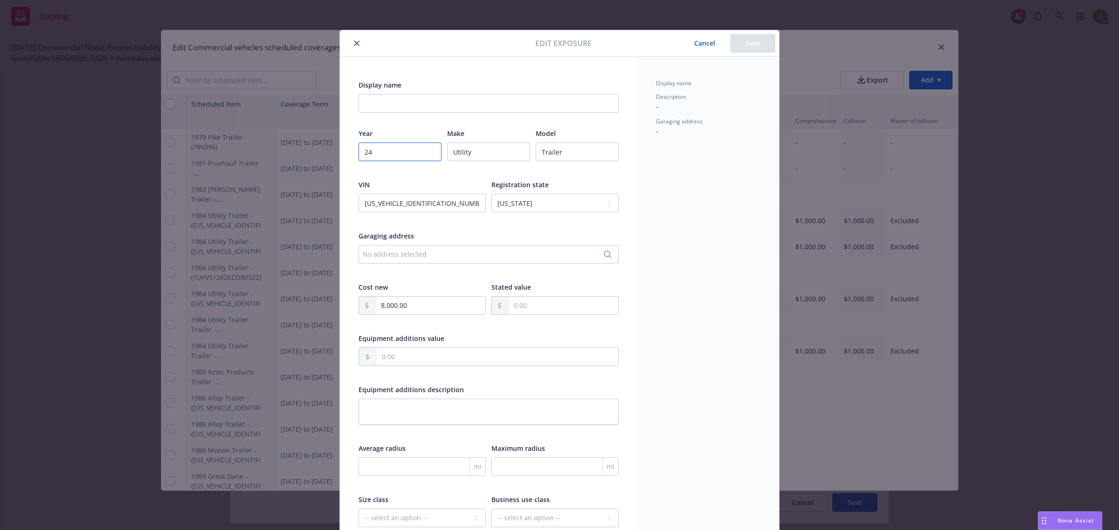
type input "204"
type textarea "x"
type input "2014"
type textarea "x"
type input "2014"
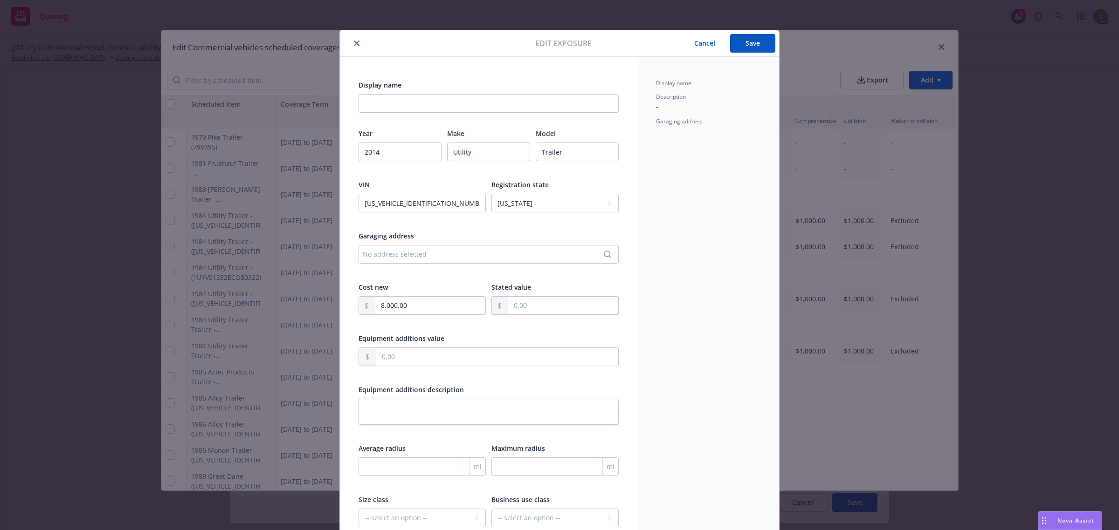
click at [741, 44] on button "Save" at bounding box center [752, 43] width 45 height 19
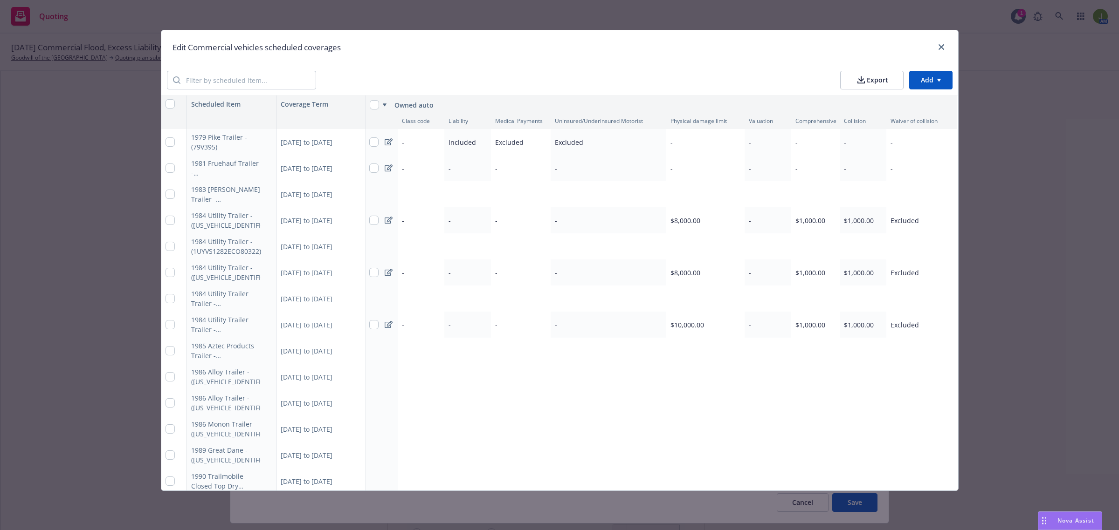
click at [392, 73] on div at bounding box center [378, 80] width 112 height 19
drag, startPoint x: 271, startPoint y: 155, endPoint x: 271, endPoint y: 166, distance: 11.7
click at [276, 179] on div "07/01/2025 to 07/01/2026" at bounding box center [320, 168] width 89 height 26
click at [406, 74] on html "Quoting 1 AM 07/01/25 Commercial Flood, Excess Liability, Workers' Compensation…" at bounding box center [559, 265] width 1119 height 530
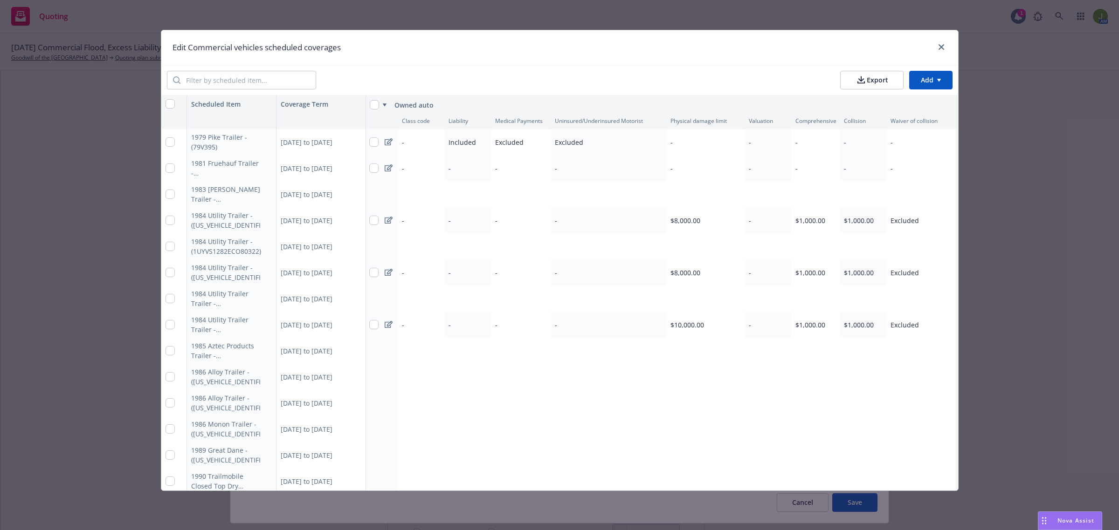
click at [276, 102] on div "Coverage Term" at bounding box center [320, 104] width 89 height 17
drag, startPoint x: 271, startPoint y: 454, endPoint x: 281, endPoint y: 454, distance: 9.3
click at [281, 454] on div "07/01/2025 to 07/01/2026" at bounding box center [320, 455] width 89 height 26
drag, startPoint x: 272, startPoint y: 170, endPoint x: 296, endPoint y: 169, distance: 24.3
click at [296, 169] on html "Quoting 1 AM 07/01/25 Commercial Flood, Excess Liability, Workers' Compensation…" at bounding box center [559, 265] width 1119 height 530
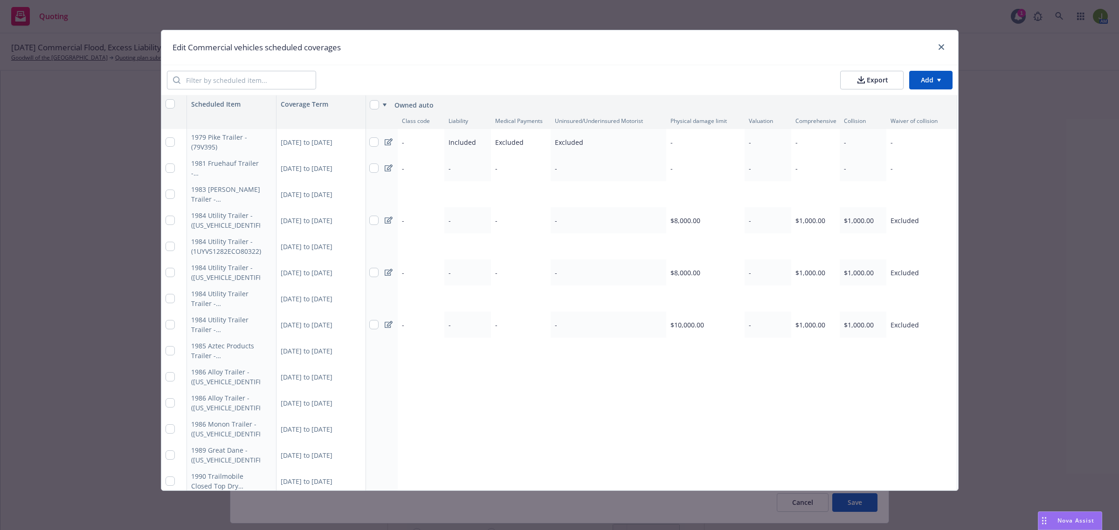
click at [276, 103] on div "Coverage Term" at bounding box center [320, 104] width 89 height 17
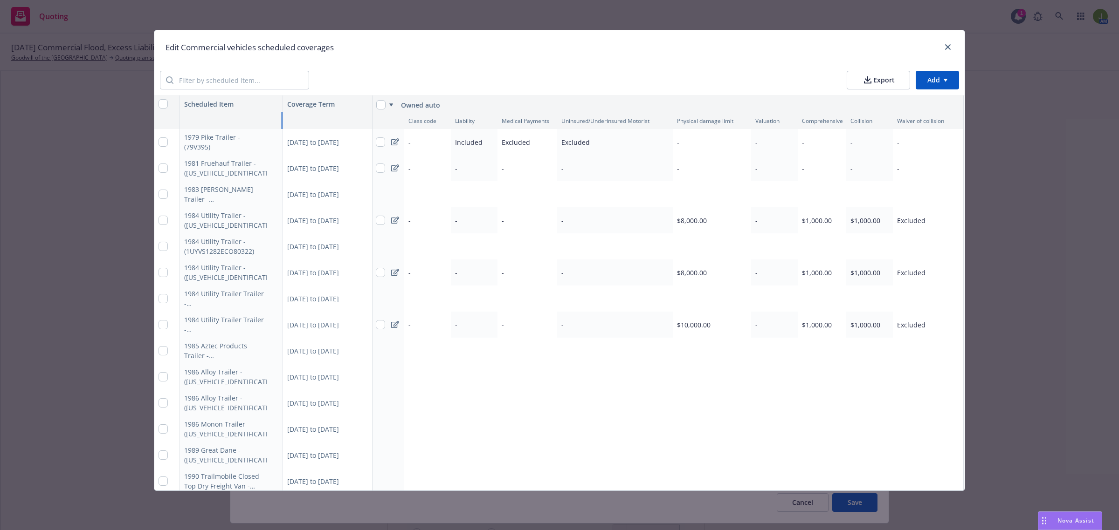
scroll to position [0, 0]
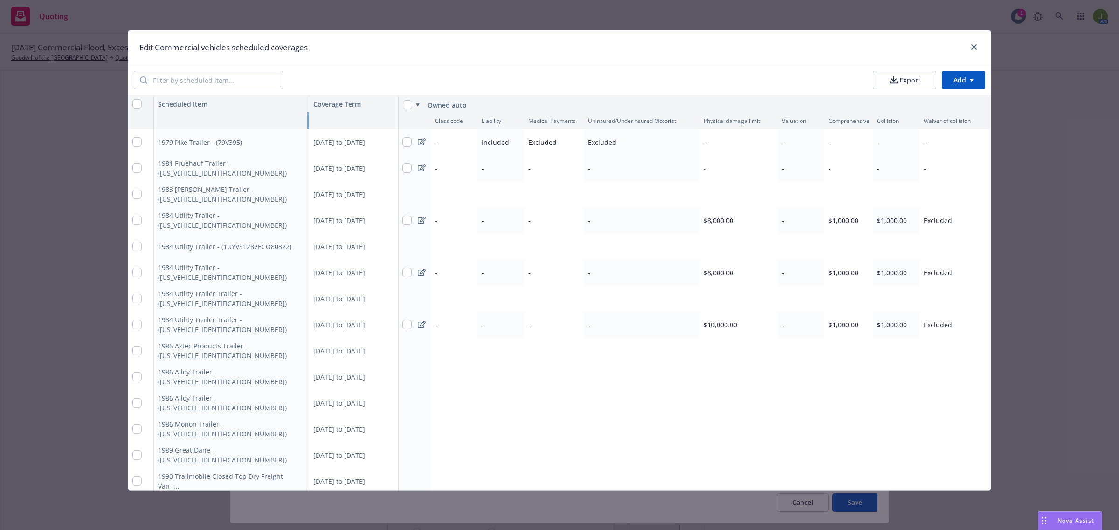
drag, startPoint x: 271, startPoint y: 122, endPoint x: 336, endPoint y: 122, distance: 65.7
click at [0, 0] on div "Class code Liability Medical Payments Uninsured/Underinsured Motorist Physical …" at bounding box center [0, 0] width 0 height 0
click at [924, 82] on button "Export" at bounding box center [903, 80] width 63 height 19
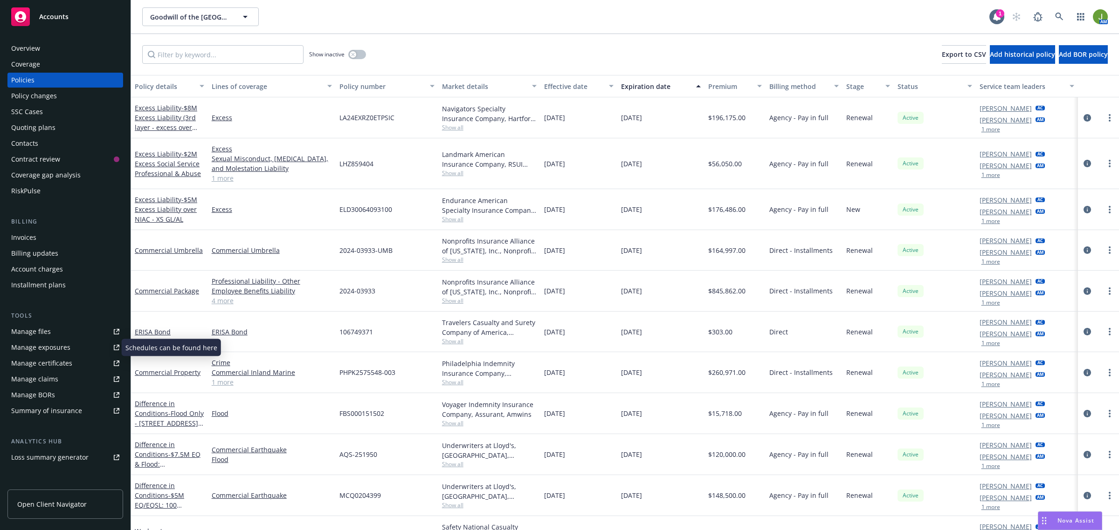
click at [45, 326] on div "Manage files" at bounding box center [31, 331] width 40 height 15
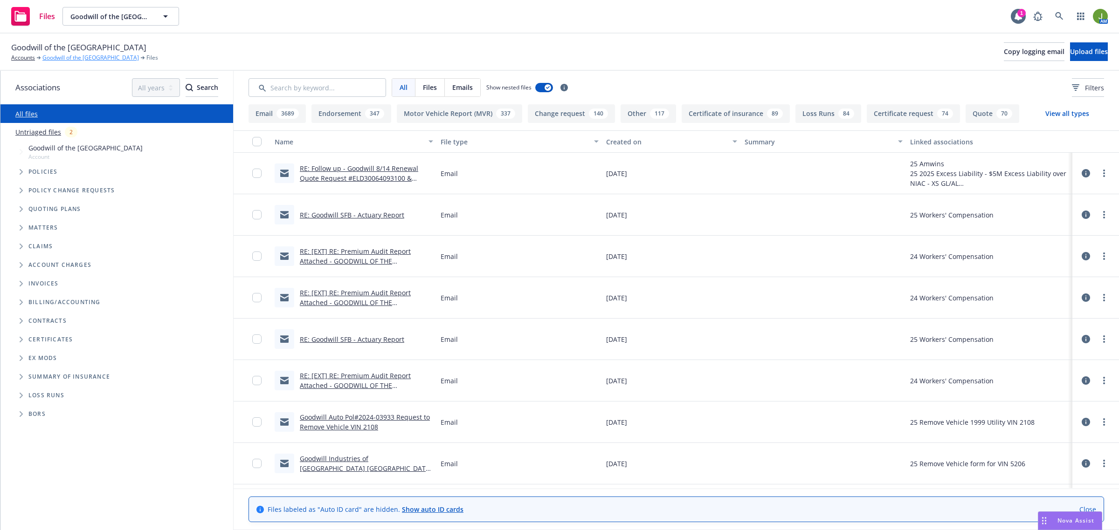
click at [71, 58] on link "Goodwill of the [GEOGRAPHIC_DATA]" at bounding box center [90, 58] width 96 height 8
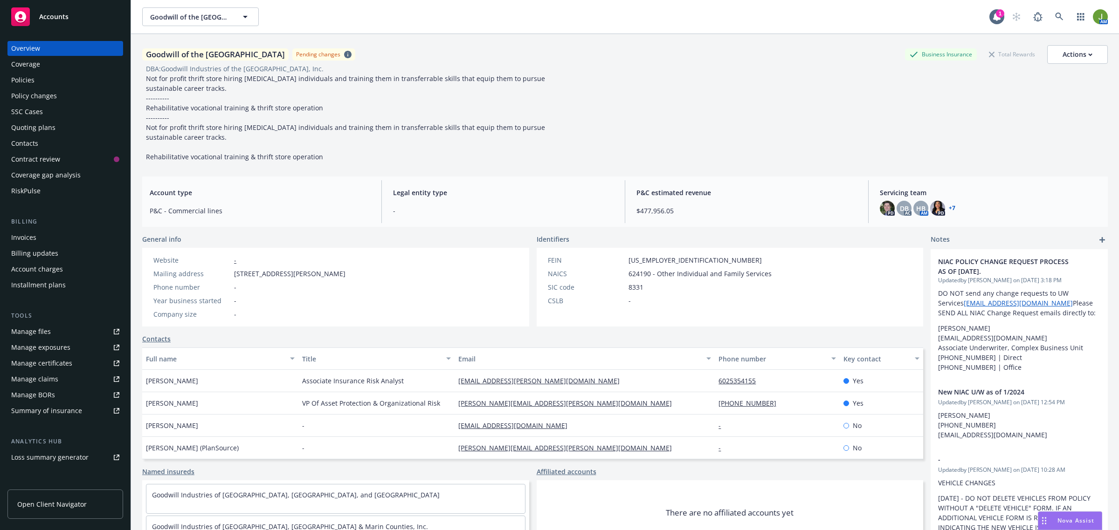
click at [38, 91] on div "Policy changes" at bounding box center [34, 96] width 46 height 15
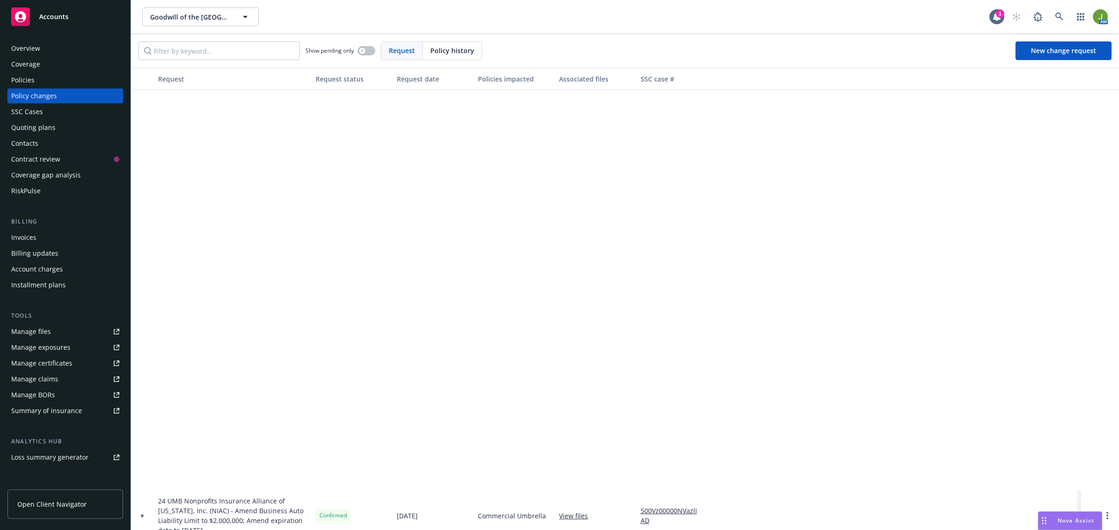
scroll to position [1282, 0]
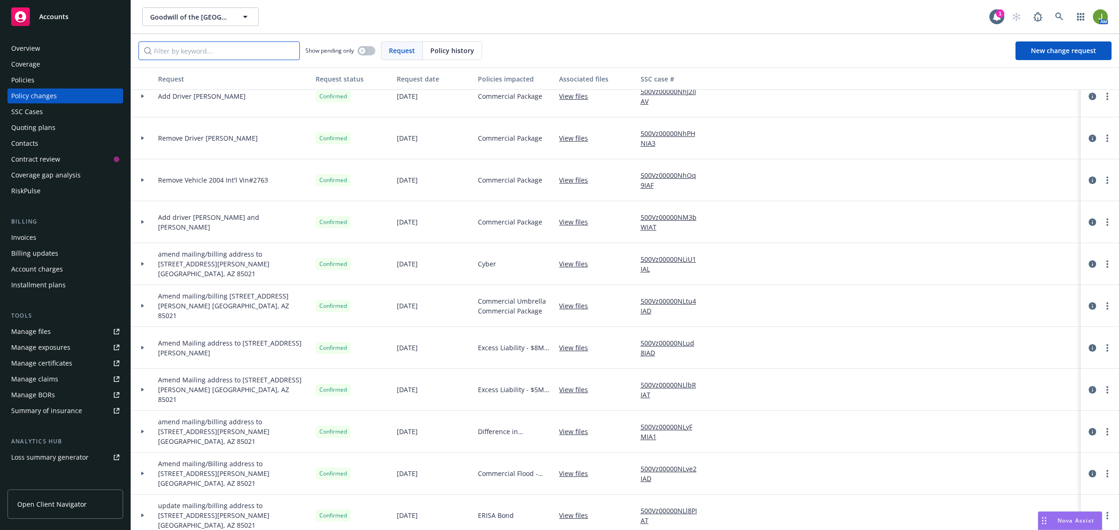
click at [168, 54] on input "Filter by keyword..." at bounding box center [218, 50] width 161 height 19
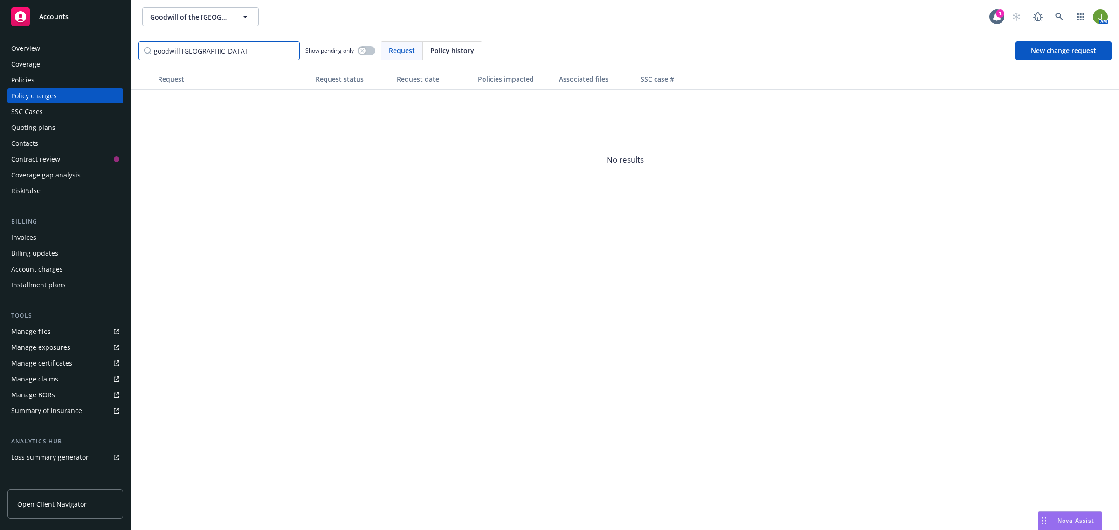
drag, startPoint x: 183, startPoint y: 54, endPoint x: 126, endPoint y: 50, distance: 57.0
click at [131, 50] on div "goodwill san francisco bay Show pending only Request Policy history New change …" at bounding box center [625, 51] width 988 height 34
type input "[GEOGRAPHIC_DATA]"
click at [13, 75] on div "Policies" at bounding box center [22, 80] width 23 height 15
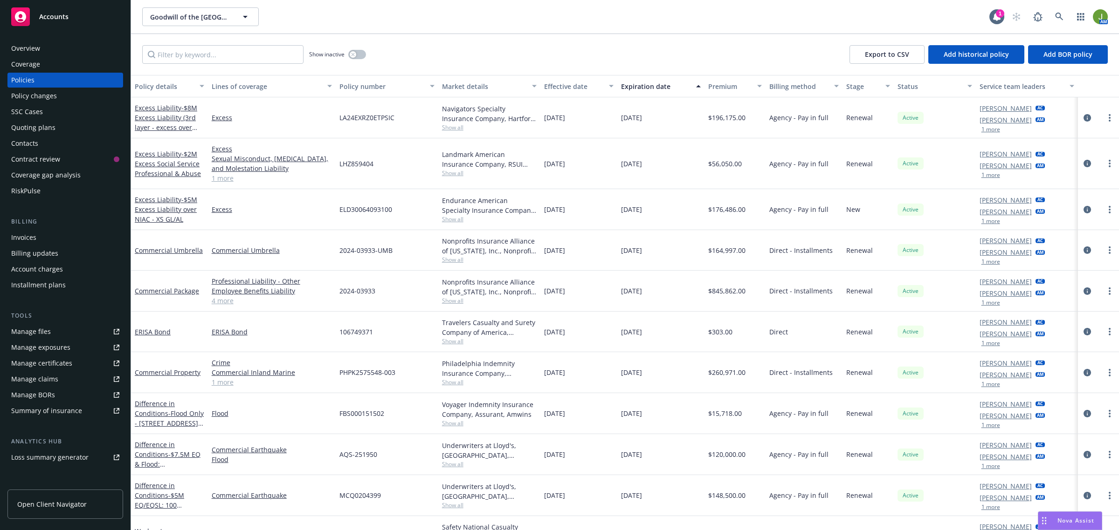
drag, startPoint x: 62, startPoint y: 124, endPoint x: 70, endPoint y: 124, distance: 8.4
click at [62, 124] on div "Quoting plans" at bounding box center [65, 127] width 108 height 15
